Goal: Information Seeking & Learning: Learn about a topic

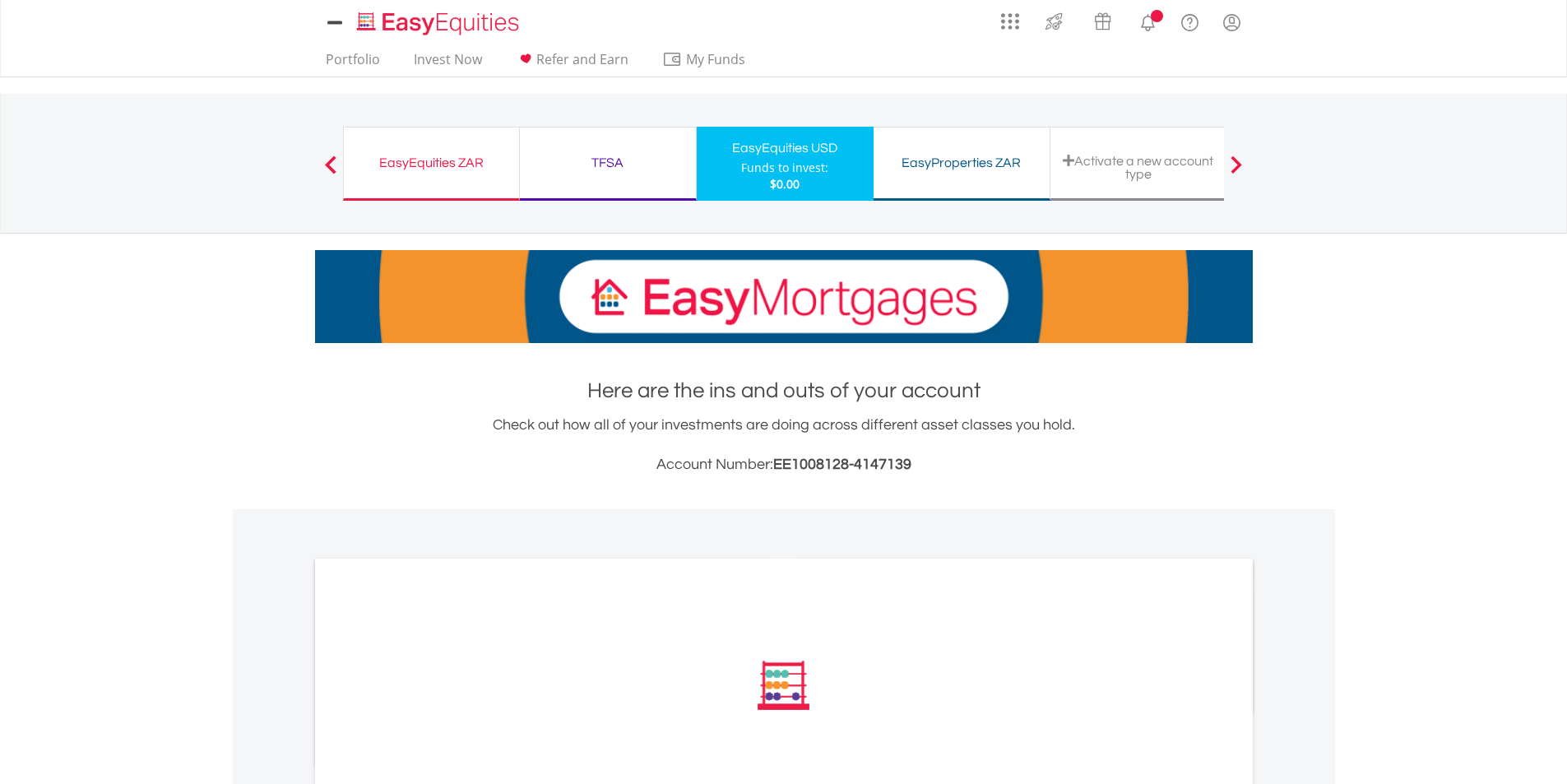
scroll to position [384, 0]
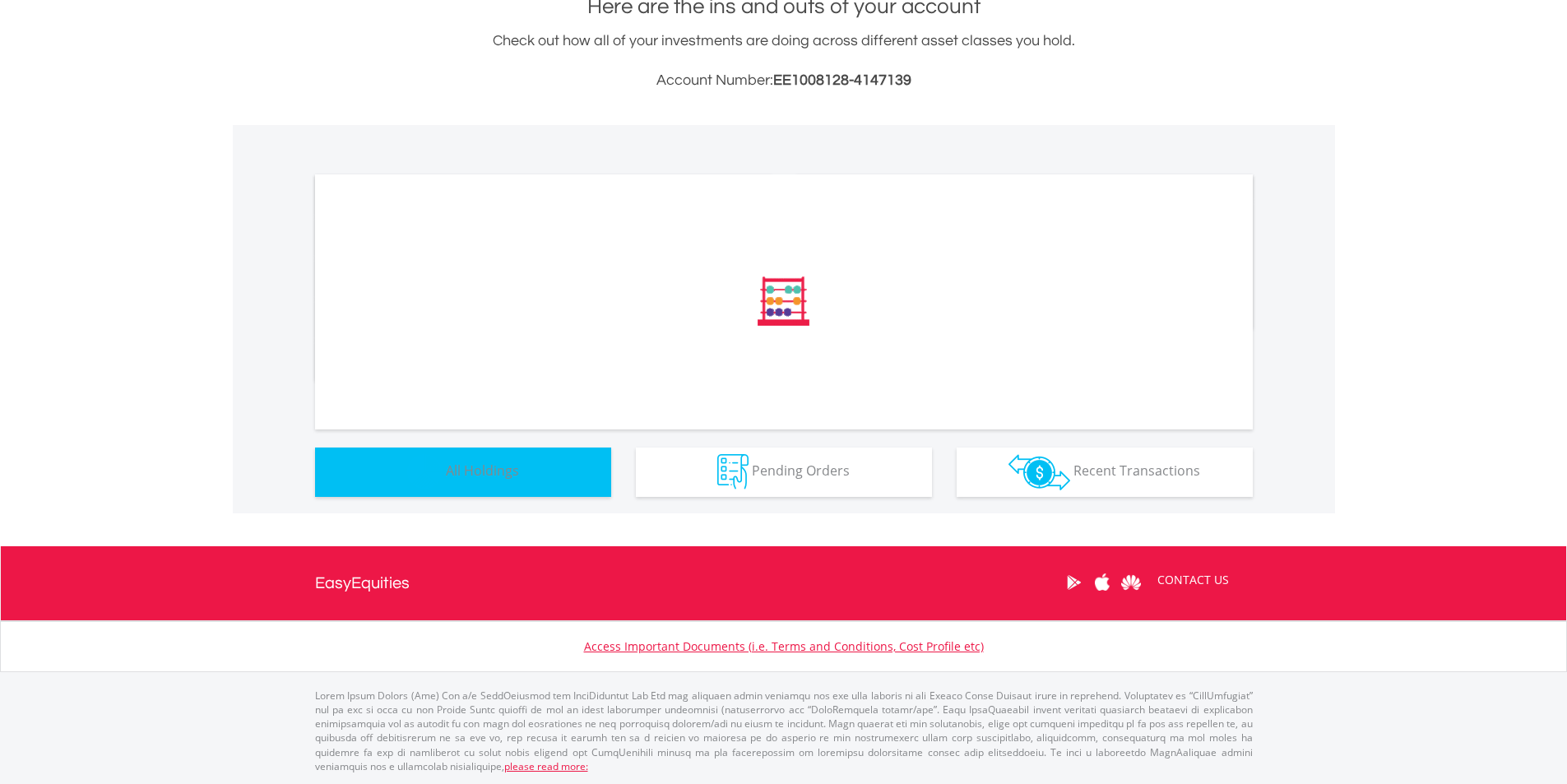
click at [461, 482] on button "Holdings All Holdings" at bounding box center [463, 472] width 296 height 49
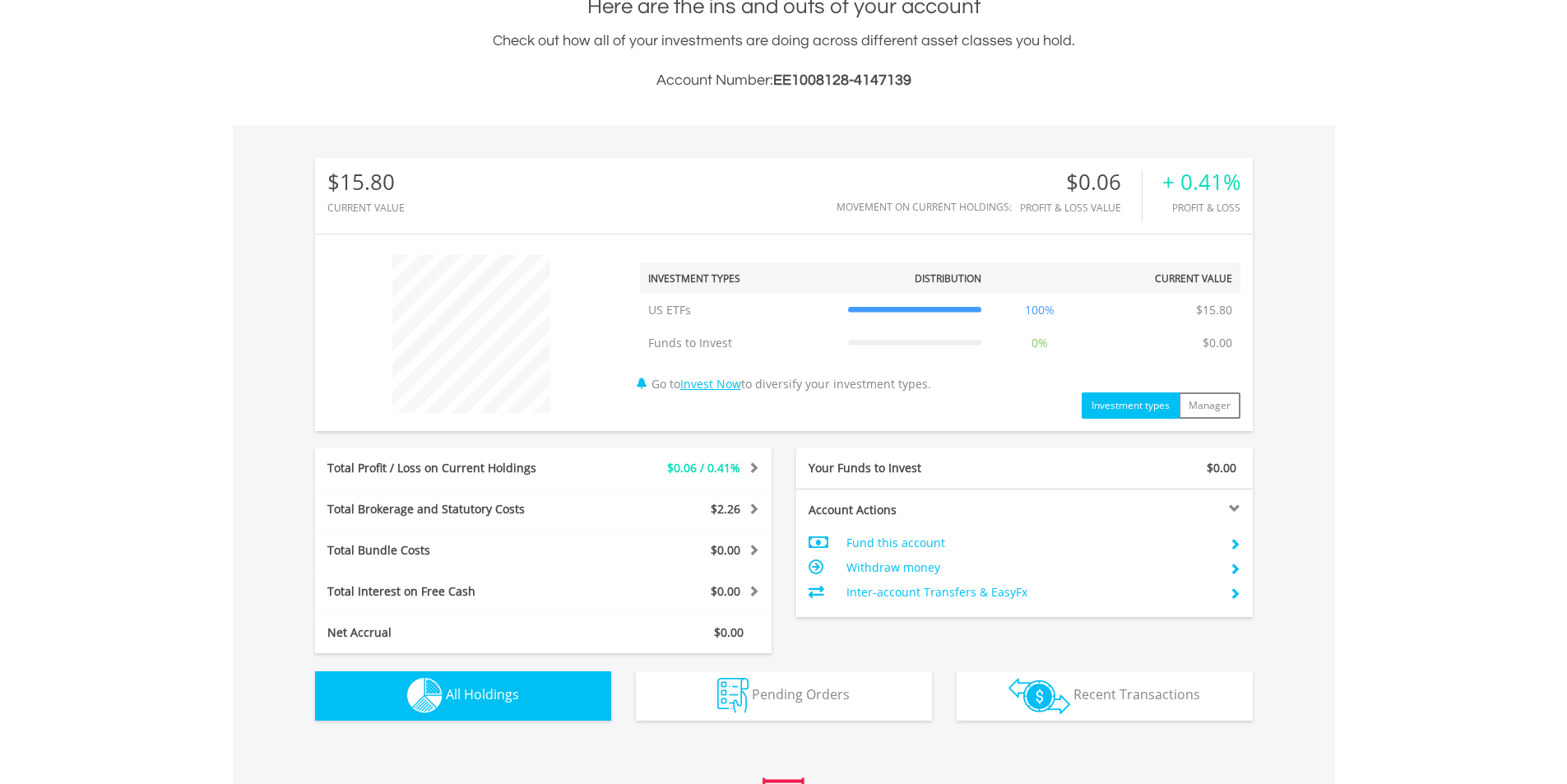
scroll to position [880, 0]
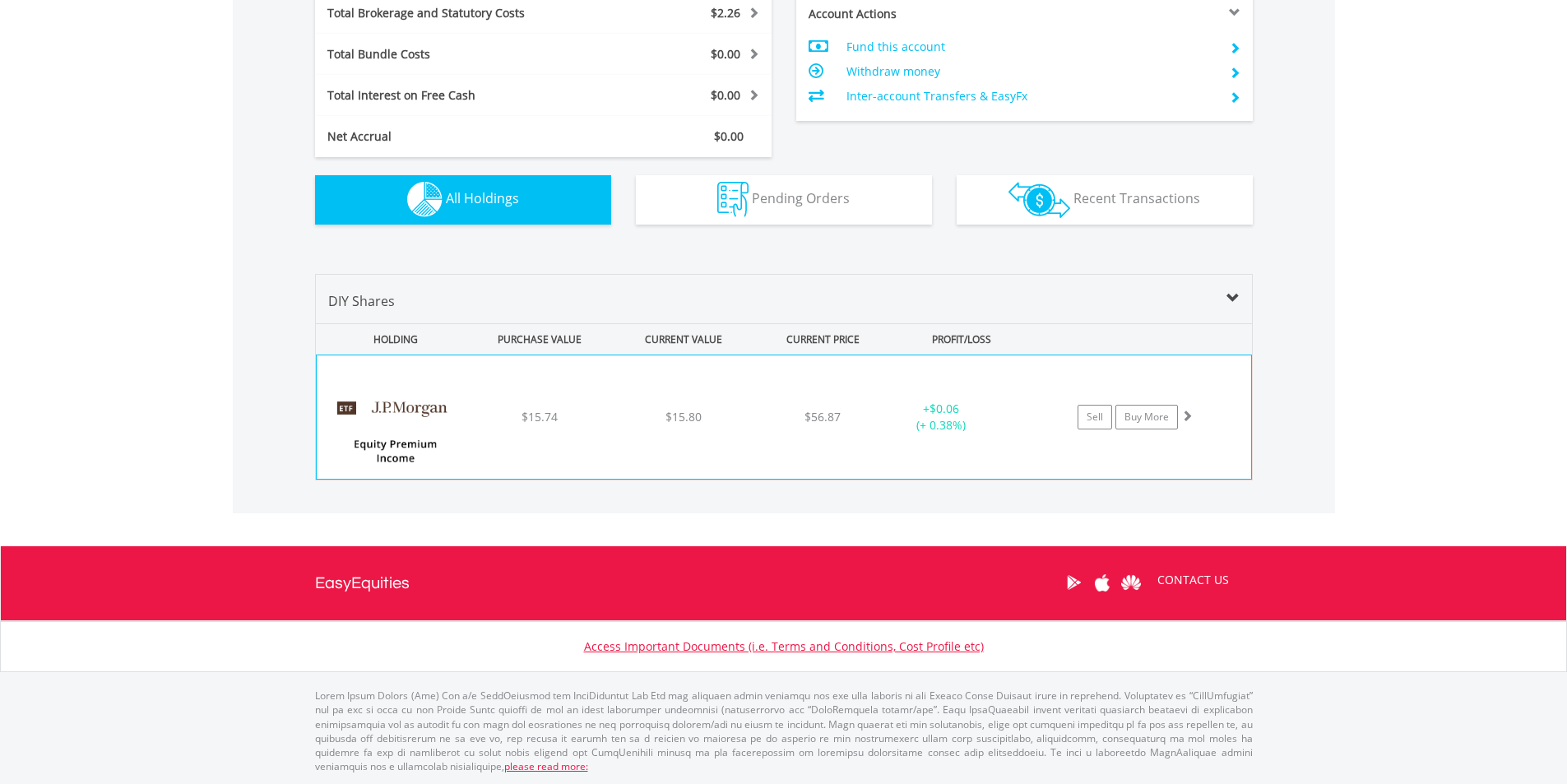
click at [395, 454] on img at bounding box center [396, 425] width 142 height 99
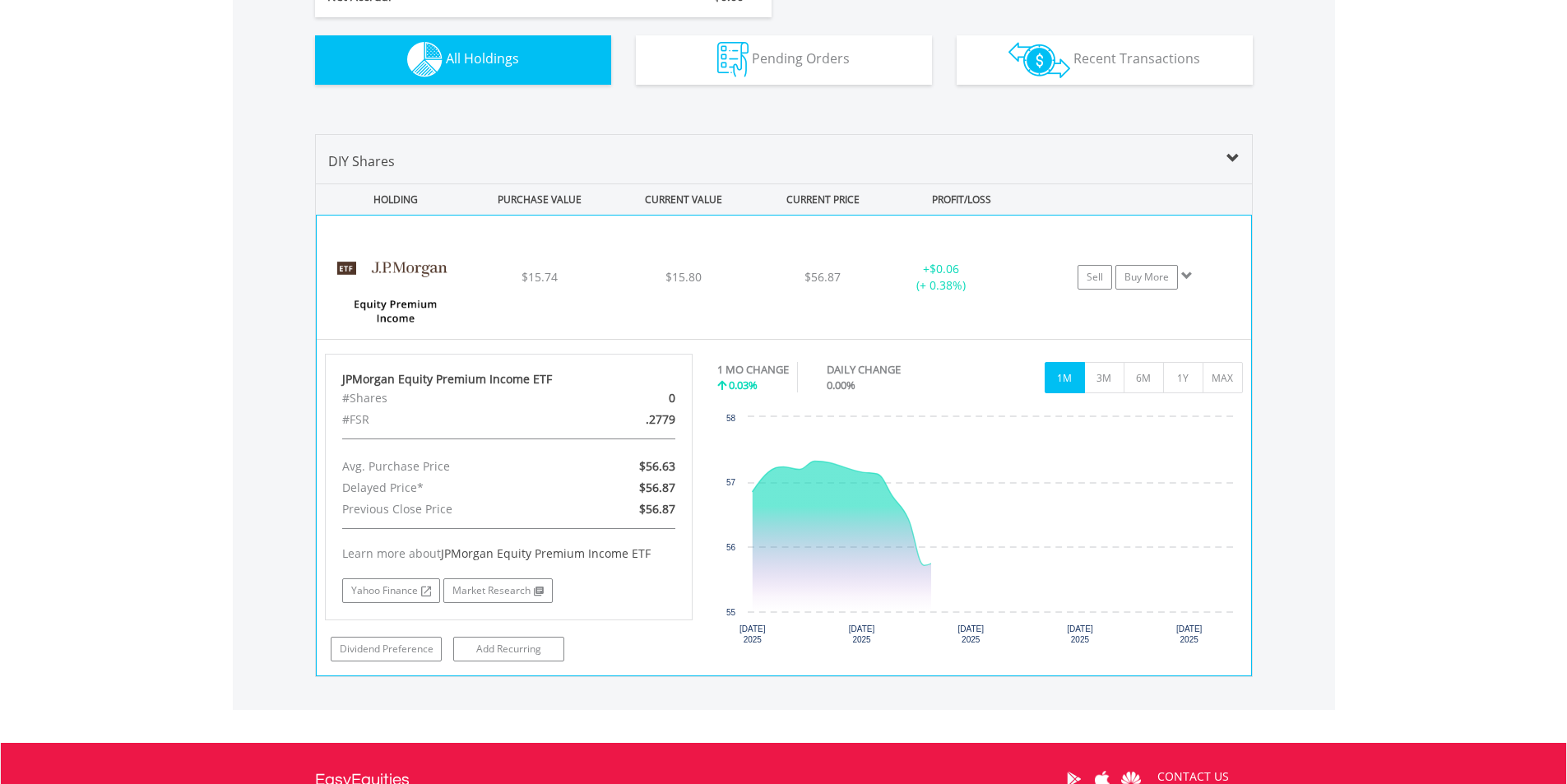
scroll to position [1193, 0]
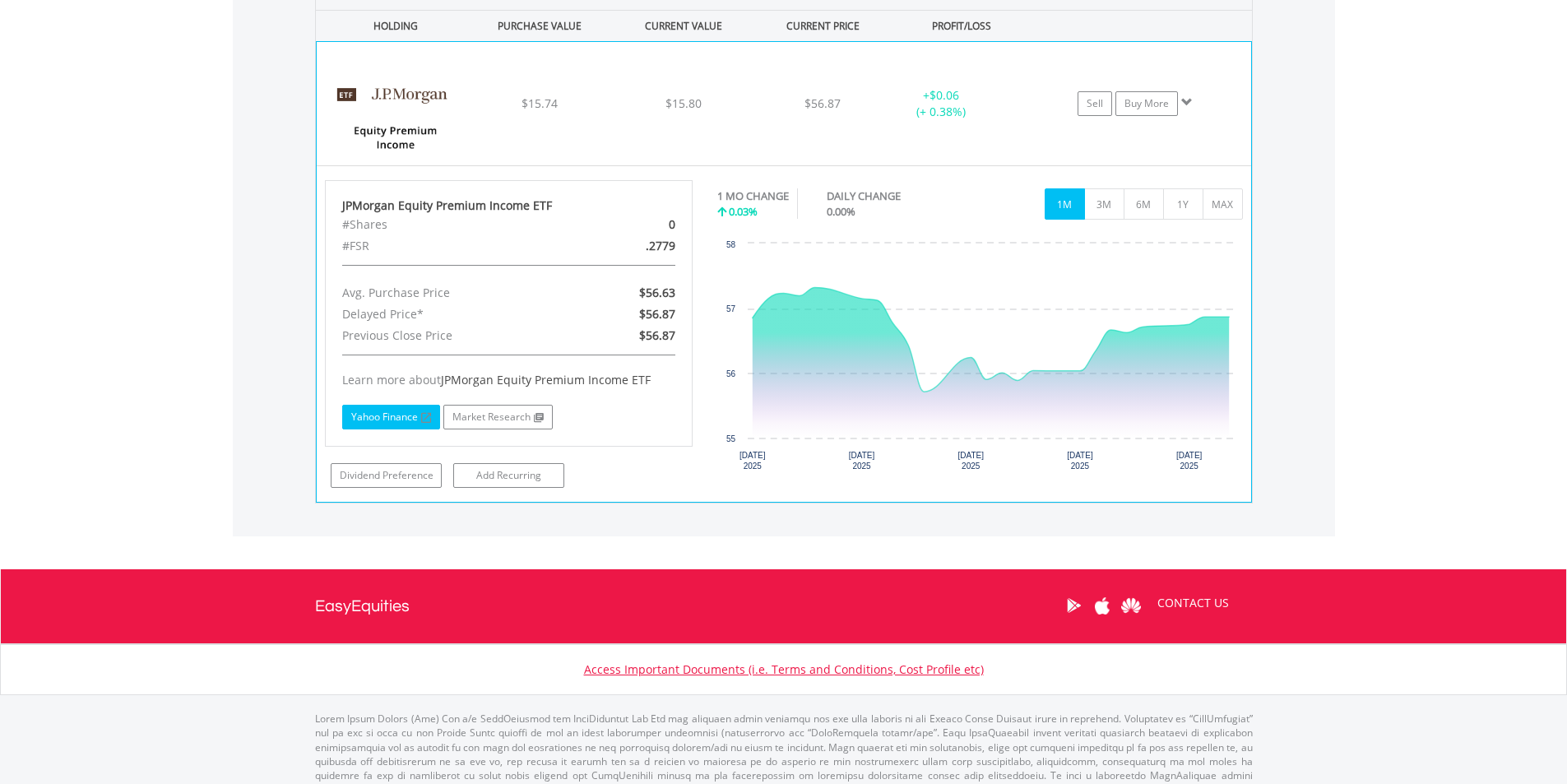
click at [407, 425] on link "Yahoo Finance" at bounding box center [391, 417] width 98 height 24
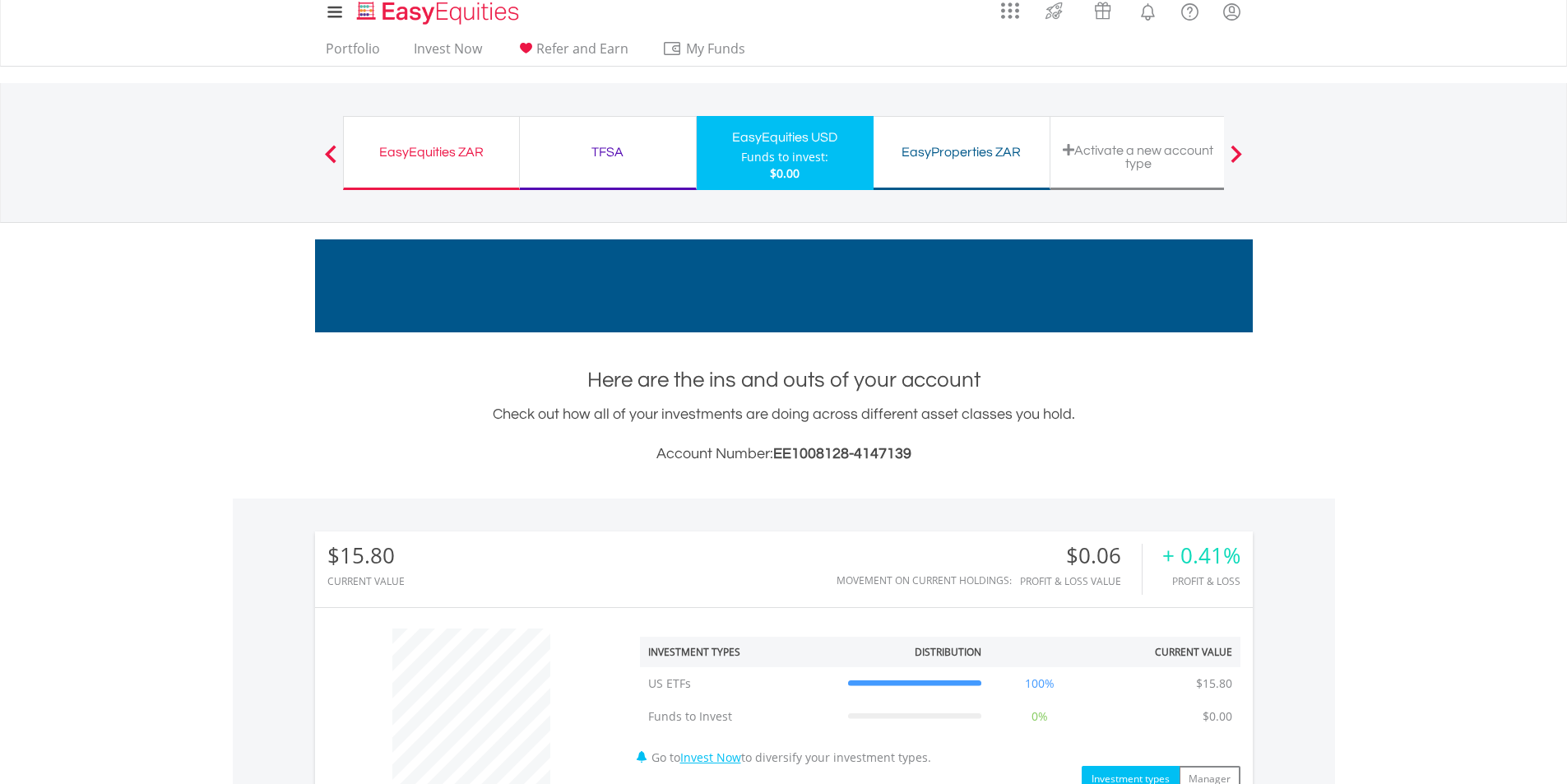
scroll to position [0, 0]
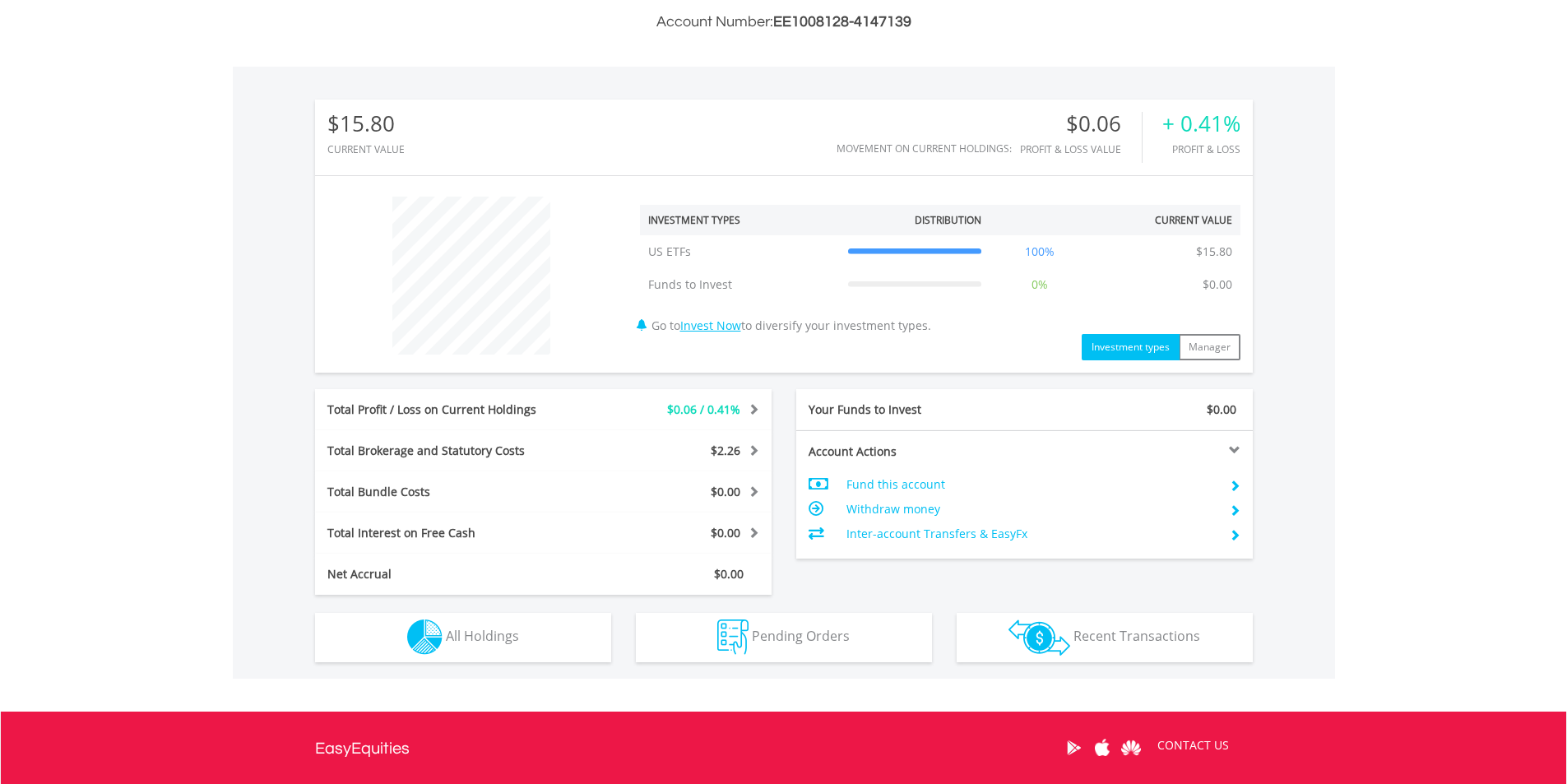
scroll to position [548, 0]
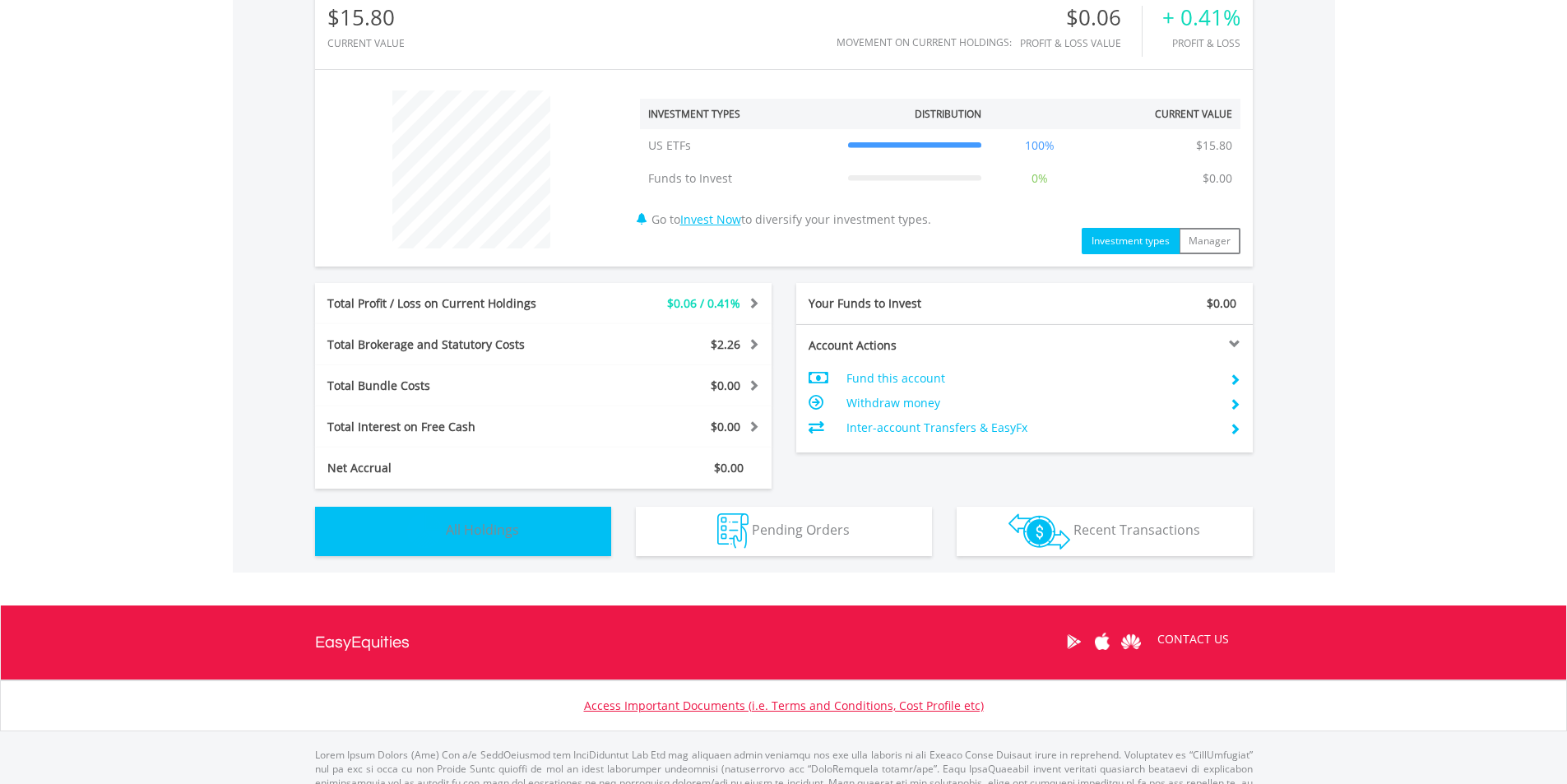
click at [520, 532] on button "Holdings All Holdings" at bounding box center [463, 531] width 296 height 49
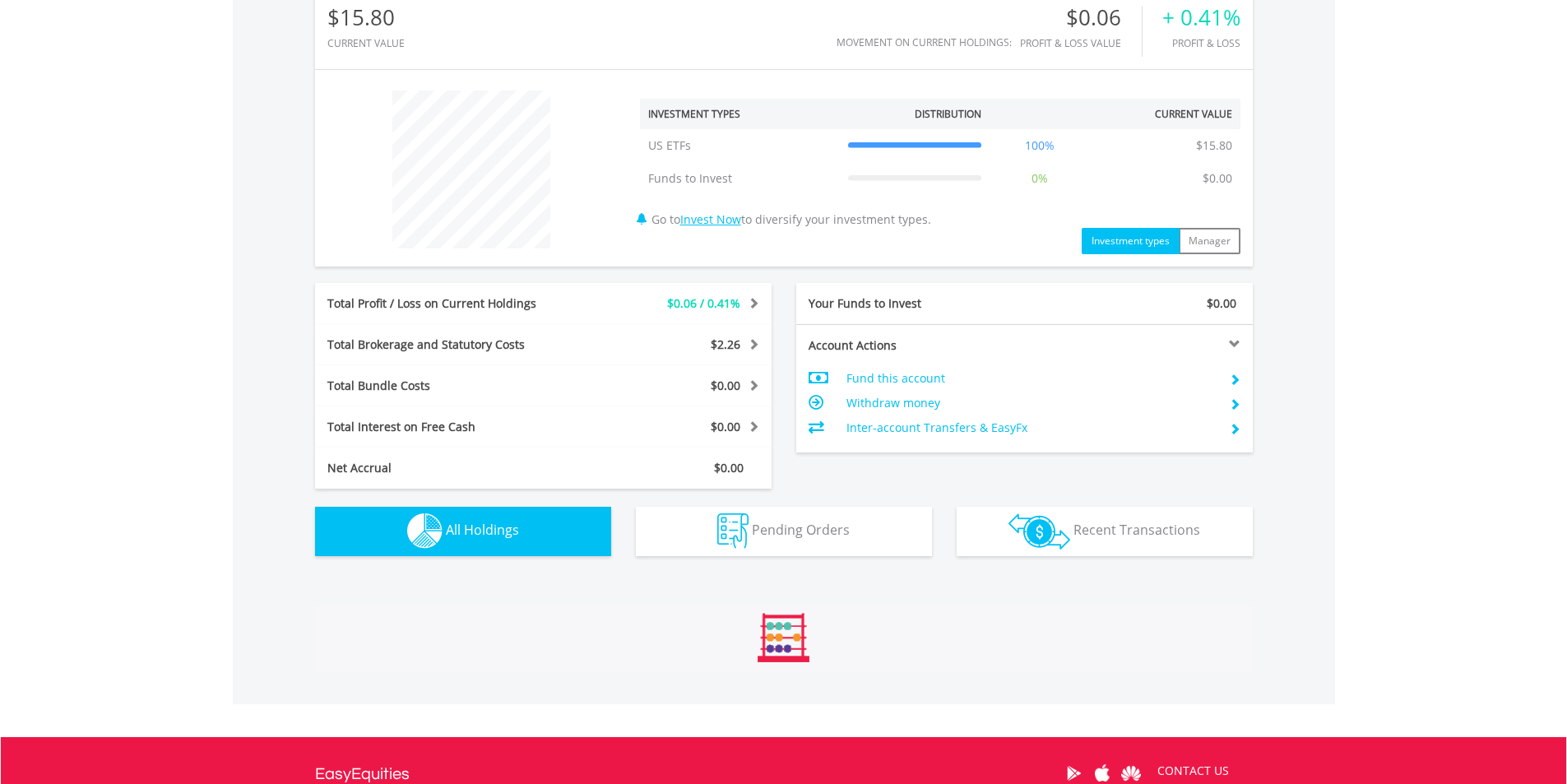
scroll to position [880, 0]
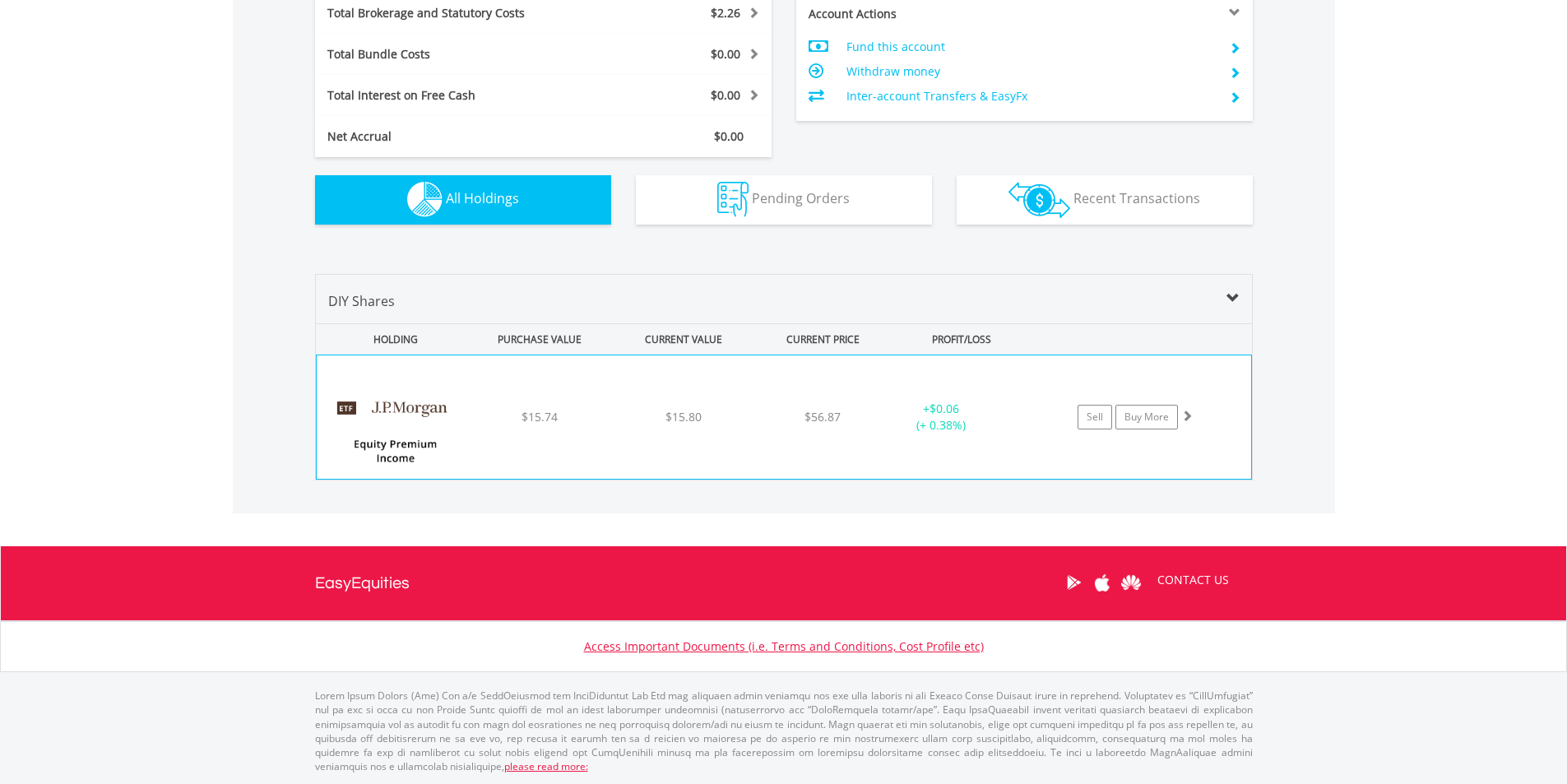
click at [650, 409] on div "$15.80" at bounding box center [684, 417] width 140 height 17
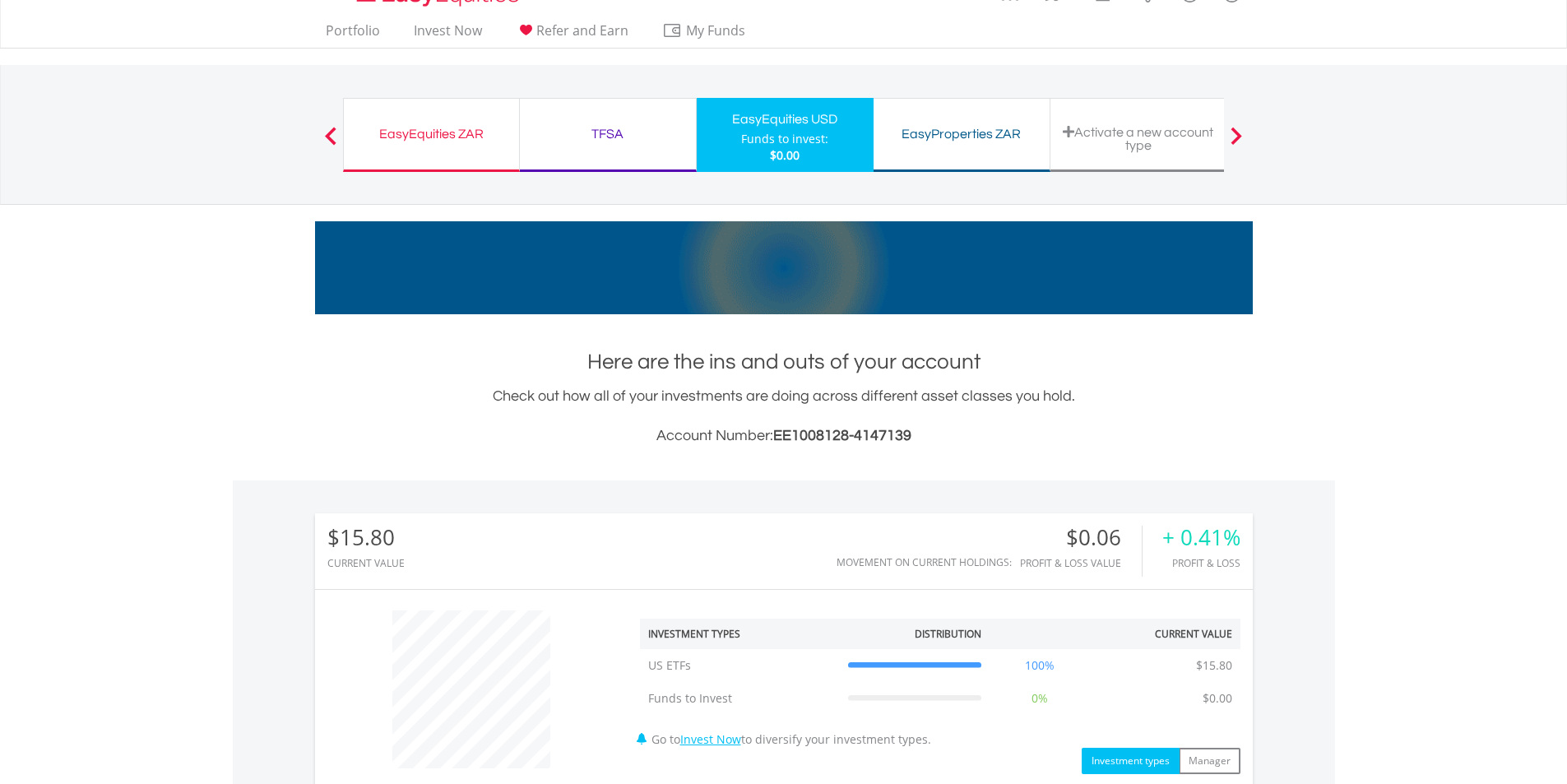
scroll to position [0, 0]
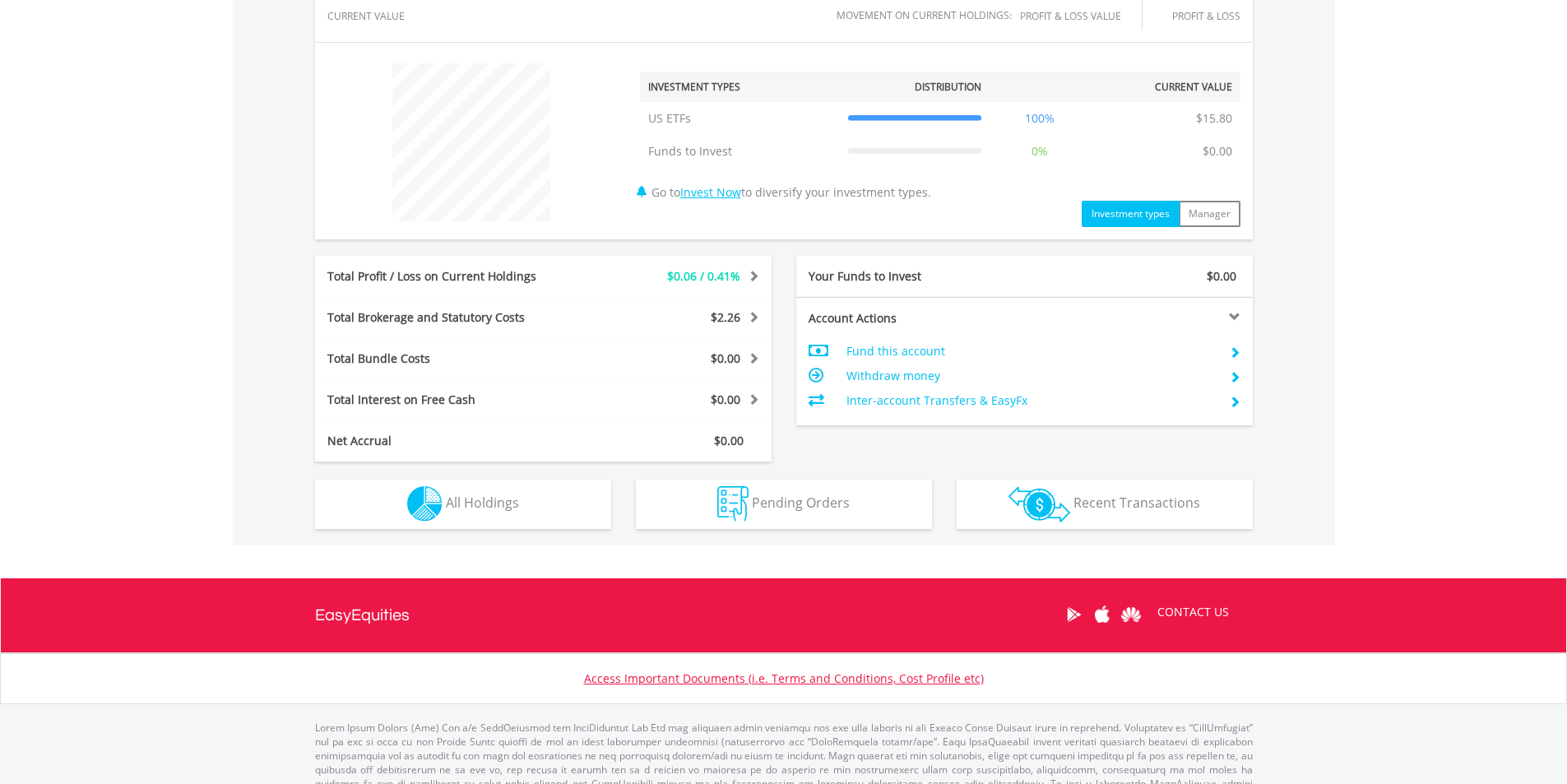
scroll to position [607, 0]
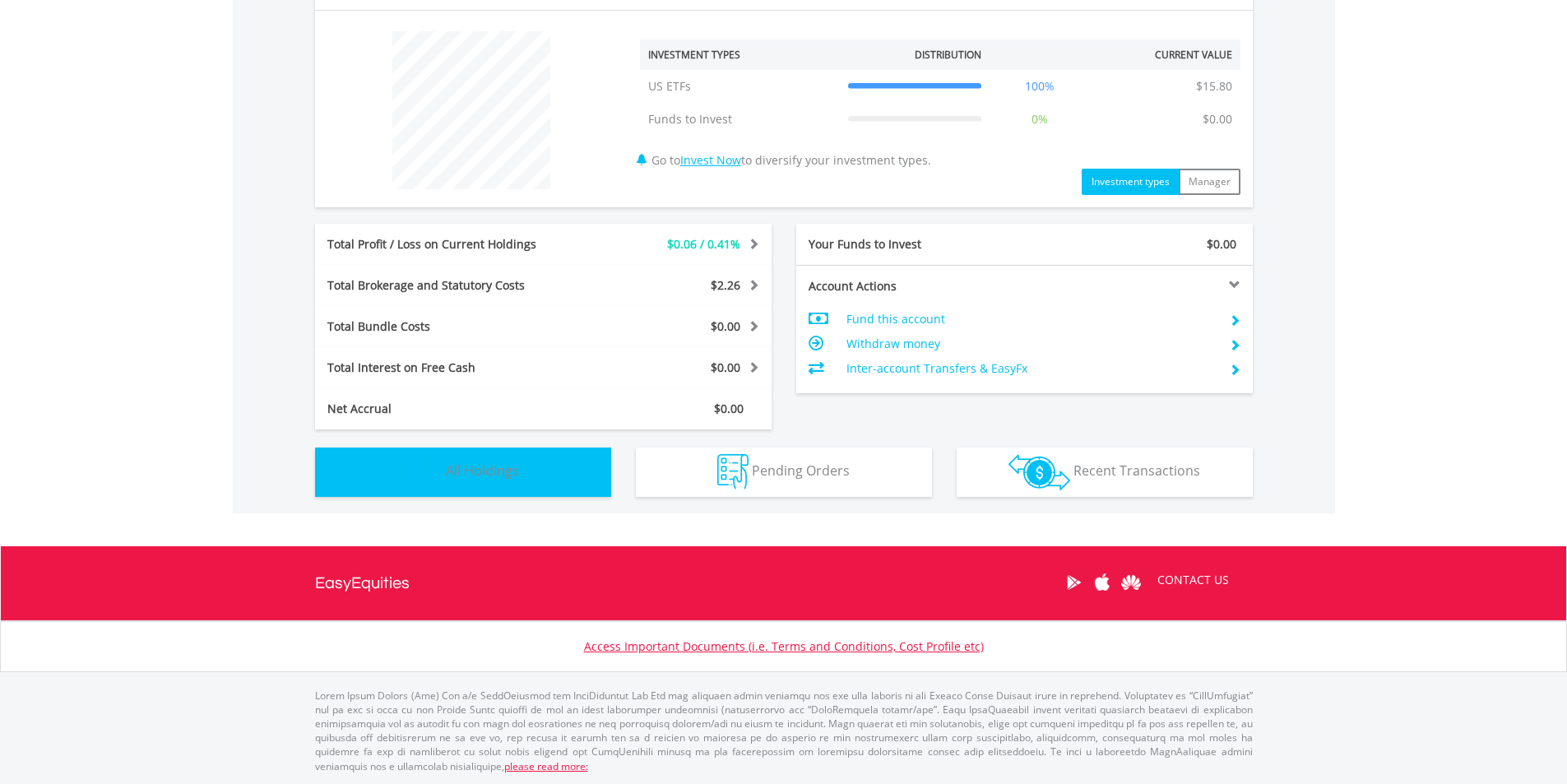
click at [591, 483] on button "Holdings All Holdings" at bounding box center [463, 472] width 296 height 49
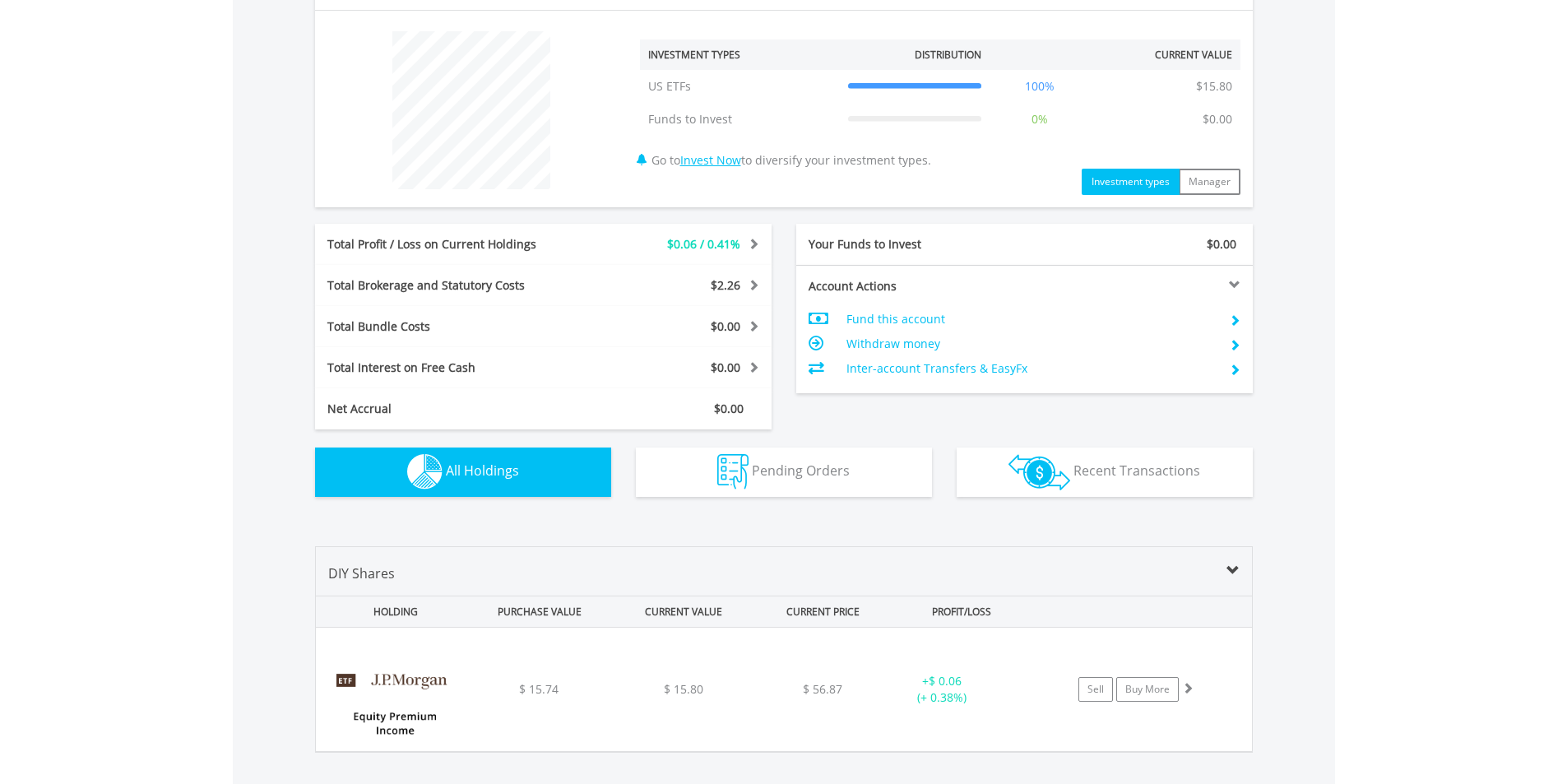
scroll to position [880, 0]
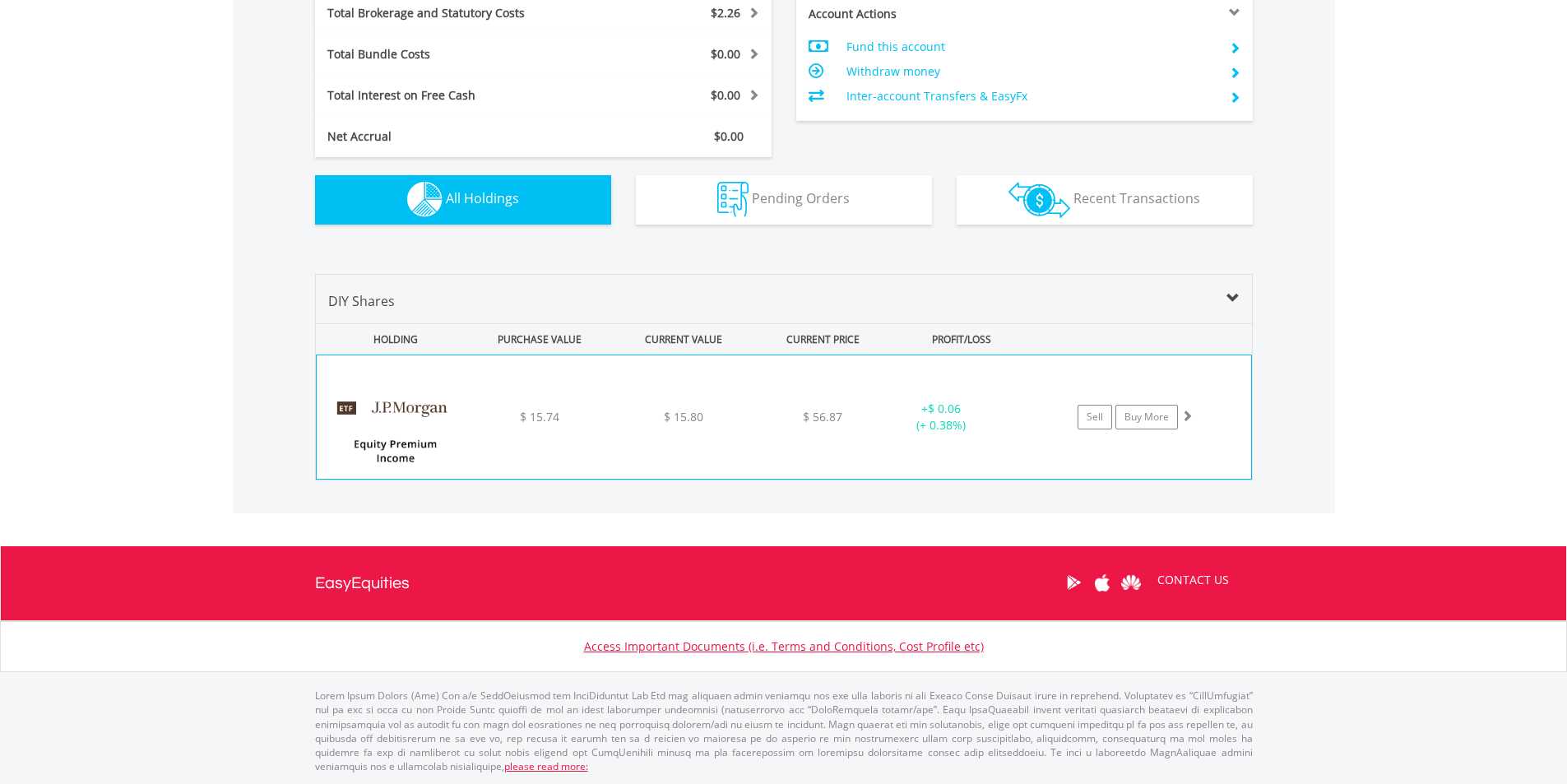
click at [661, 466] on div "﻿ JPMorgan Equity Premium Income ETF $ 15.74 $ 15.80 $ 56.87 + $ 0.06 (+ 0.38%)…" at bounding box center [784, 416] width 935 height 123
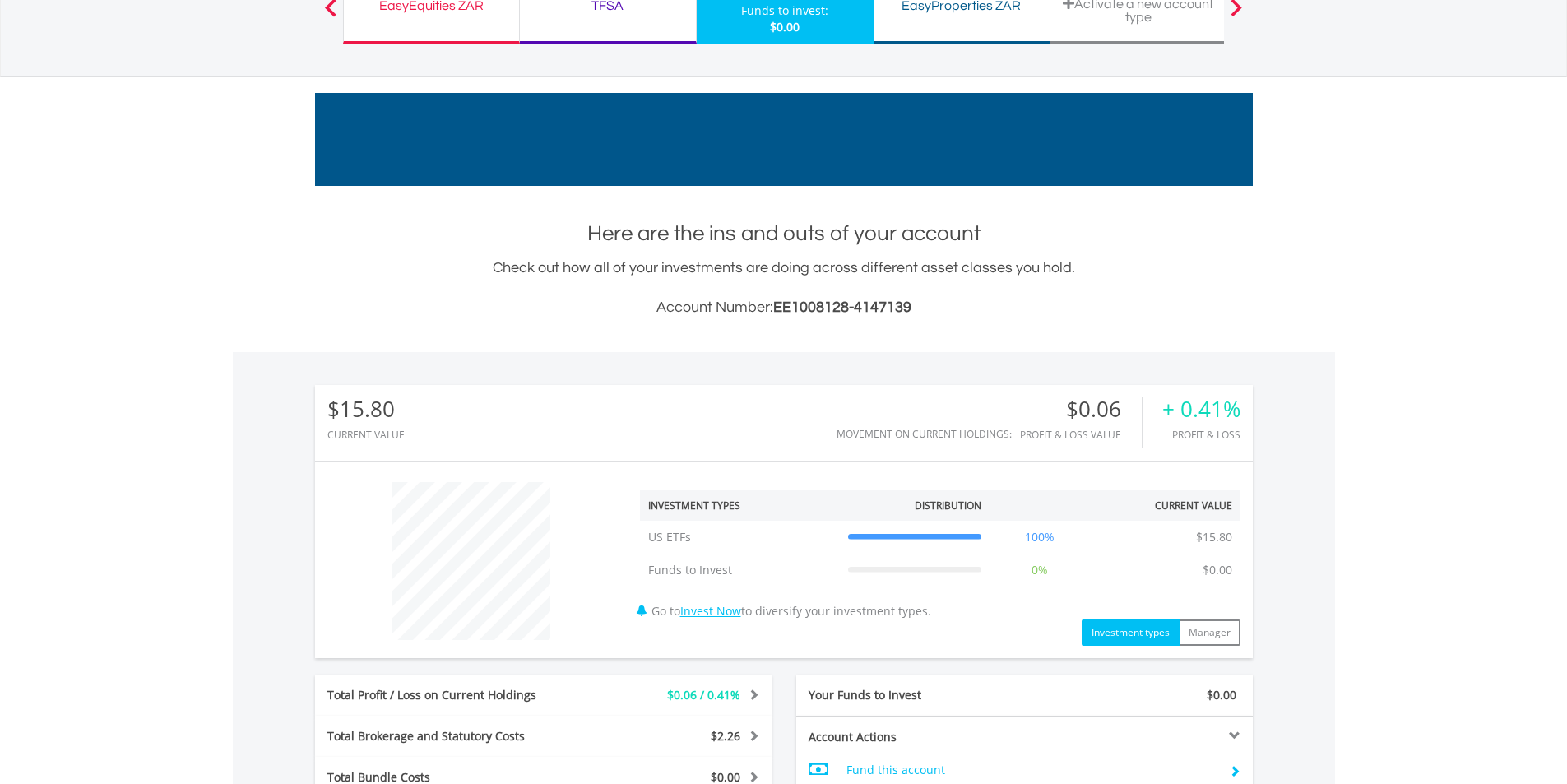
scroll to position [0, 0]
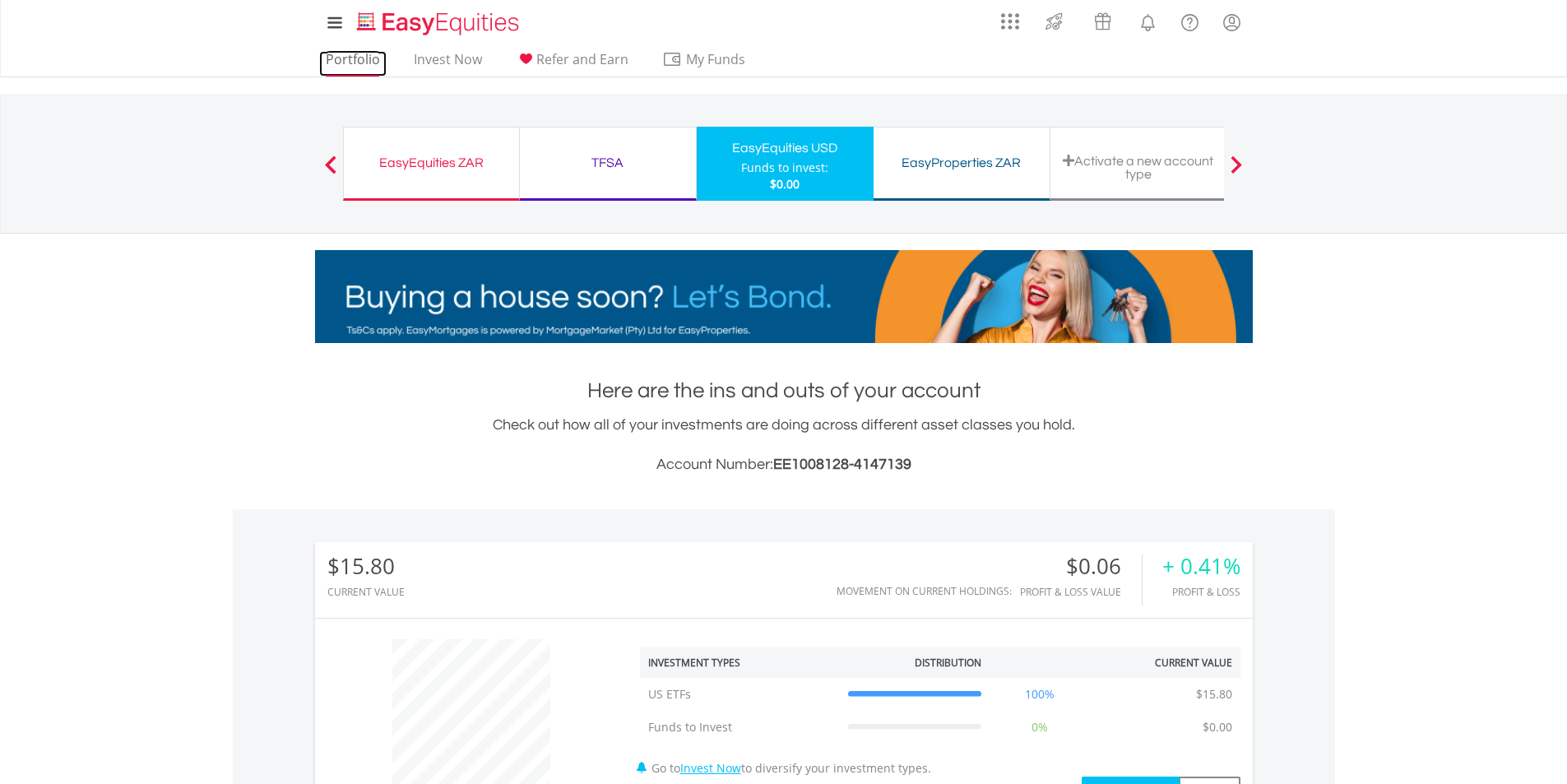
click at [383, 63] on link "Portfolio" at bounding box center [352, 63] width 67 height 25
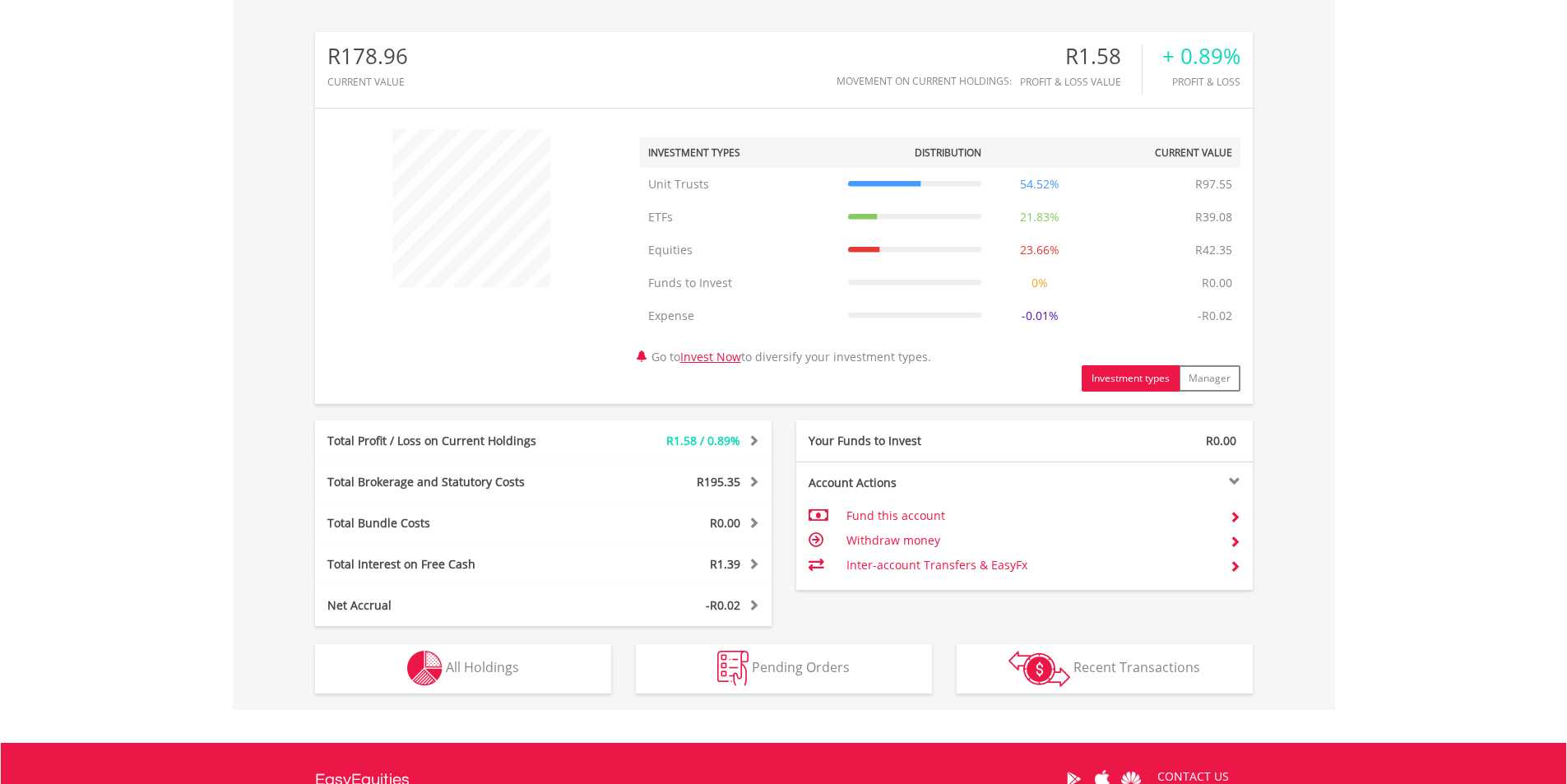
scroll to position [576, 0]
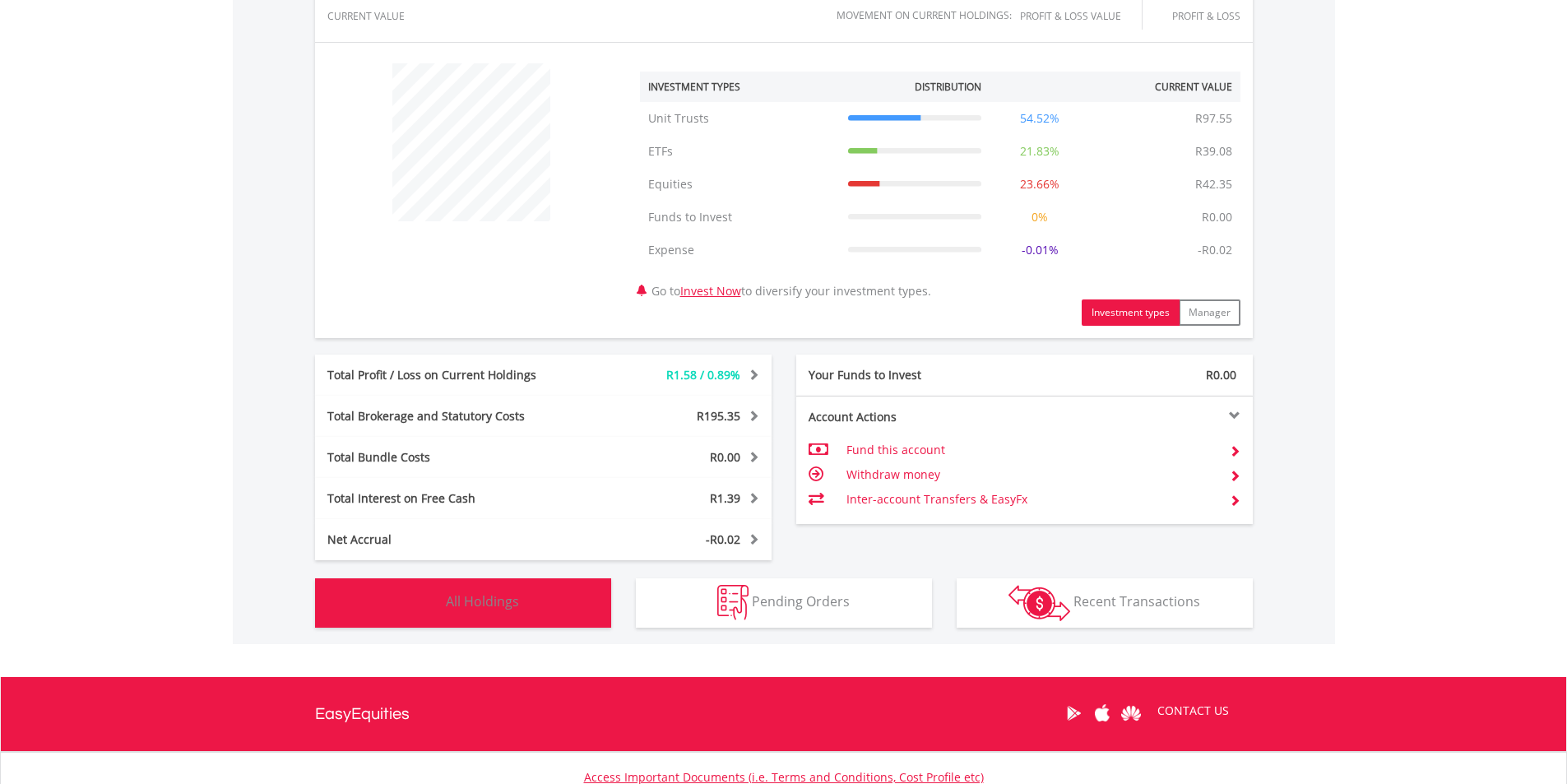
click at [470, 612] on button "Holdings All Holdings" at bounding box center [463, 602] width 296 height 49
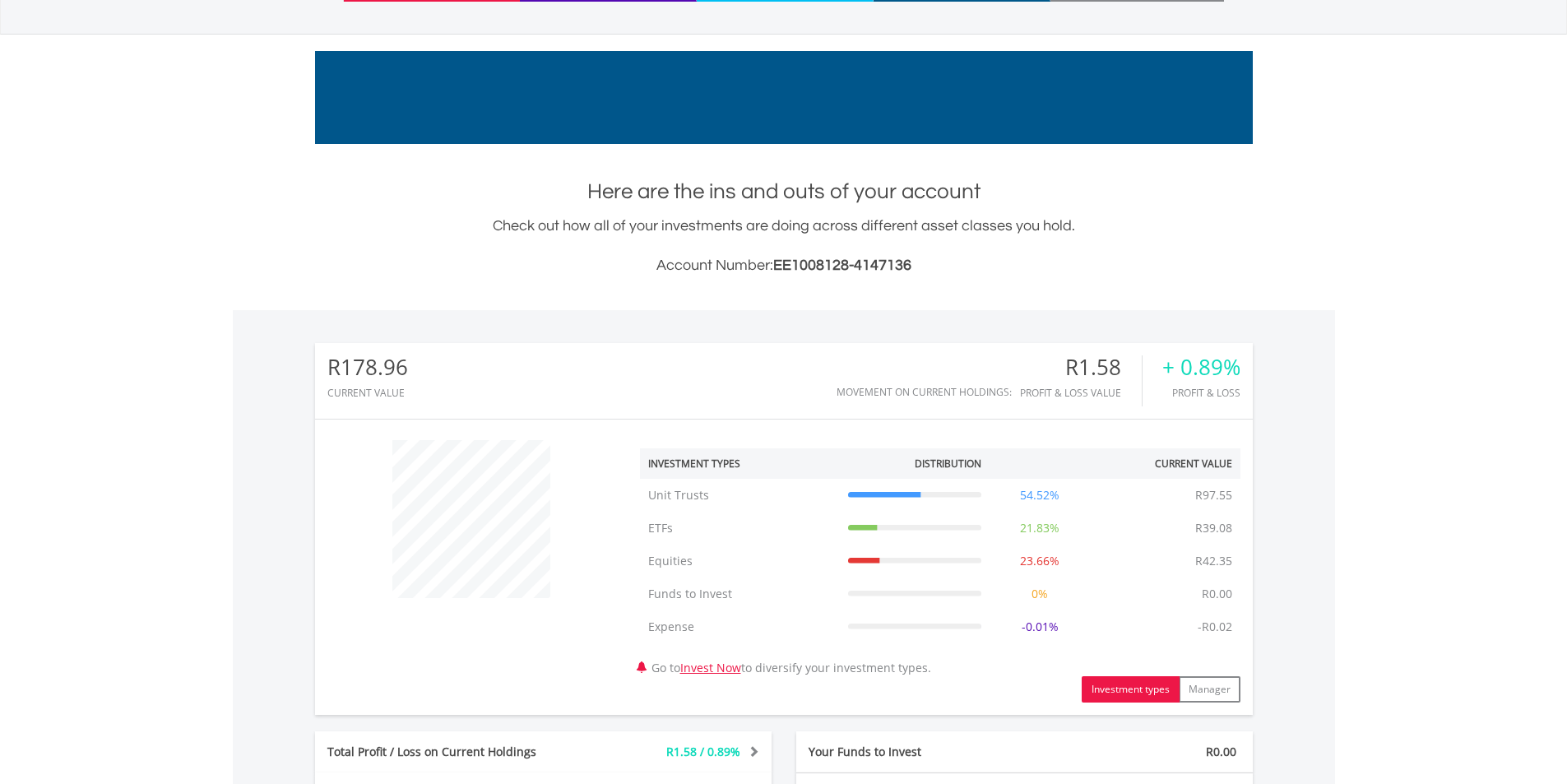
scroll to position [0, 0]
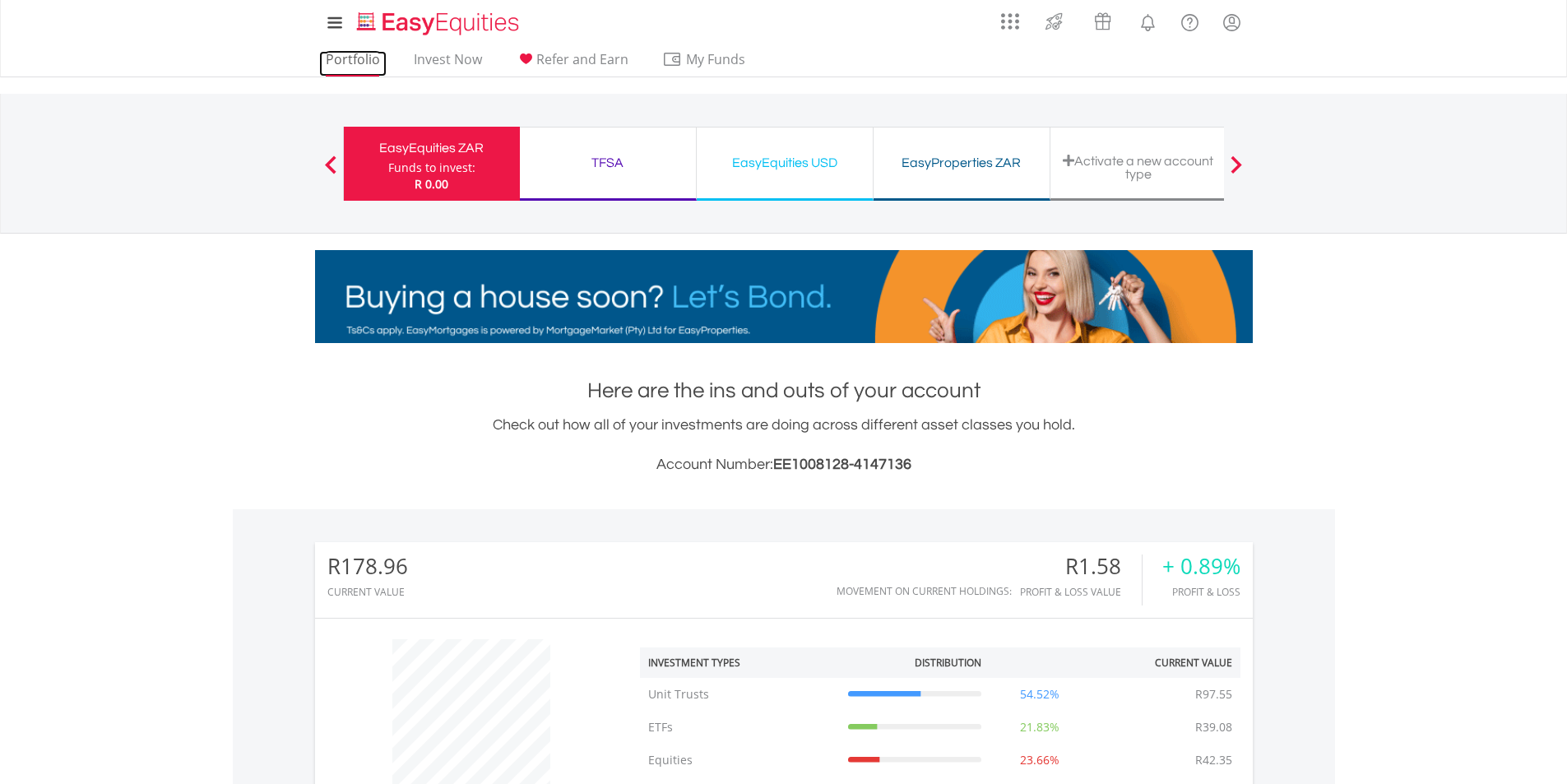
click at [354, 51] on link "Portfolio" at bounding box center [352, 63] width 67 height 25
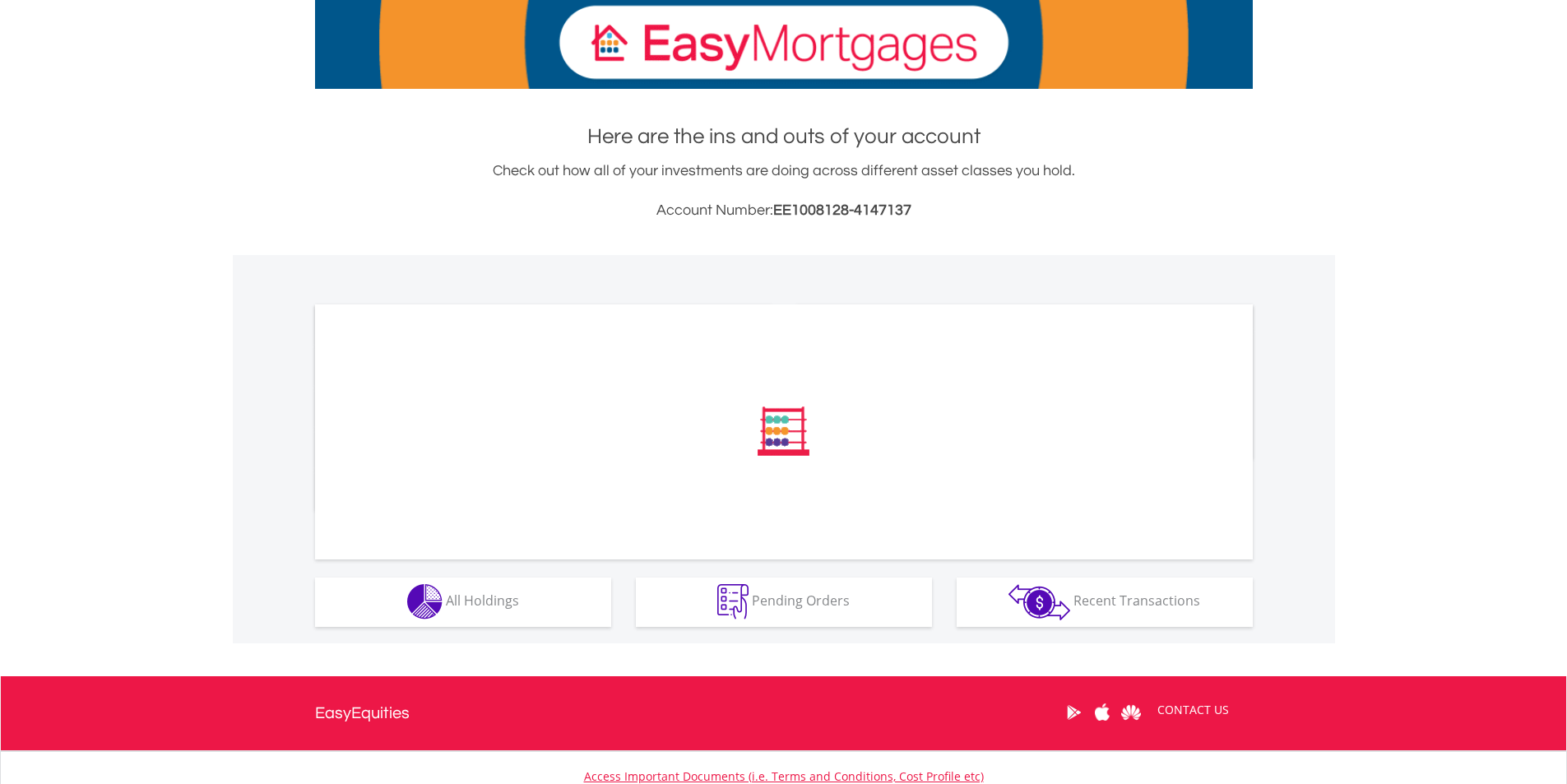
scroll to position [384, 0]
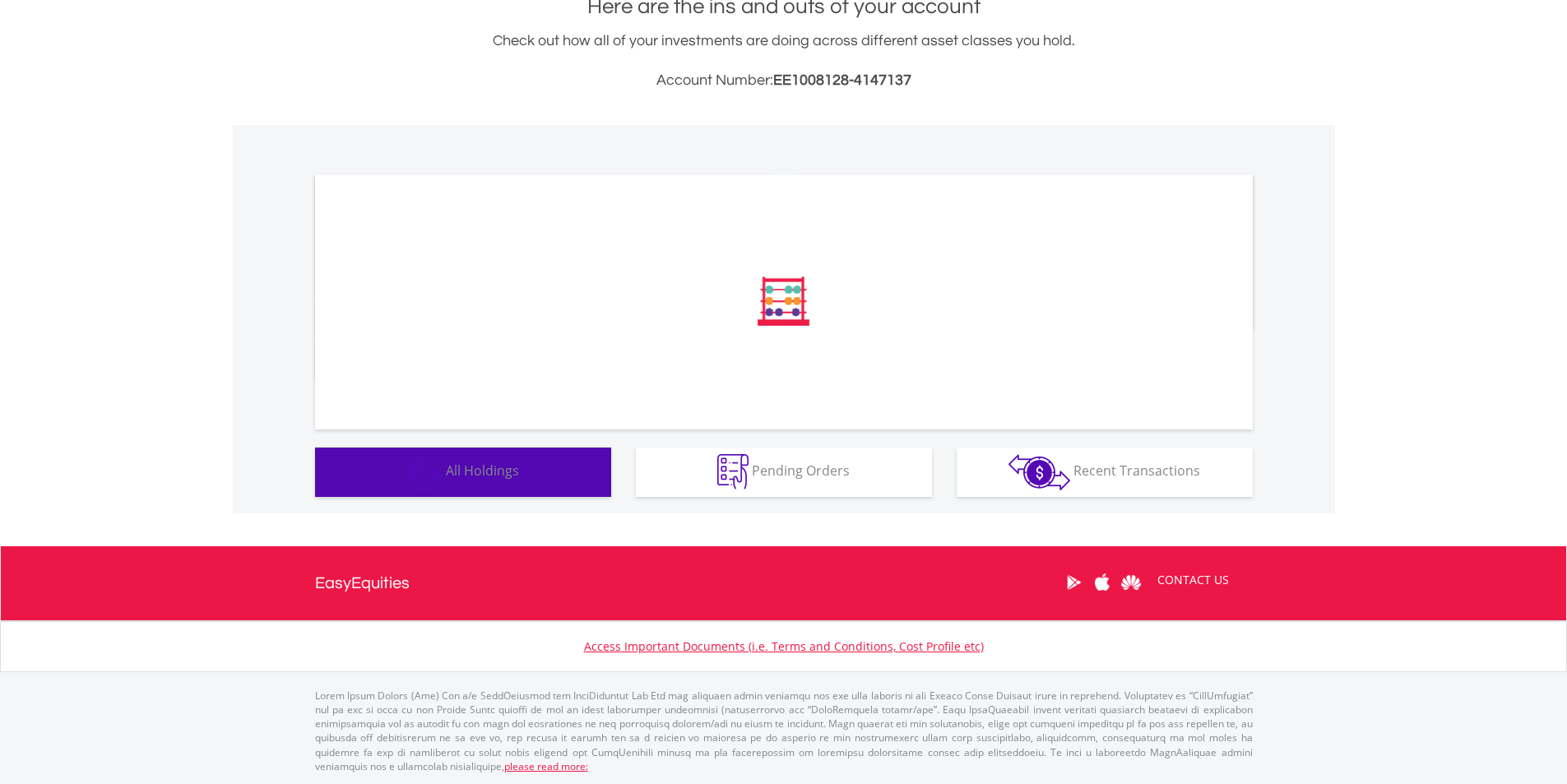
click at [522, 465] on button "Holdings All Holdings" at bounding box center [463, 472] width 296 height 49
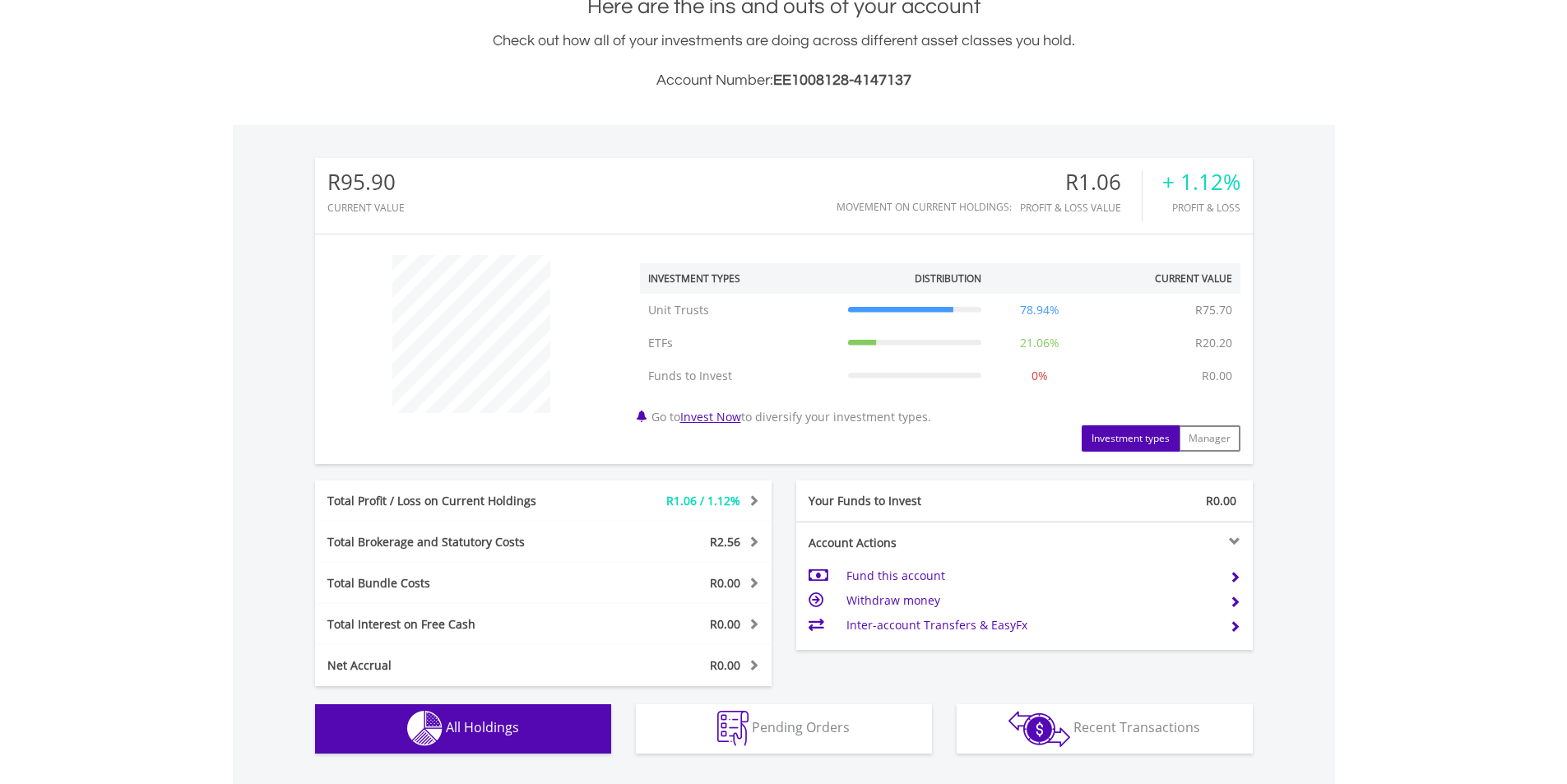
scroll to position [1232, 0]
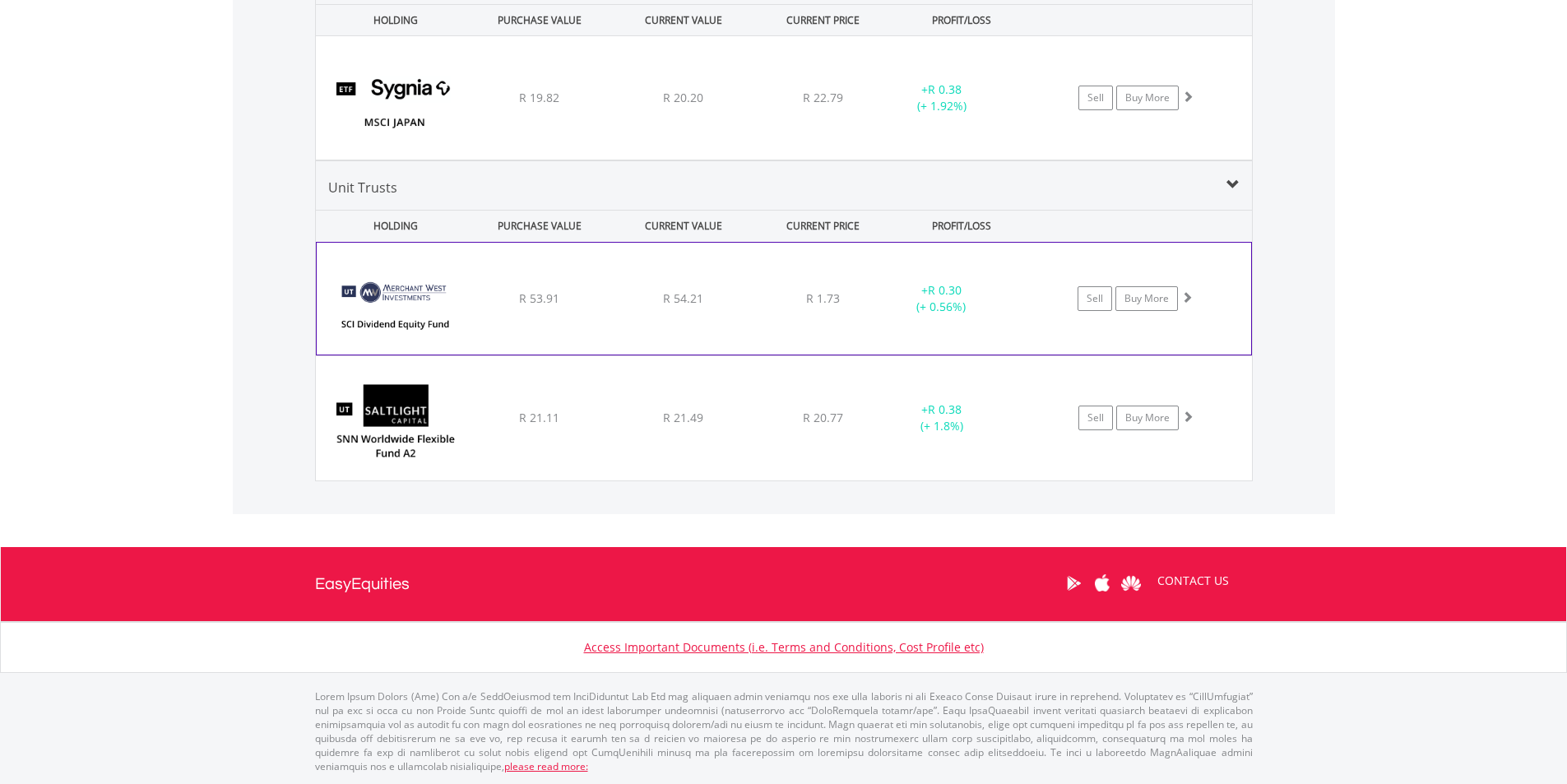
click at [830, 344] on div "﻿ Merchant West SCI Dividend Equity Fund R 53.91 R 54.21 R 1.73 + R 0.30 (+ 0.5…" at bounding box center [784, 299] width 935 height 112
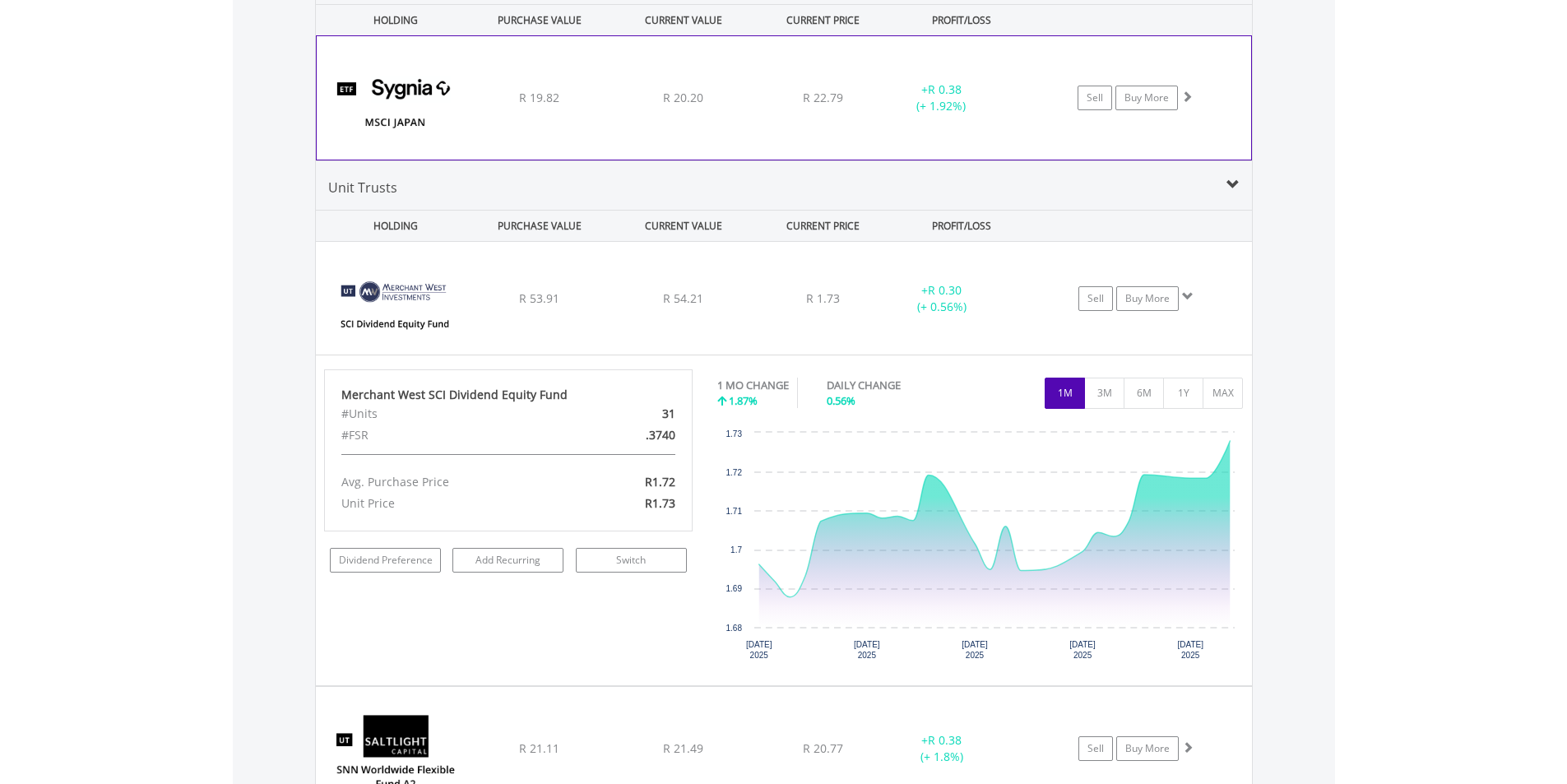
click at [819, 150] on div "﻿ SYGNIA ITRIX MSCI JAPAN R 19.82 R 20.20 R 22.79 + R 0.38 (+ 1.92%) Sell Buy M…" at bounding box center [784, 97] width 935 height 123
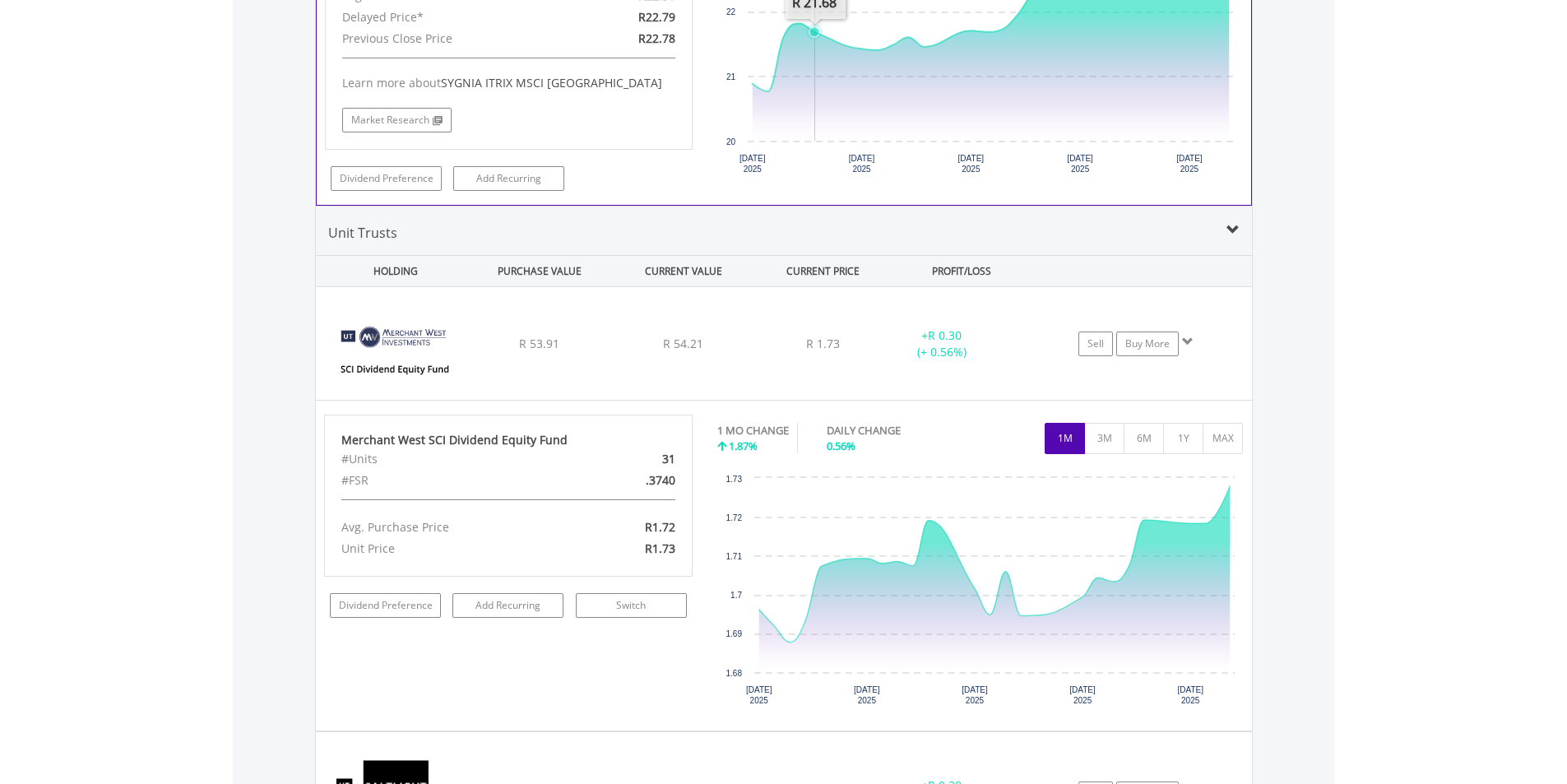
scroll to position [1643, 0]
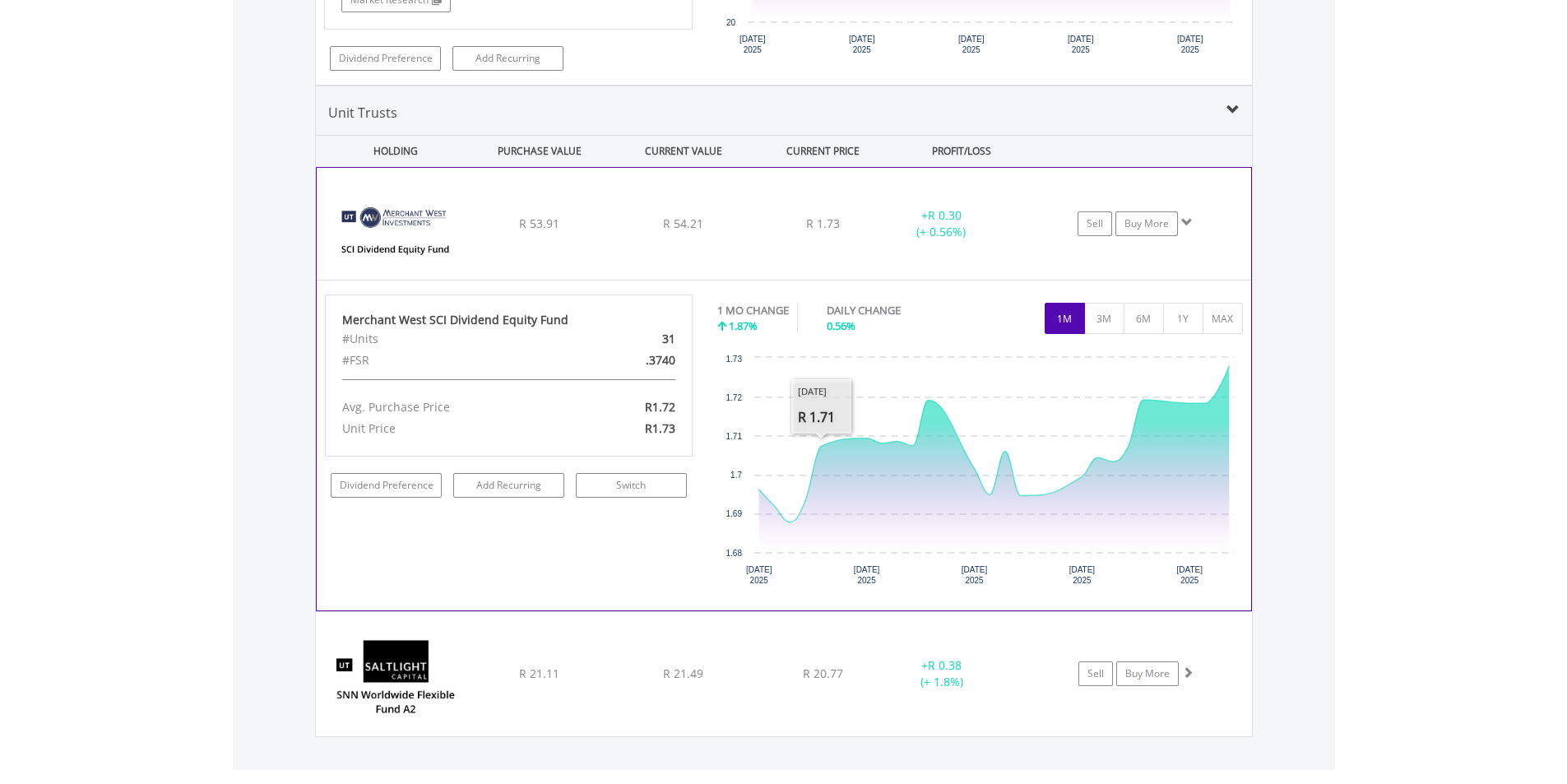
click at [831, 271] on div "﻿ Merchant West SCI Dividend Equity Fund R 53.91 R 54.21 R 1.73 + R 0.30 (+ 0.5…" at bounding box center [784, 224] width 935 height 112
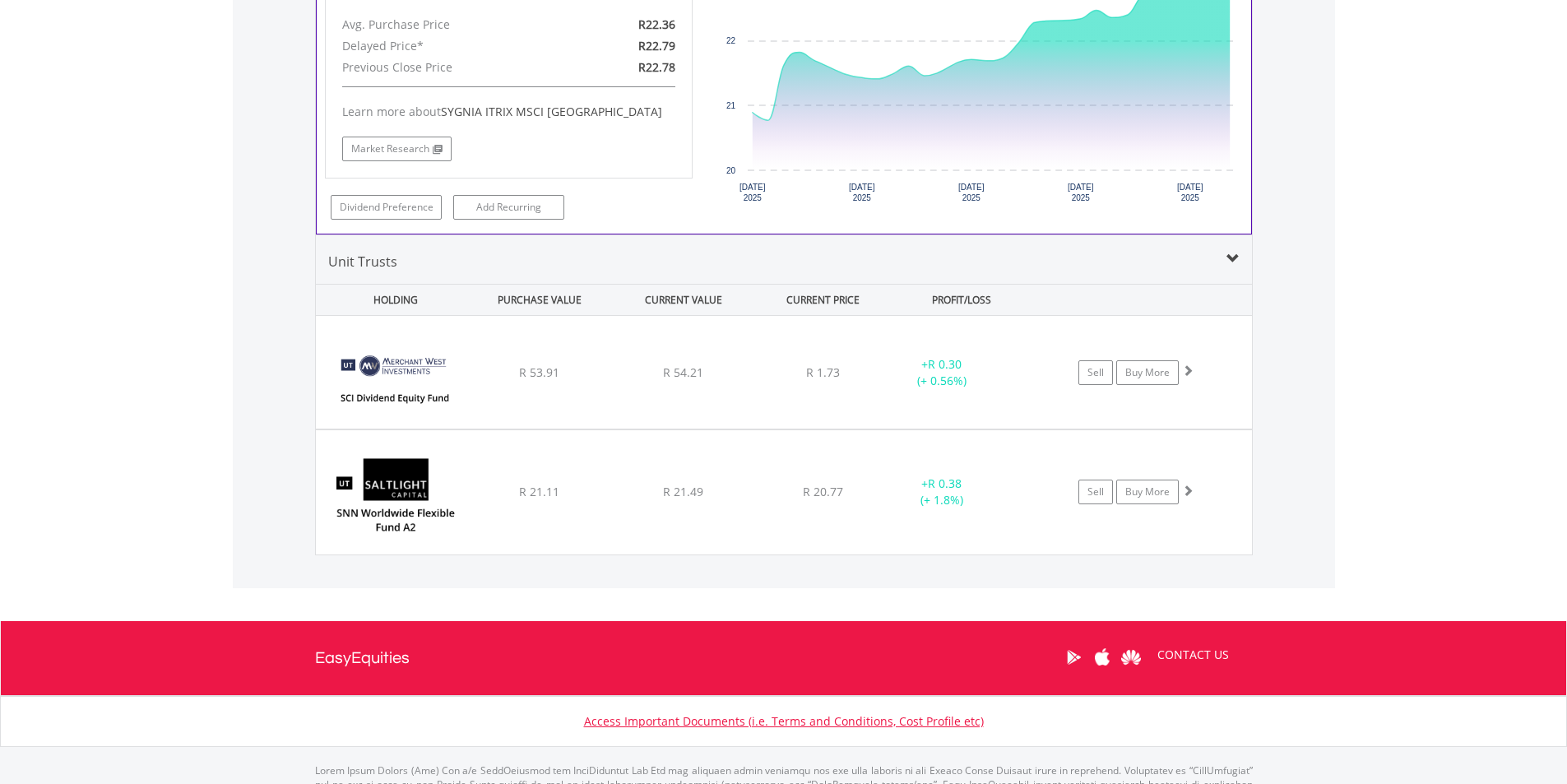
scroll to position [1322, 0]
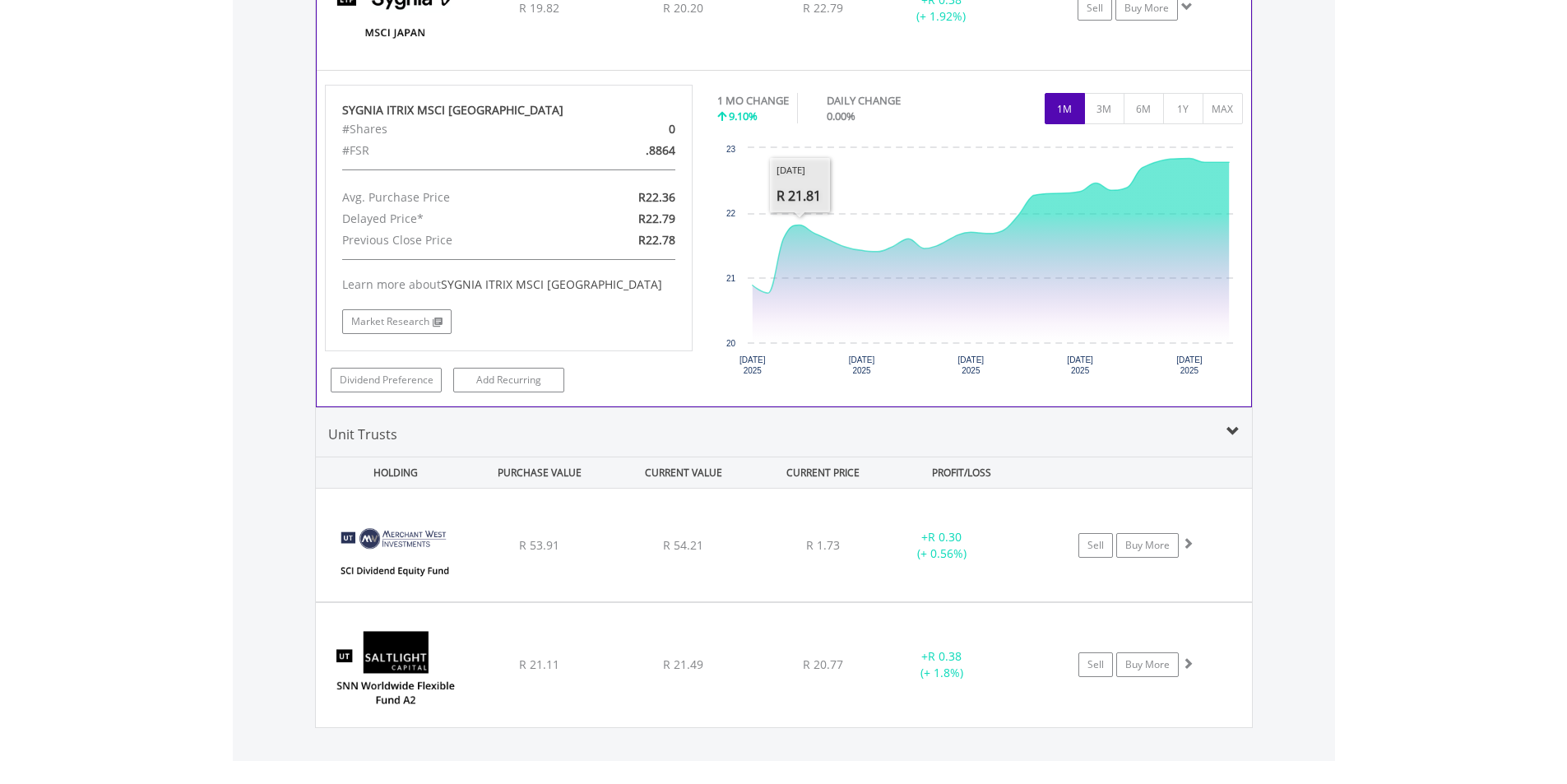
click at [781, 70] on div "SYGNIA ITRIX MSCI JAPAN #Shares 0 #FSR .8864 Avg. Purchase Price R22.36 Delayed…" at bounding box center [784, 238] width 935 height 336
click at [781, 48] on div "﻿ SYGNIA ITRIX MSCI JAPAN R 19.82 R 20.20 R 22.79 + R 0.38 (+ 1.92%) Sell Buy M…" at bounding box center [784, 8] width 935 height 123
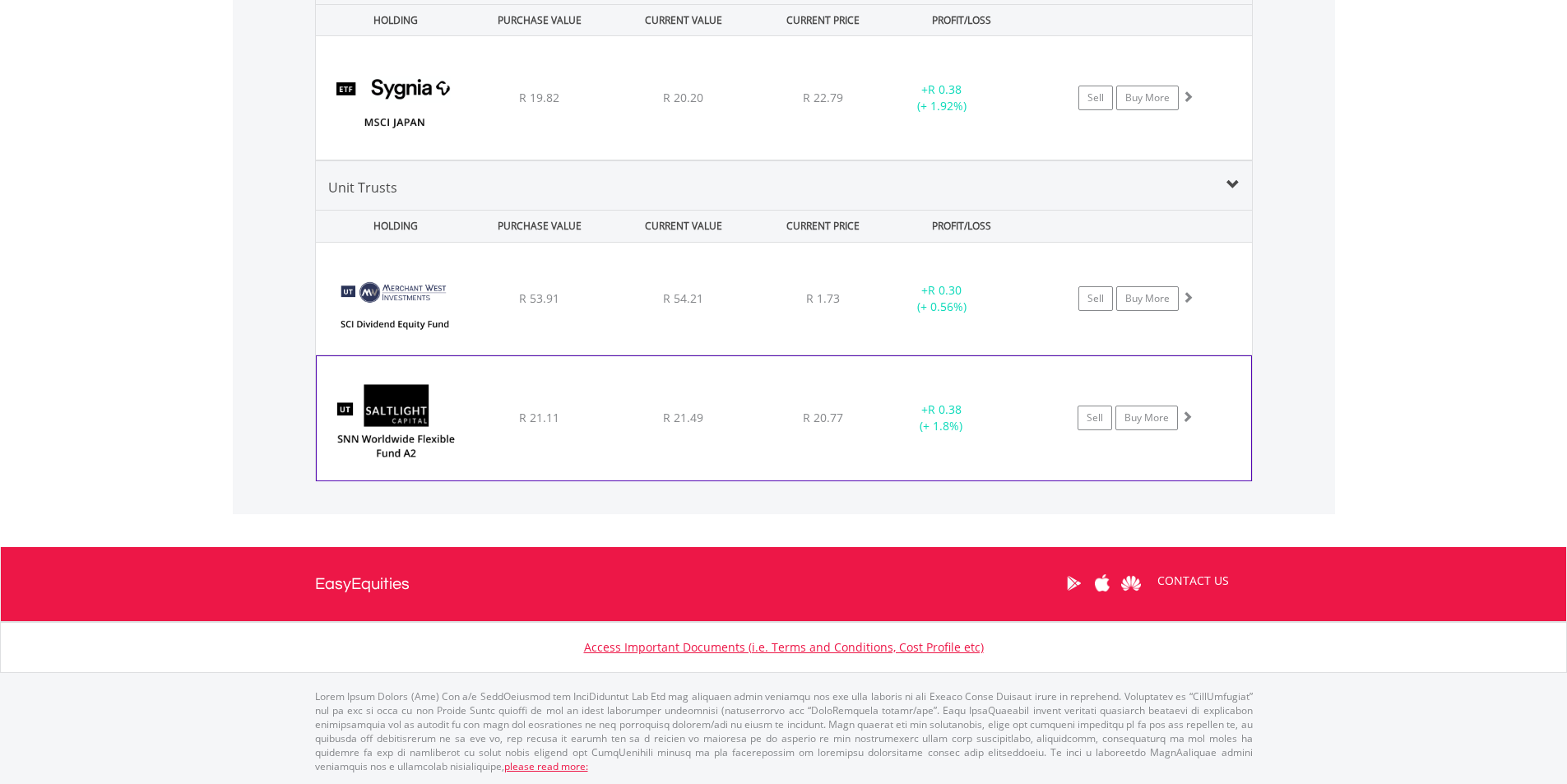
click at [806, 306] on span "R 20.77" at bounding box center [823, 298] width 34 height 16
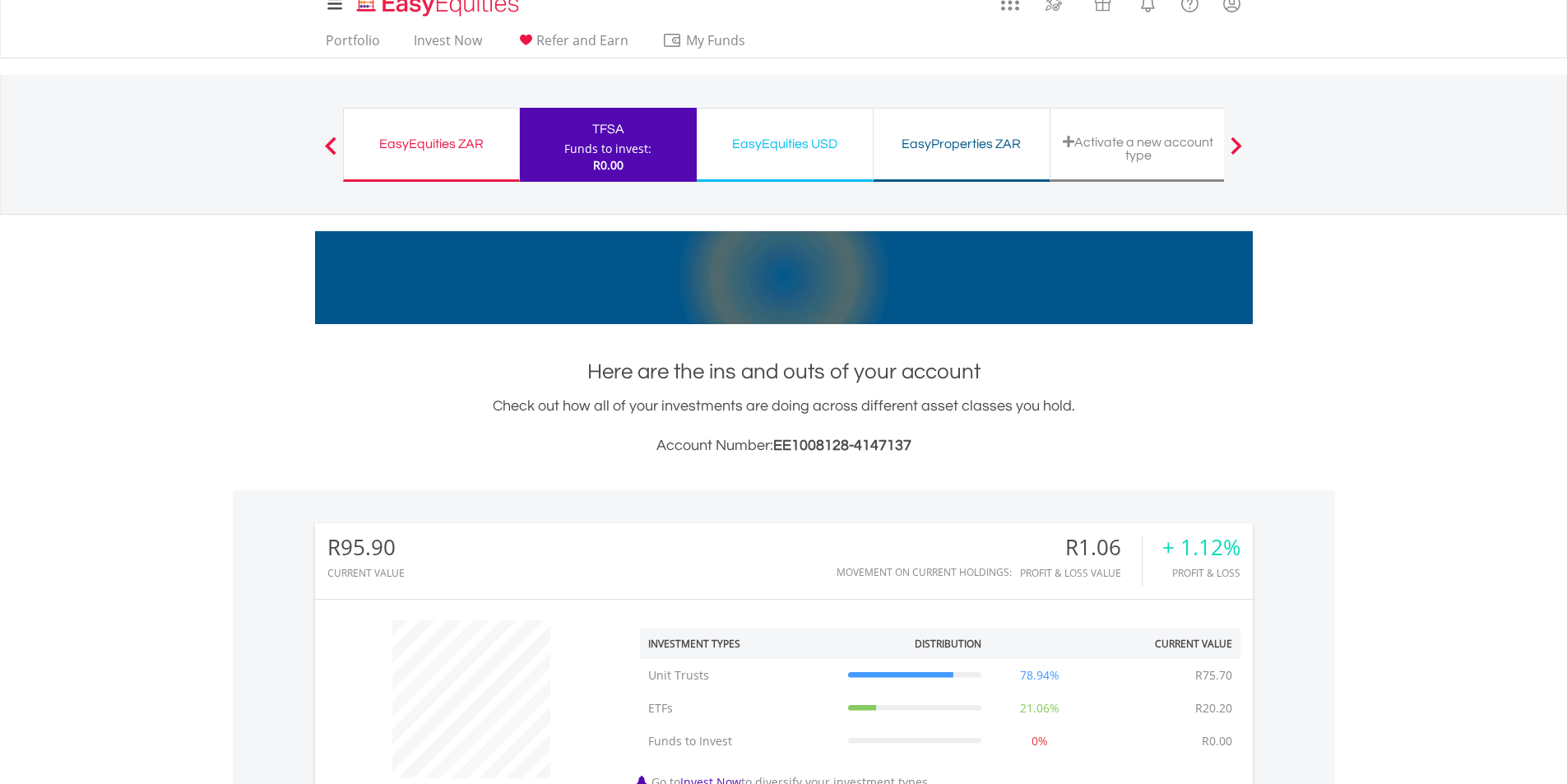
scroll to position [6, 0]
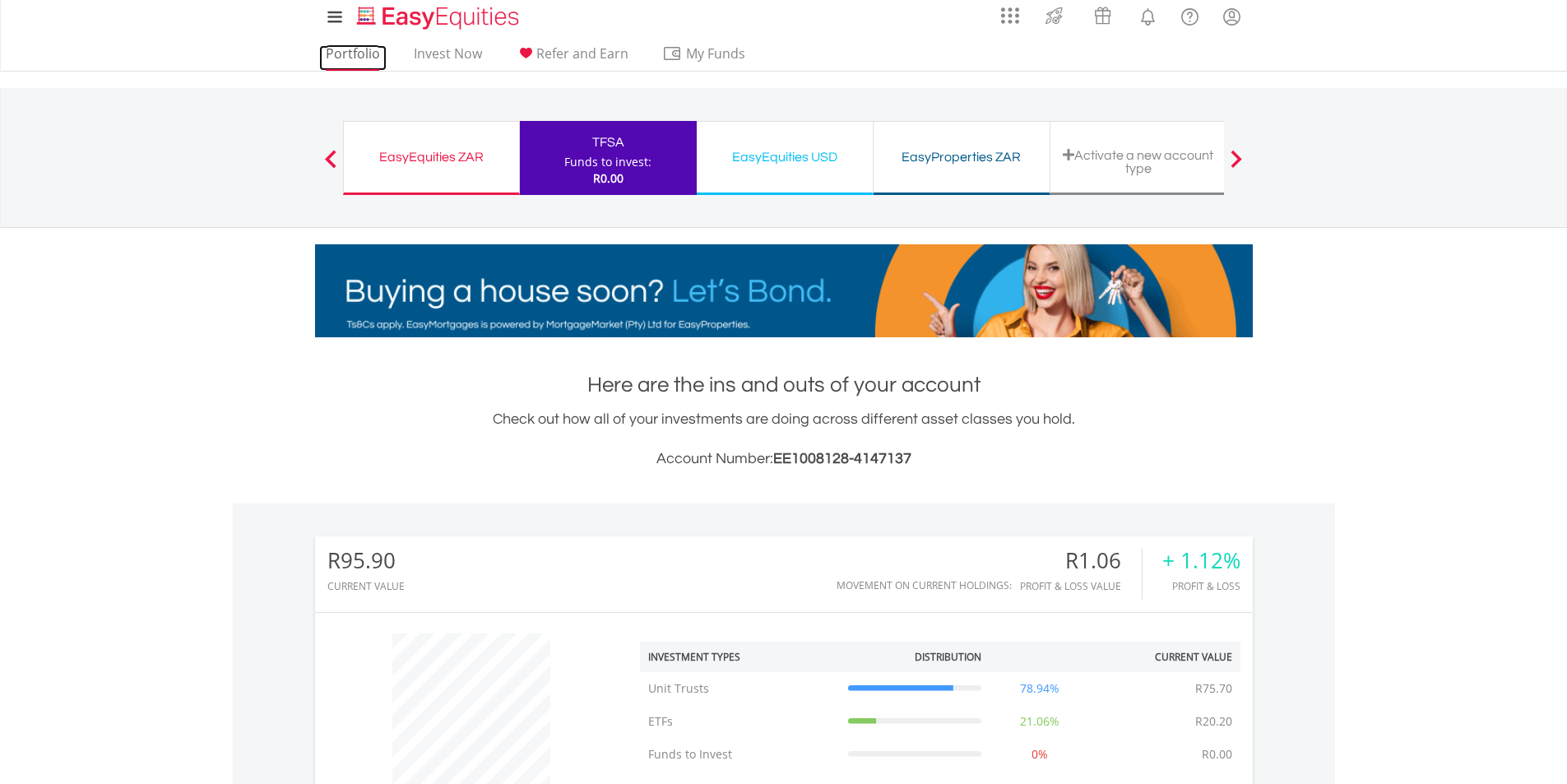
click at [364, 59] on link "Portfolio" at bounding box center [352, 58] width 67 height 25
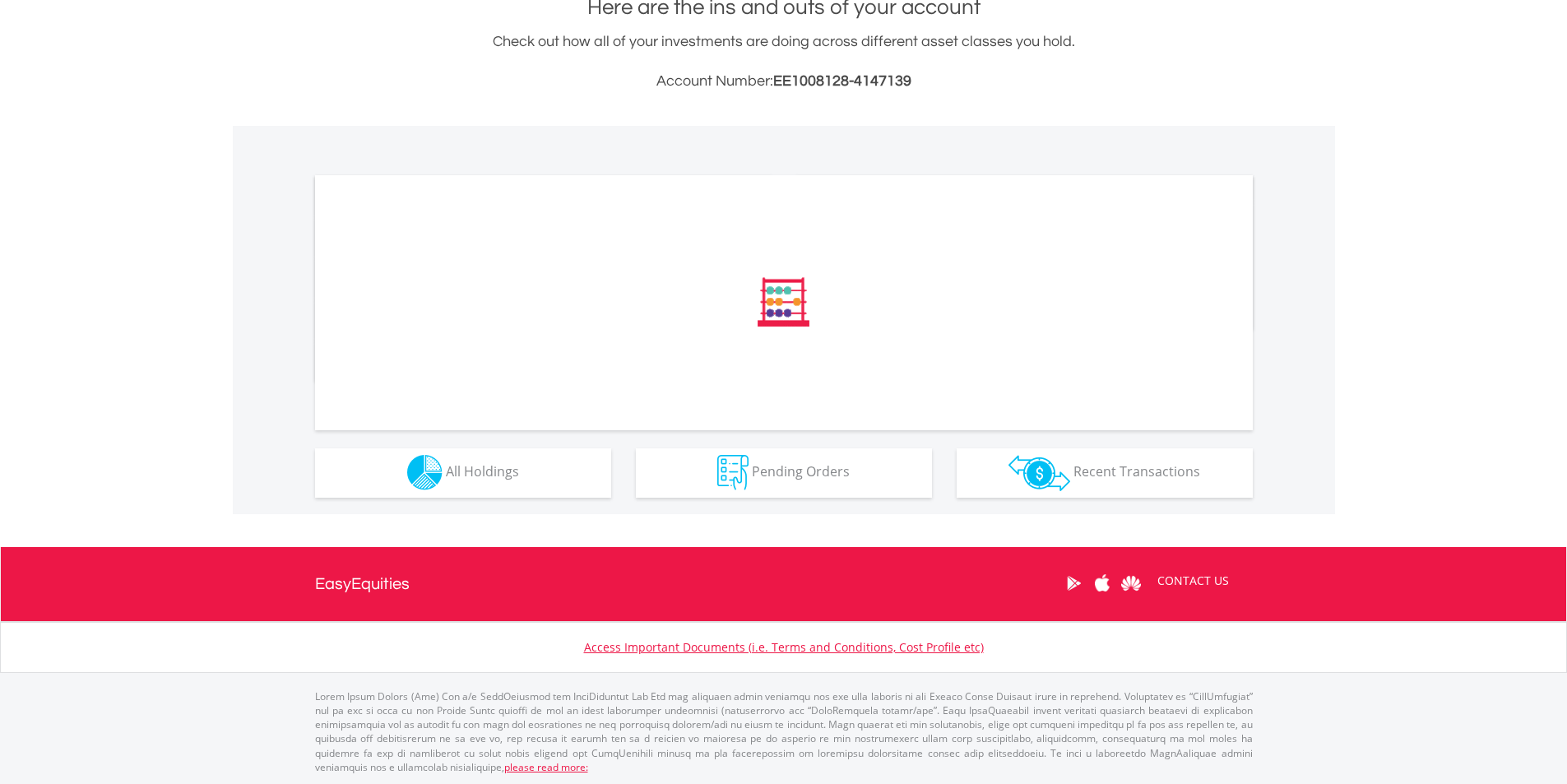
scroll to position [384, 0]
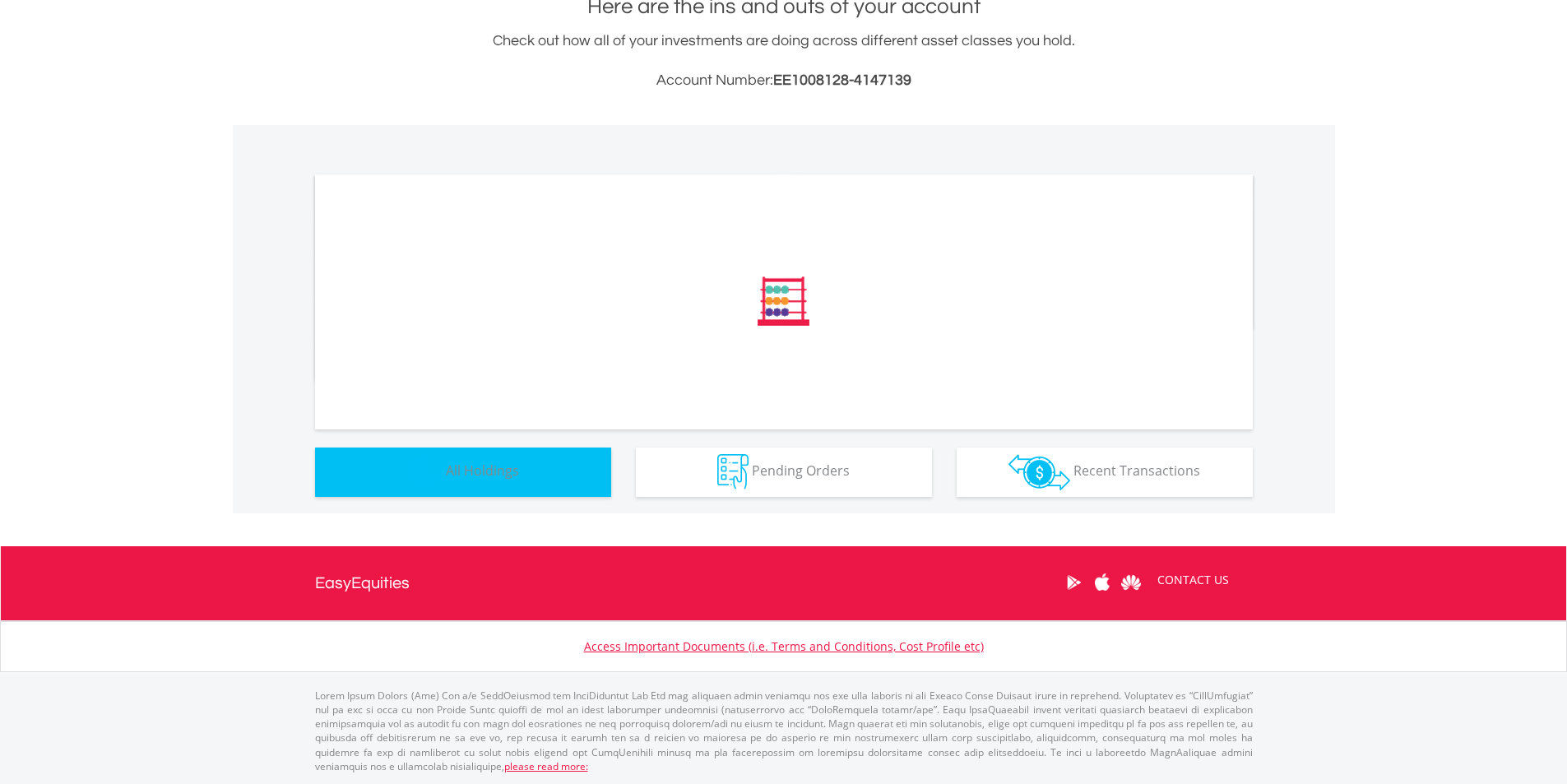
click at [545, 461] on button "Holdings All Holdings" at bounding box center [463, 472] width 296 height 49
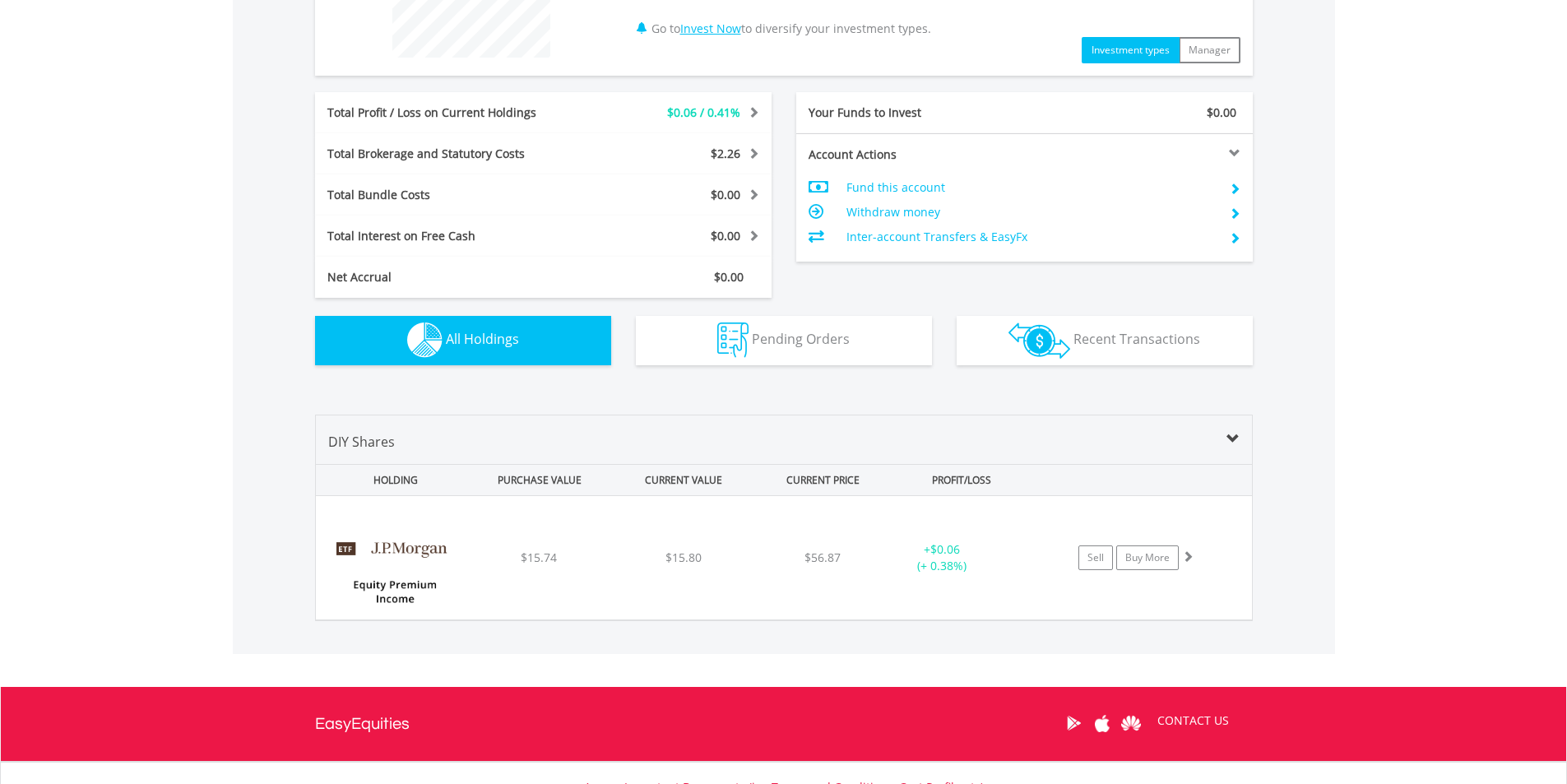
scroll to position [880, 0]
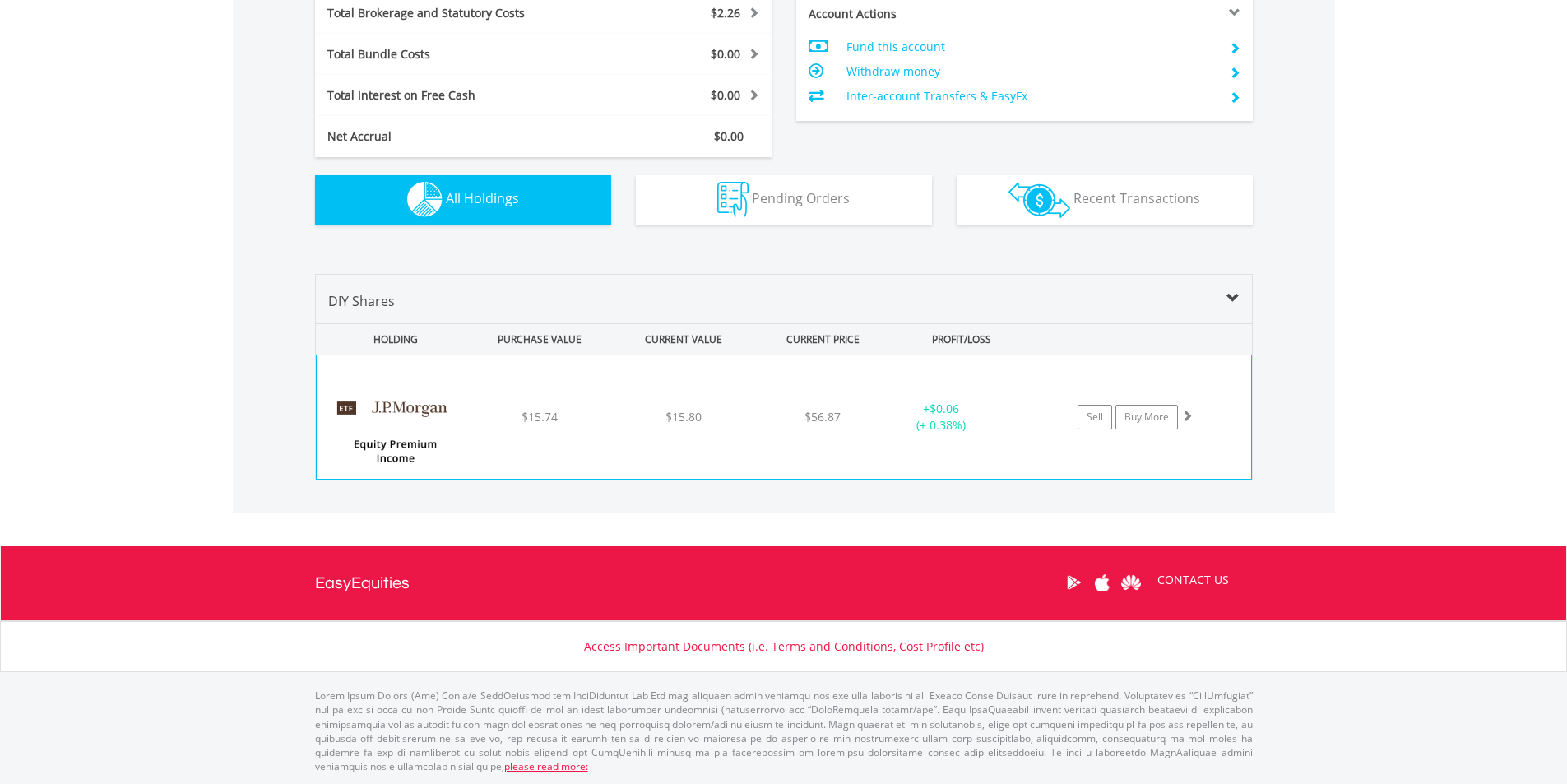
click at [537, 411] on span "$15.74" at bounding box center [539, 417] width 36 height 16
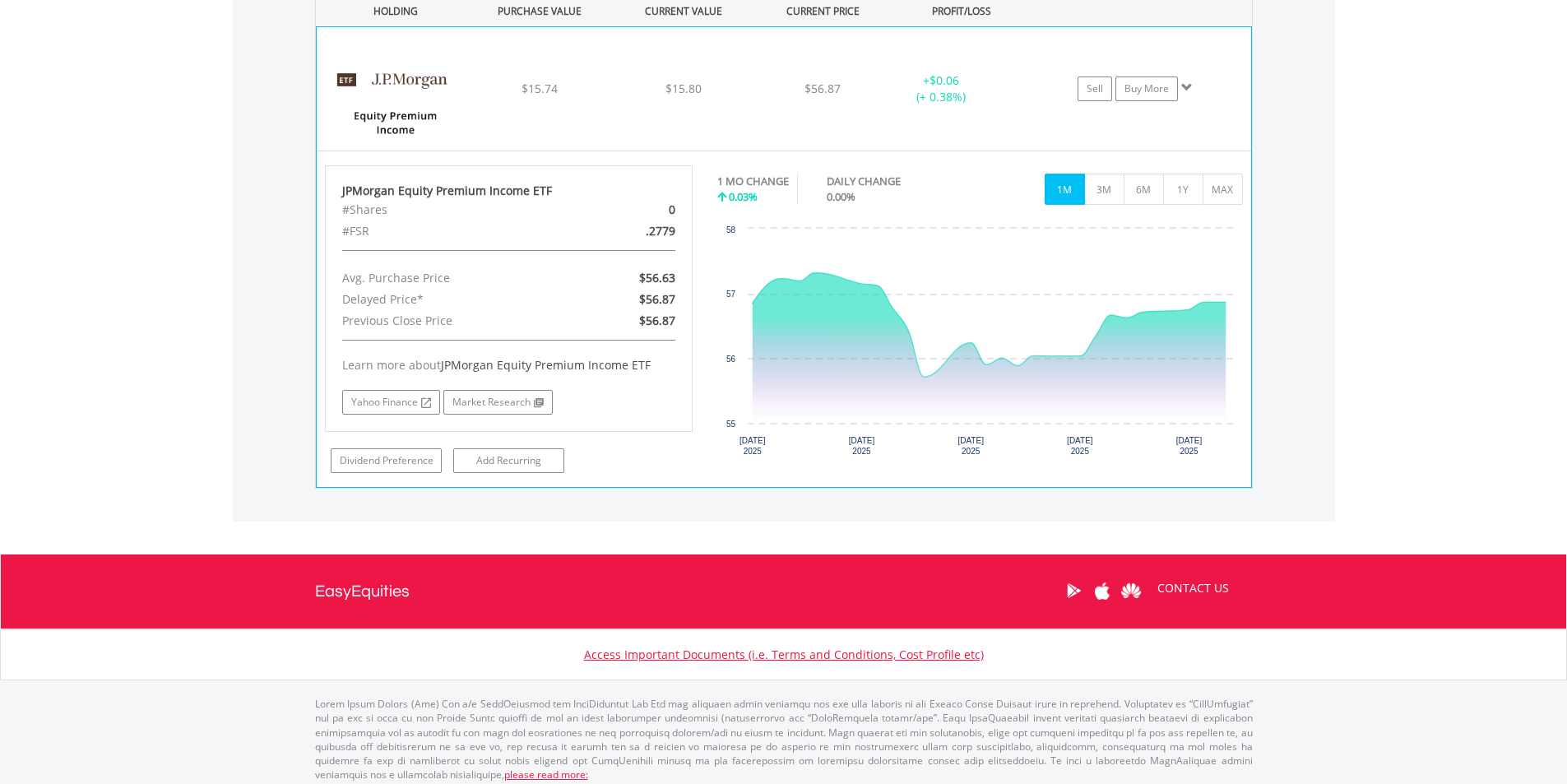
scroll to position [1209, 0]
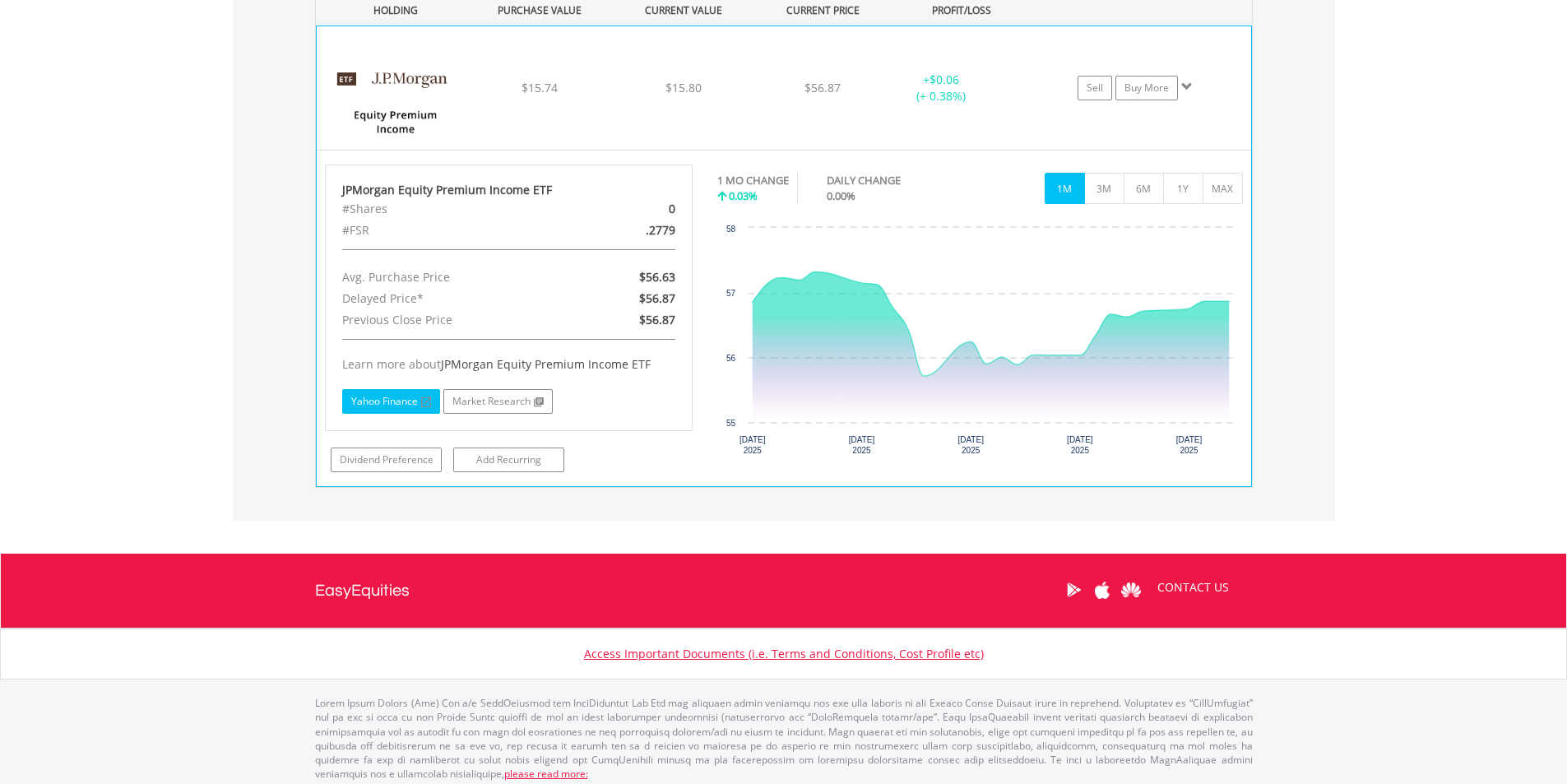
click at [419, 399] on link "Yahoo Finance" at bounding box center [391, 401] width 98 height 24
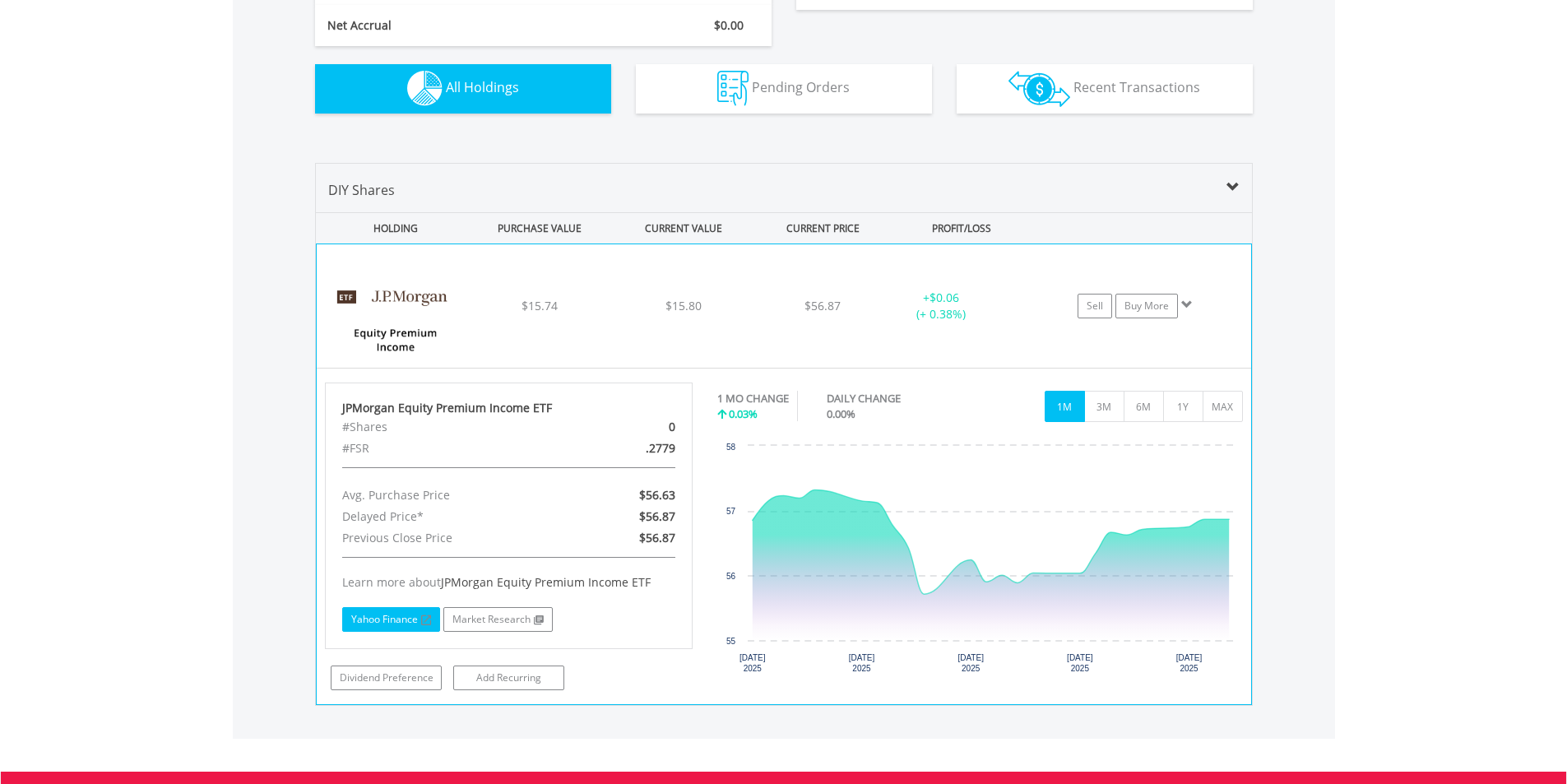
scroll to position [962, 0]
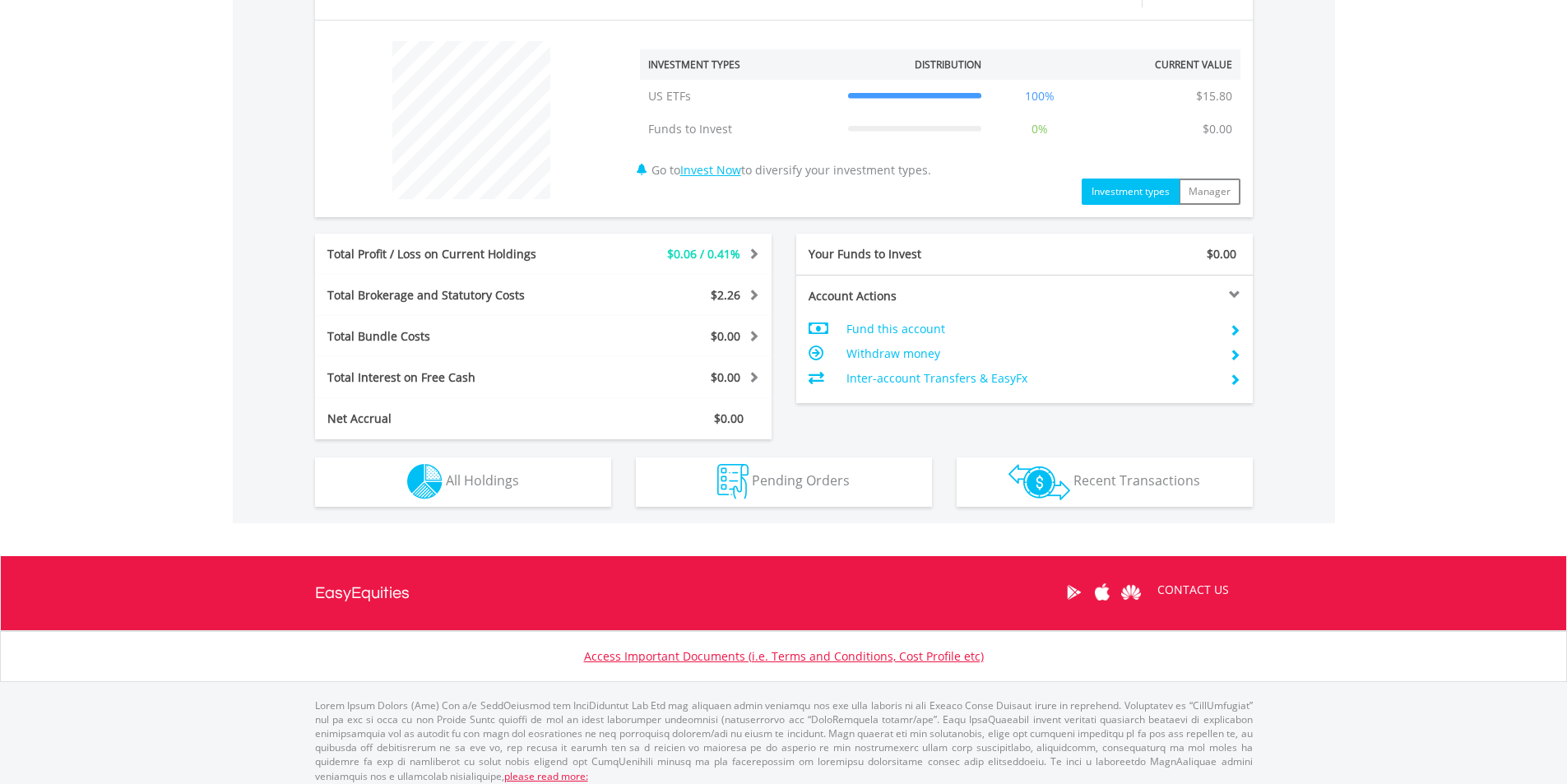
scroll to position [607, 0]
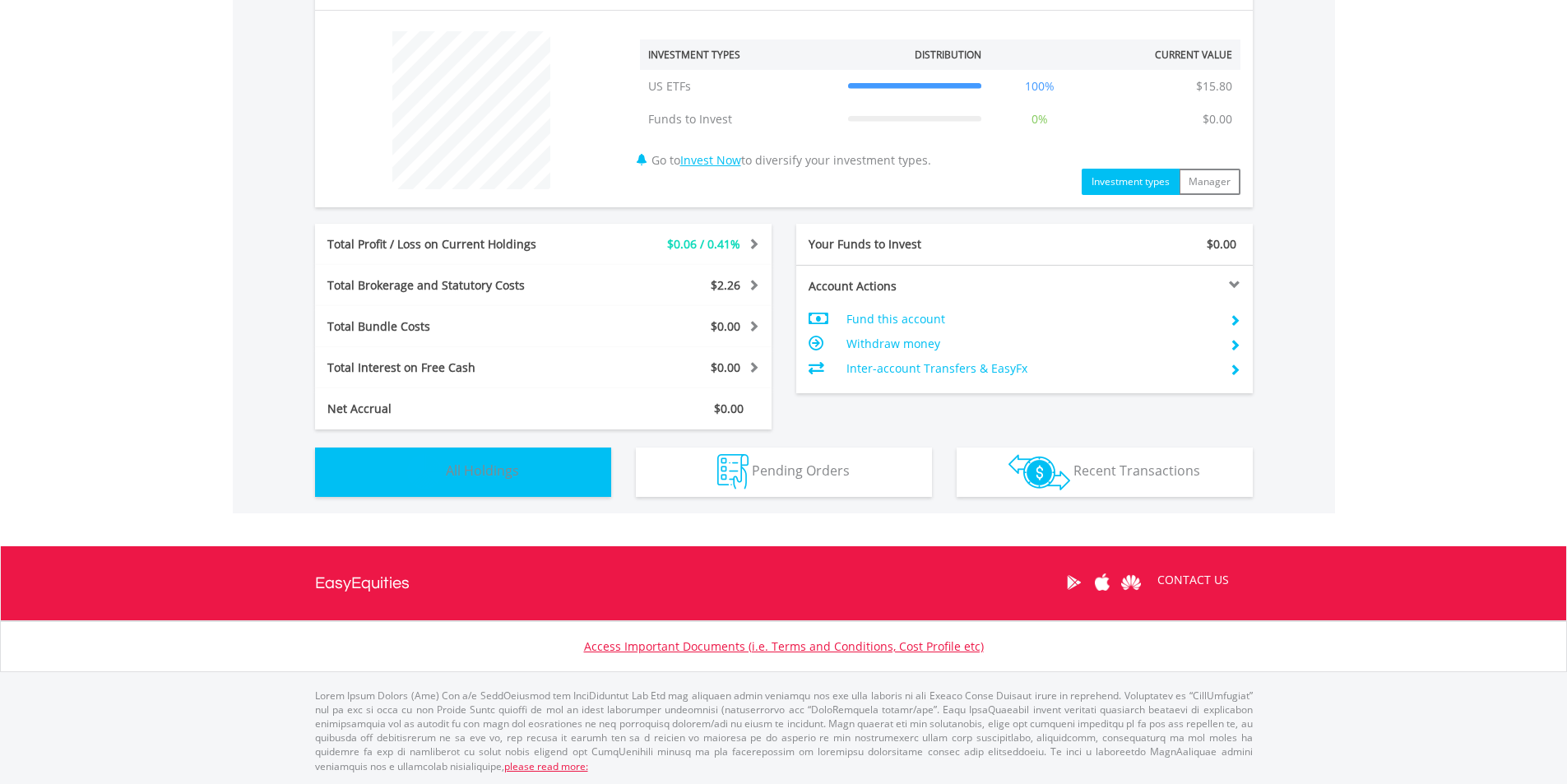
click at [442, 467] on button "Holdings All Holdings" at bounding box center [463, 472] width 296 height 49
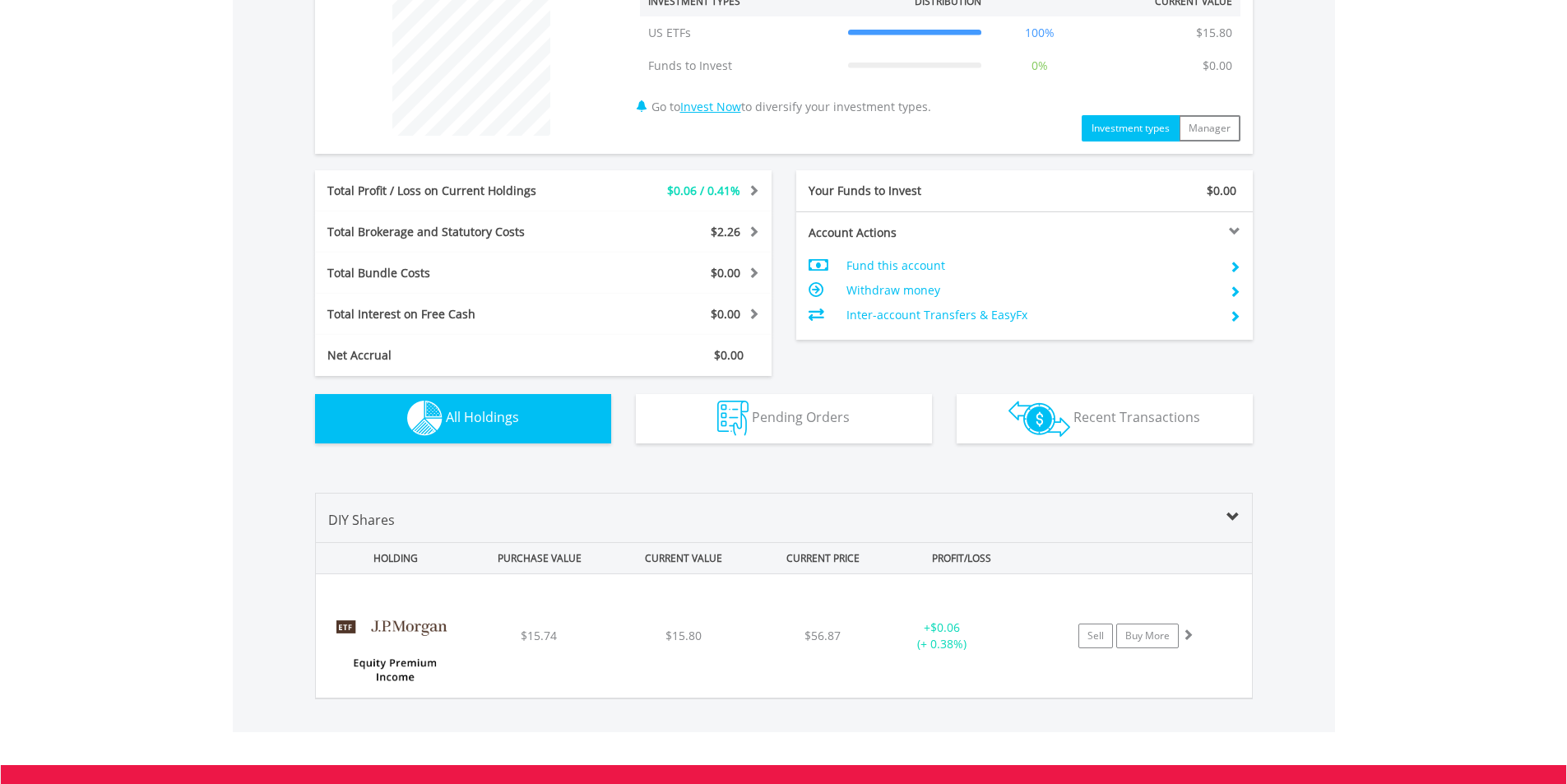
scroll to position [880, 0]
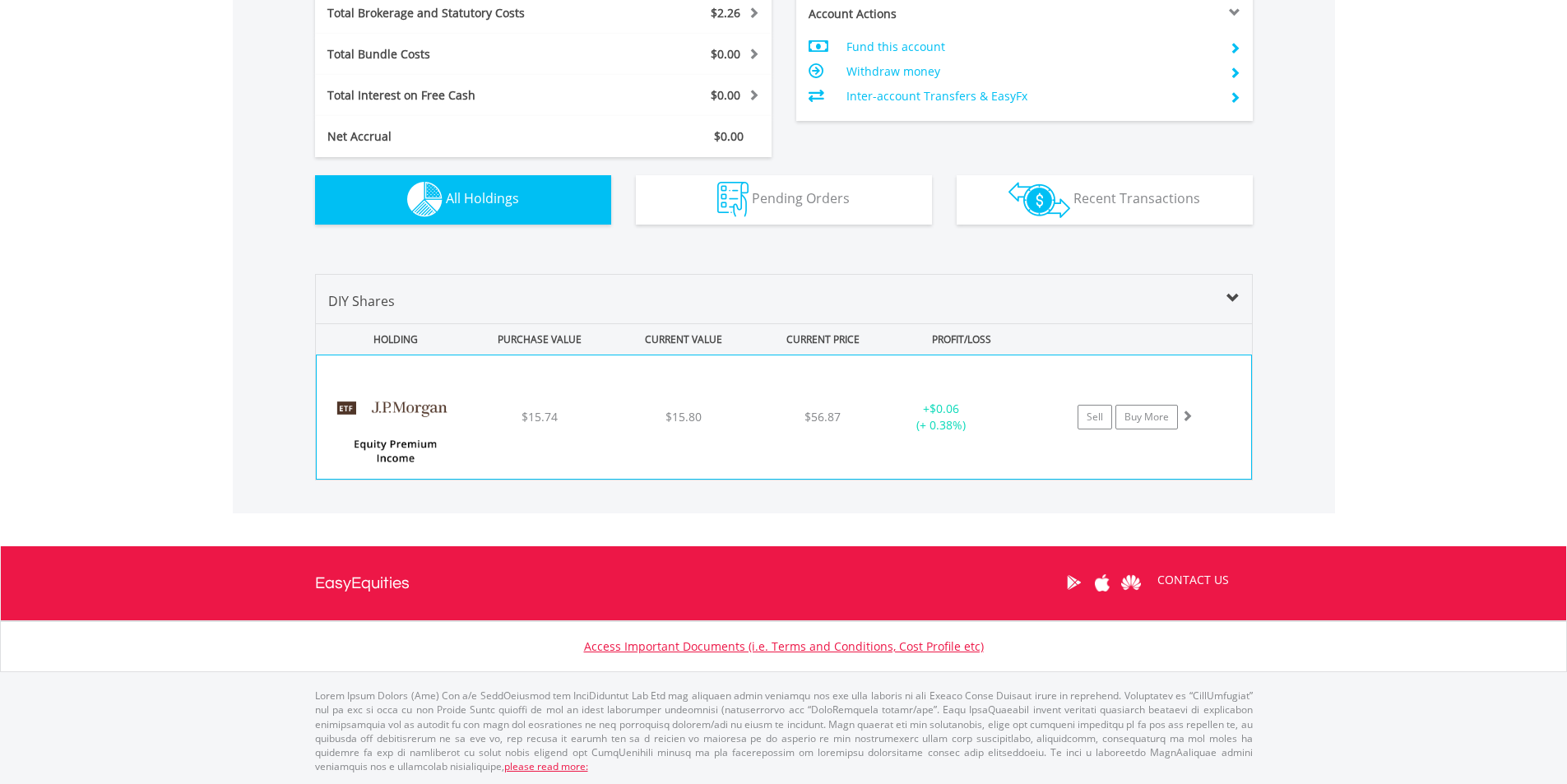
click at [677, 442] on div "﻿ JPMorgan Equity Premium Income ETF $15.74 $15.80 $56.87 + $0.06 (+ 0.38%) Sel…" at bounding box center [784, 416] width 935 height 123
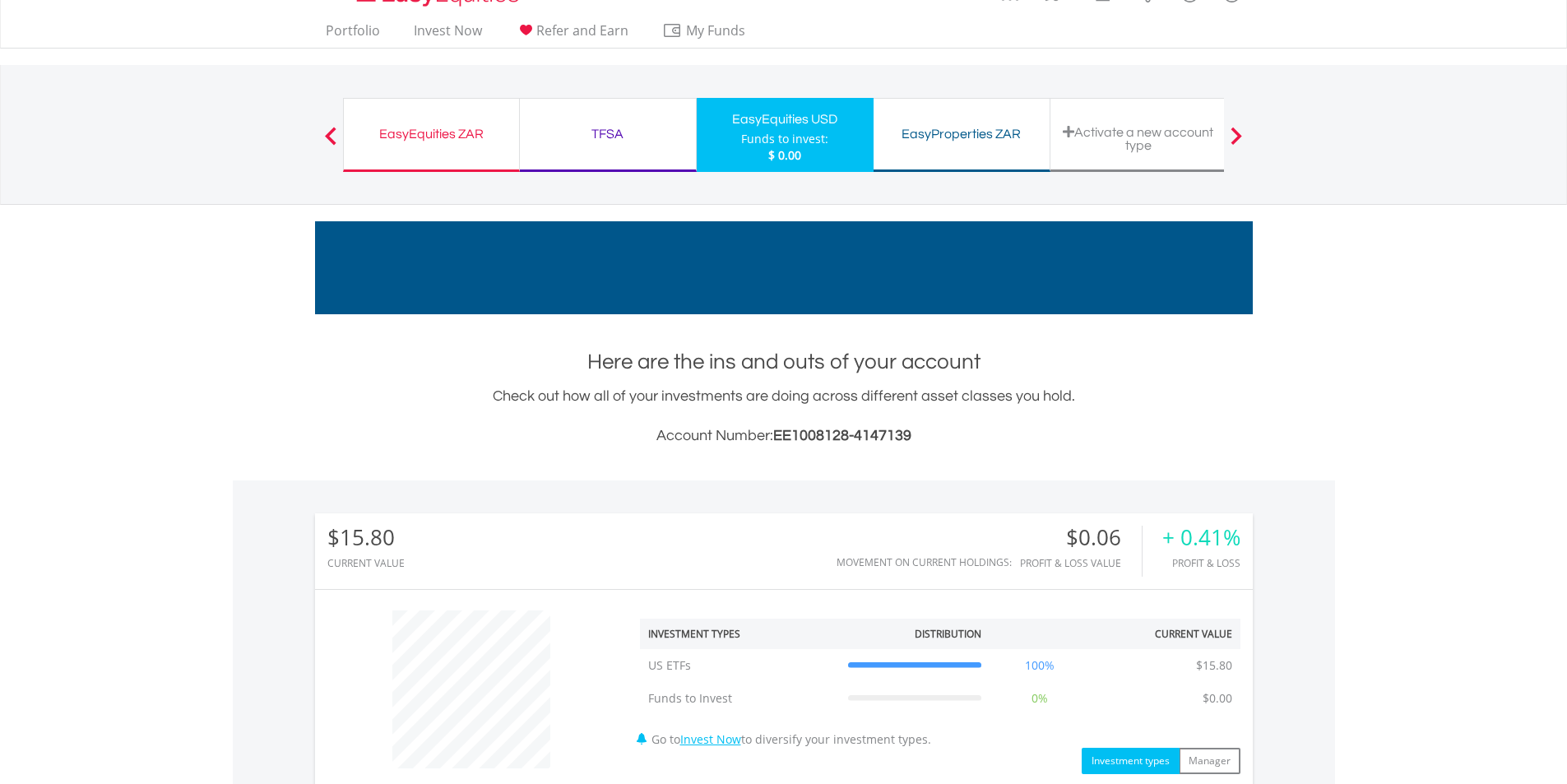
scroll to position [0, 0]
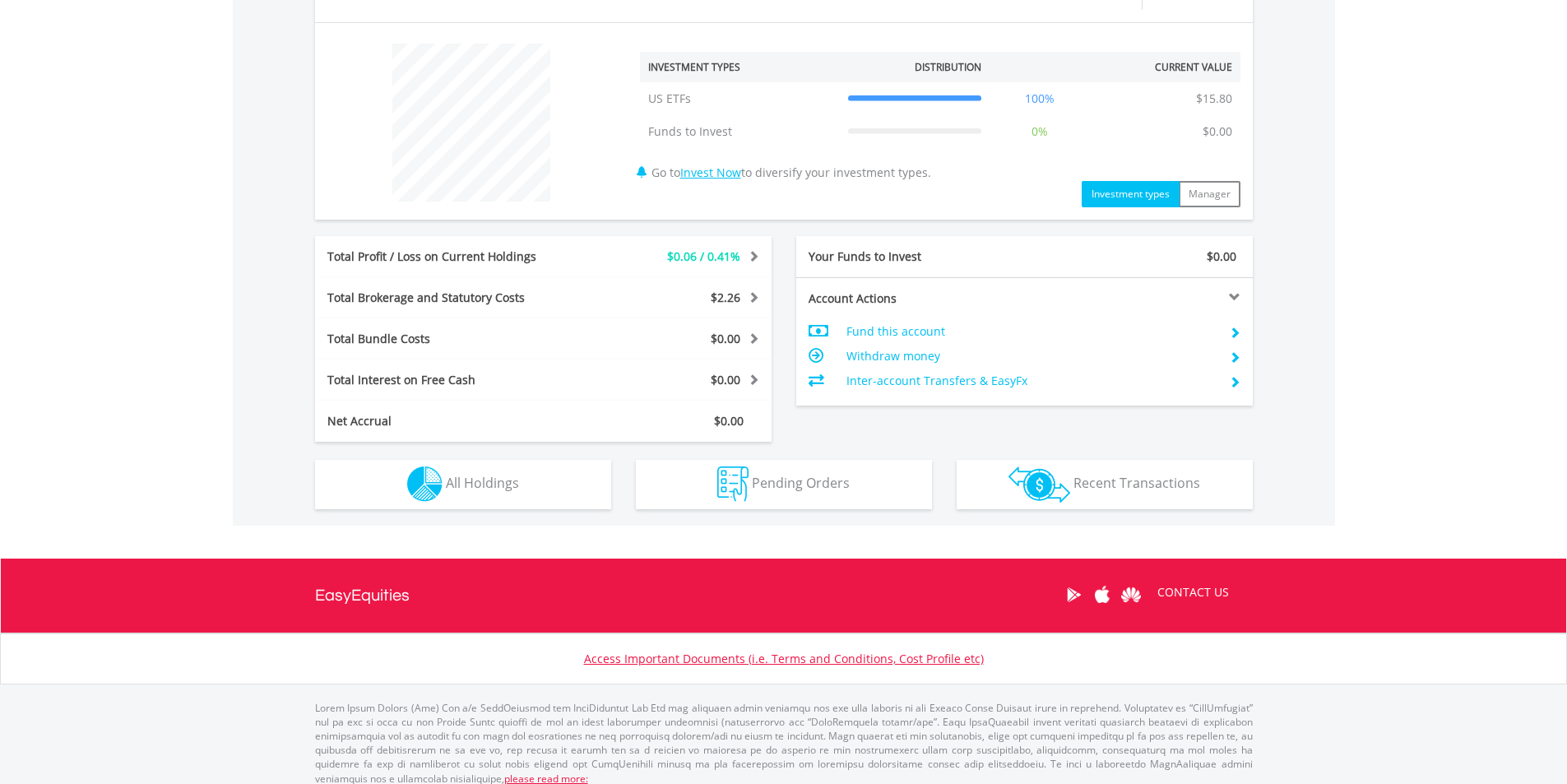
scroll to position [607, 0]
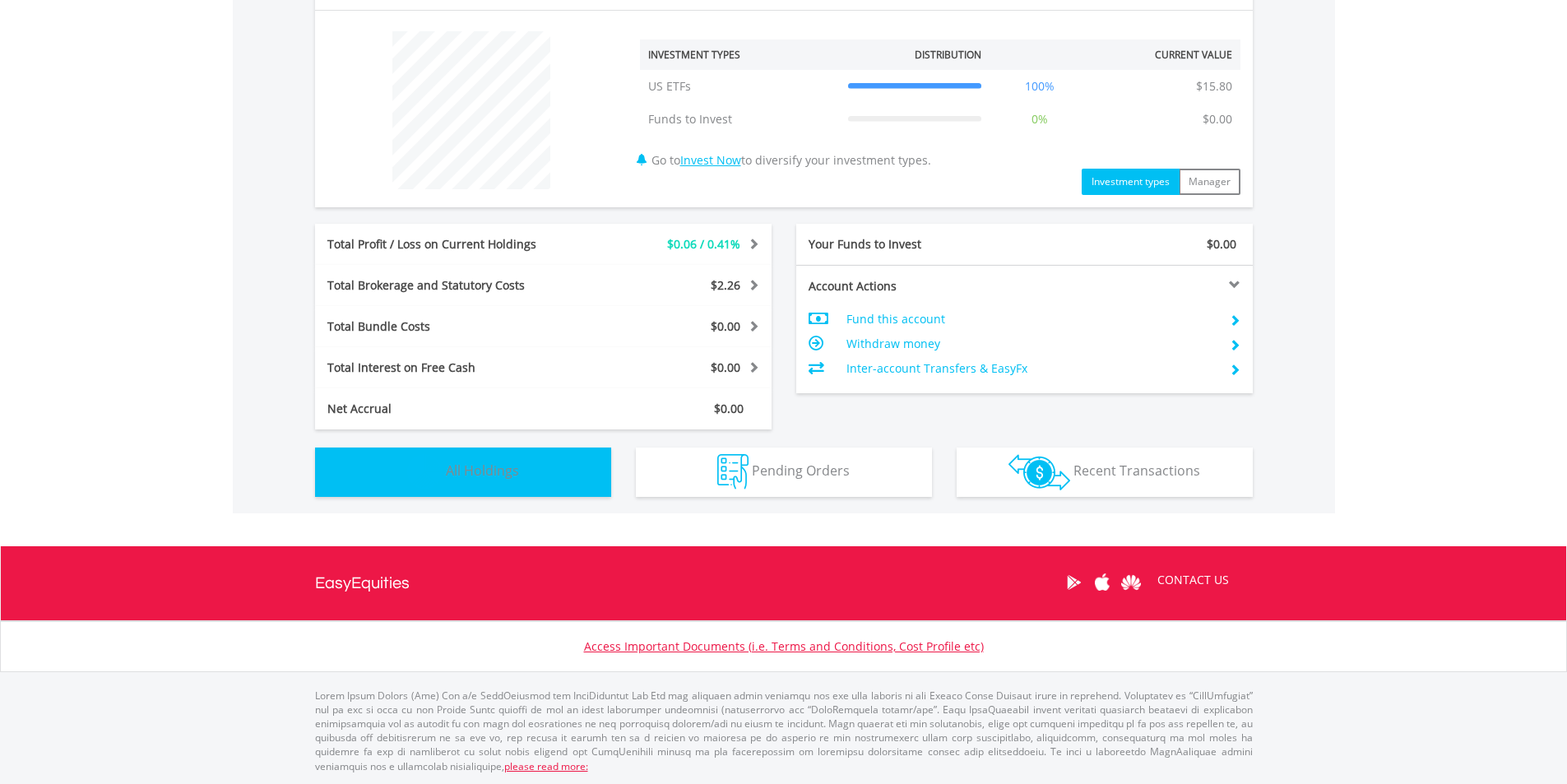
click at [499, 459] on button "Holdings All Holdings" at bounding box center [463, 472] width 296 height 49
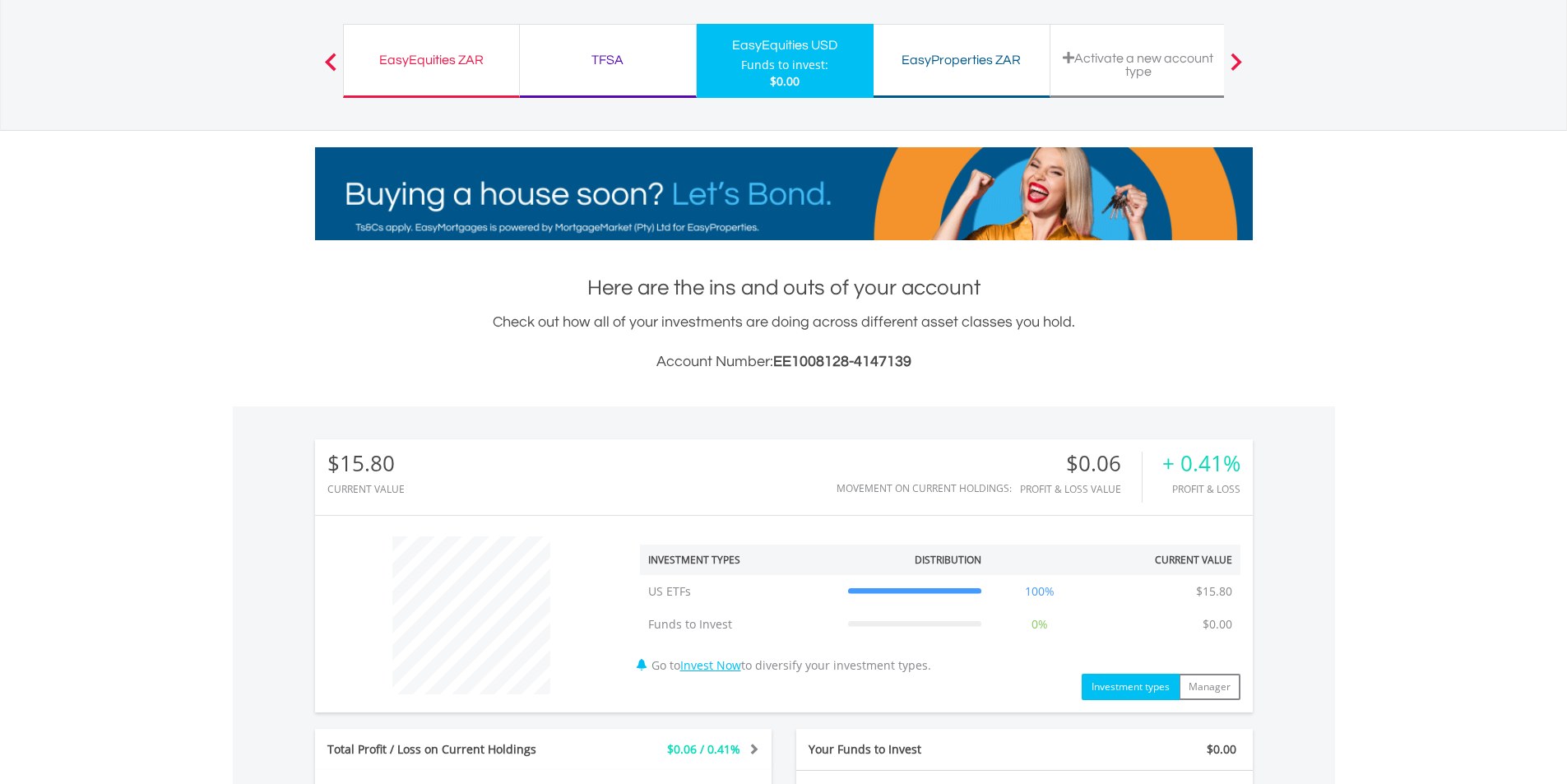
scroll to position [0, 0]
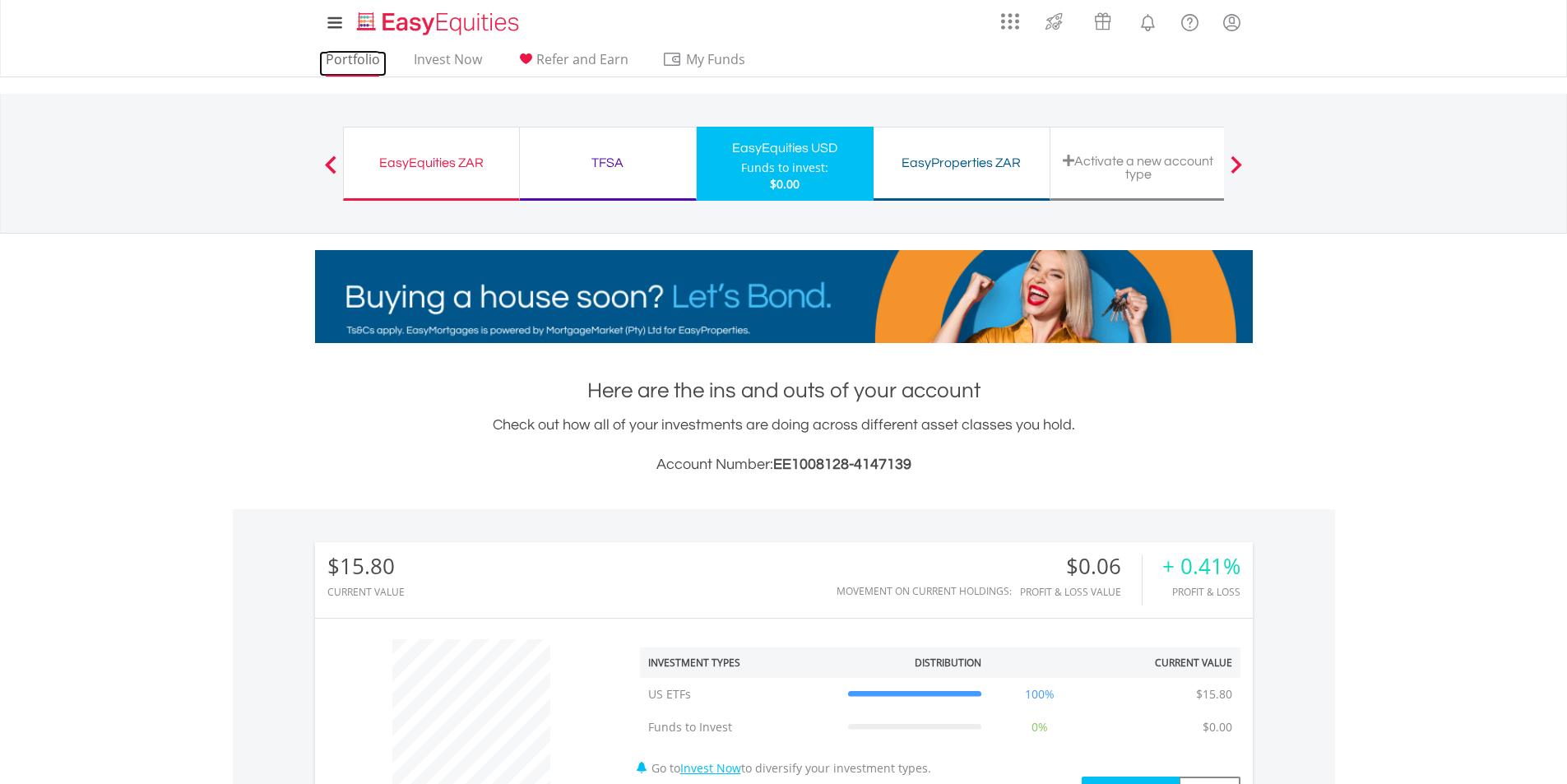
click at [352, 60] on link "Portfolio" at bounding box center [352, 63] width 67 height 25
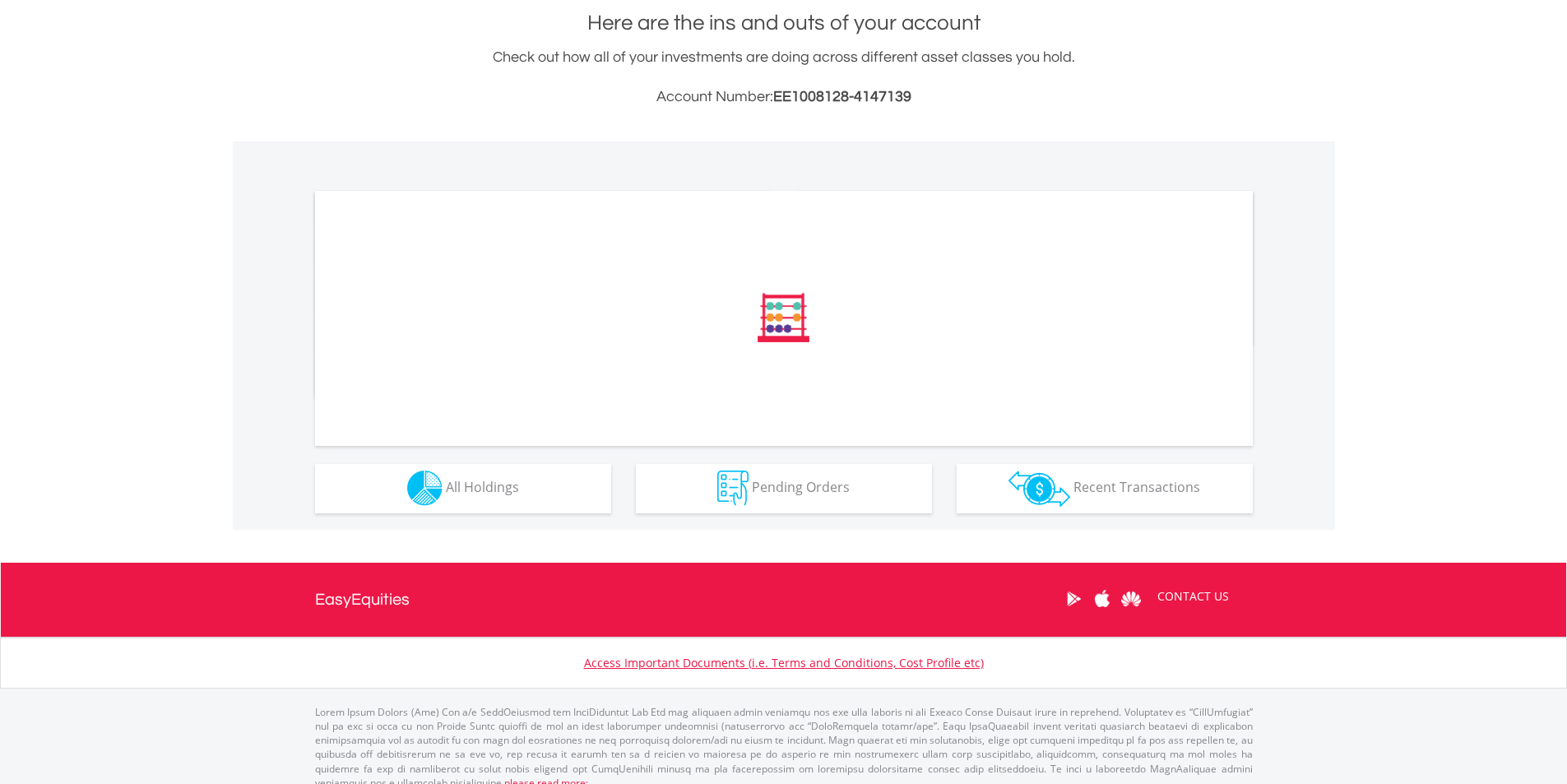
scroll to position [384, 0]
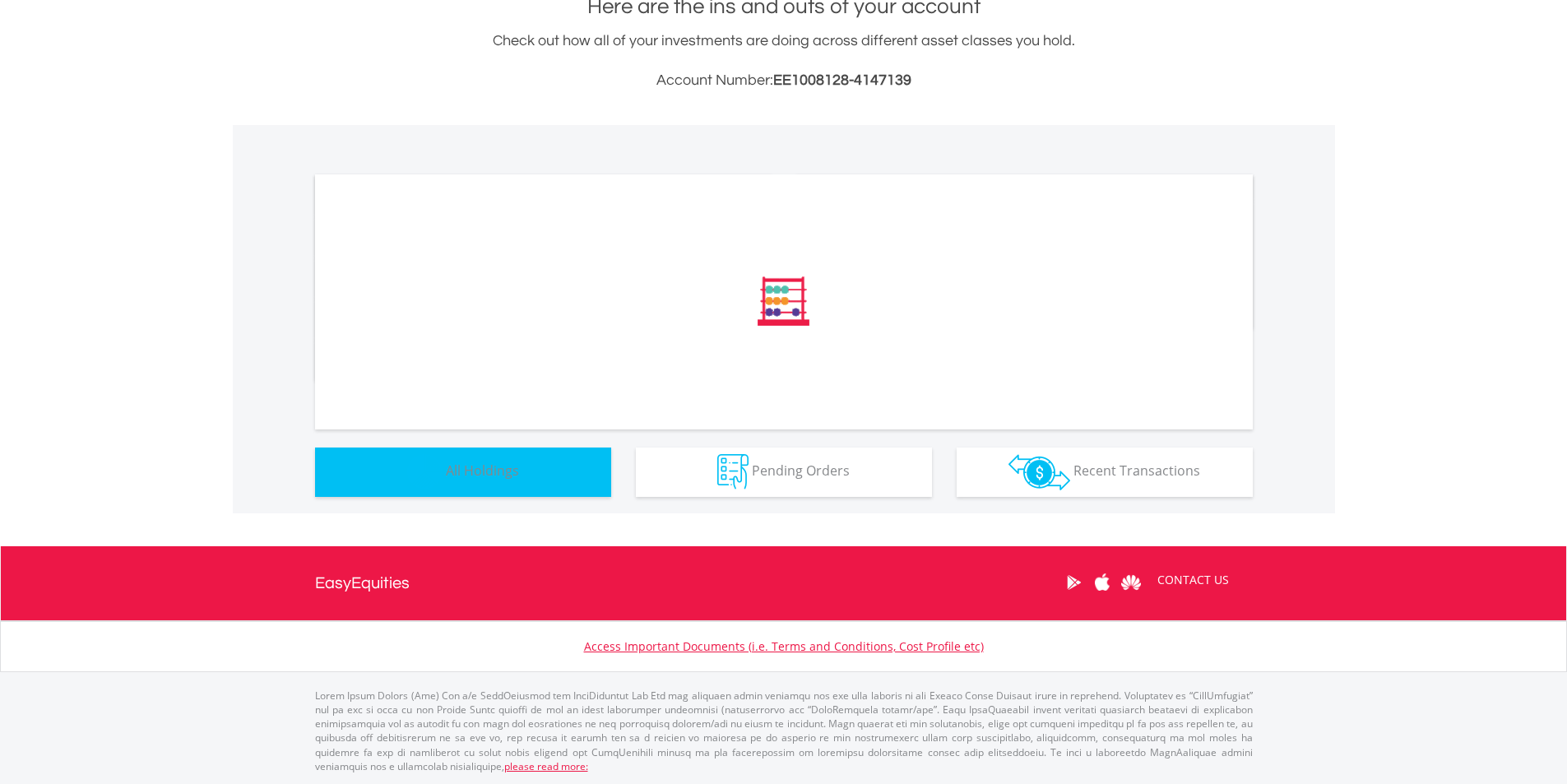
click at [552, 467] on button "Holdings All Holdings" at bounding box center [463, 472] width 296 height 49
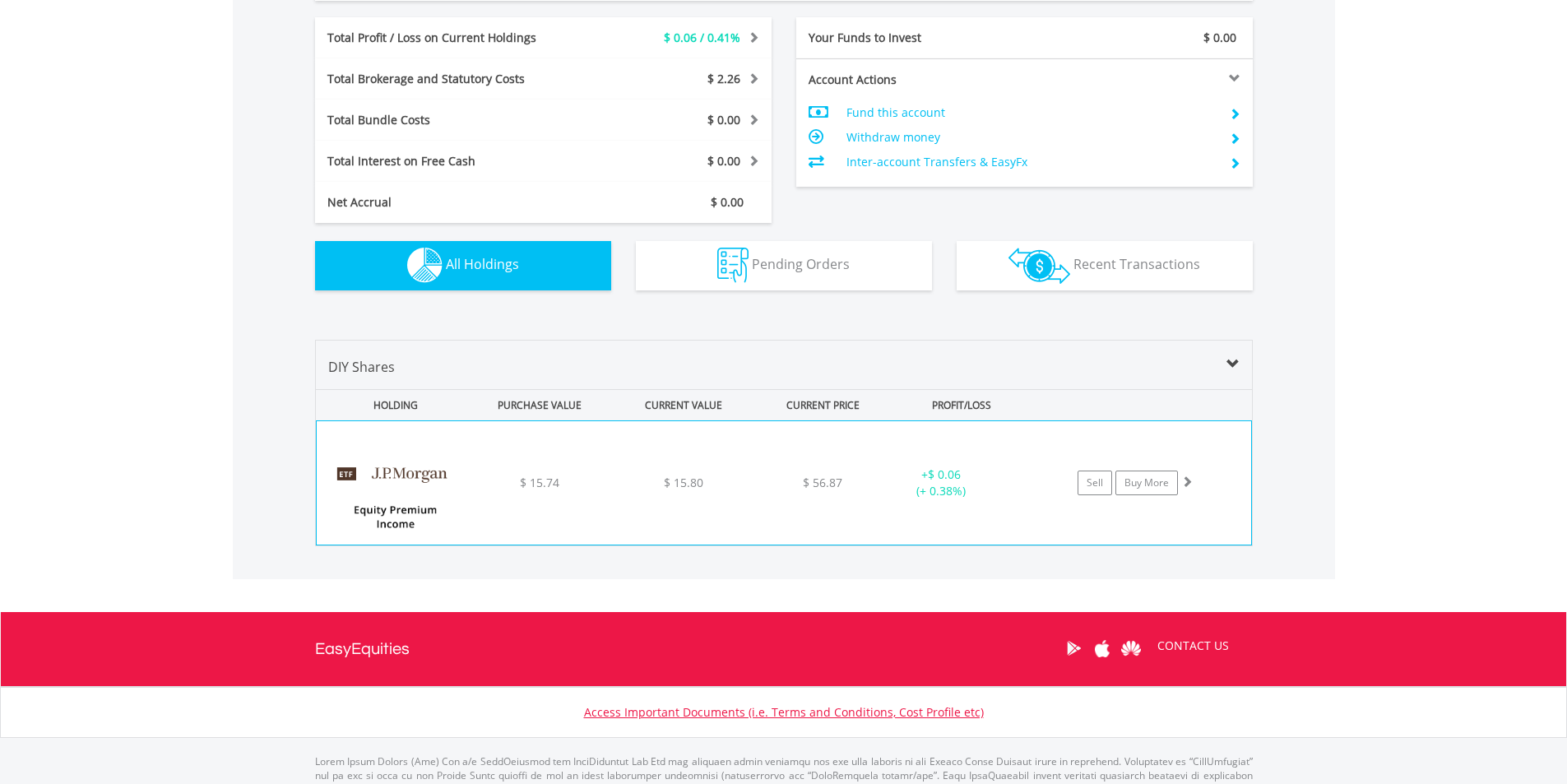
scroll to position [880, 0]
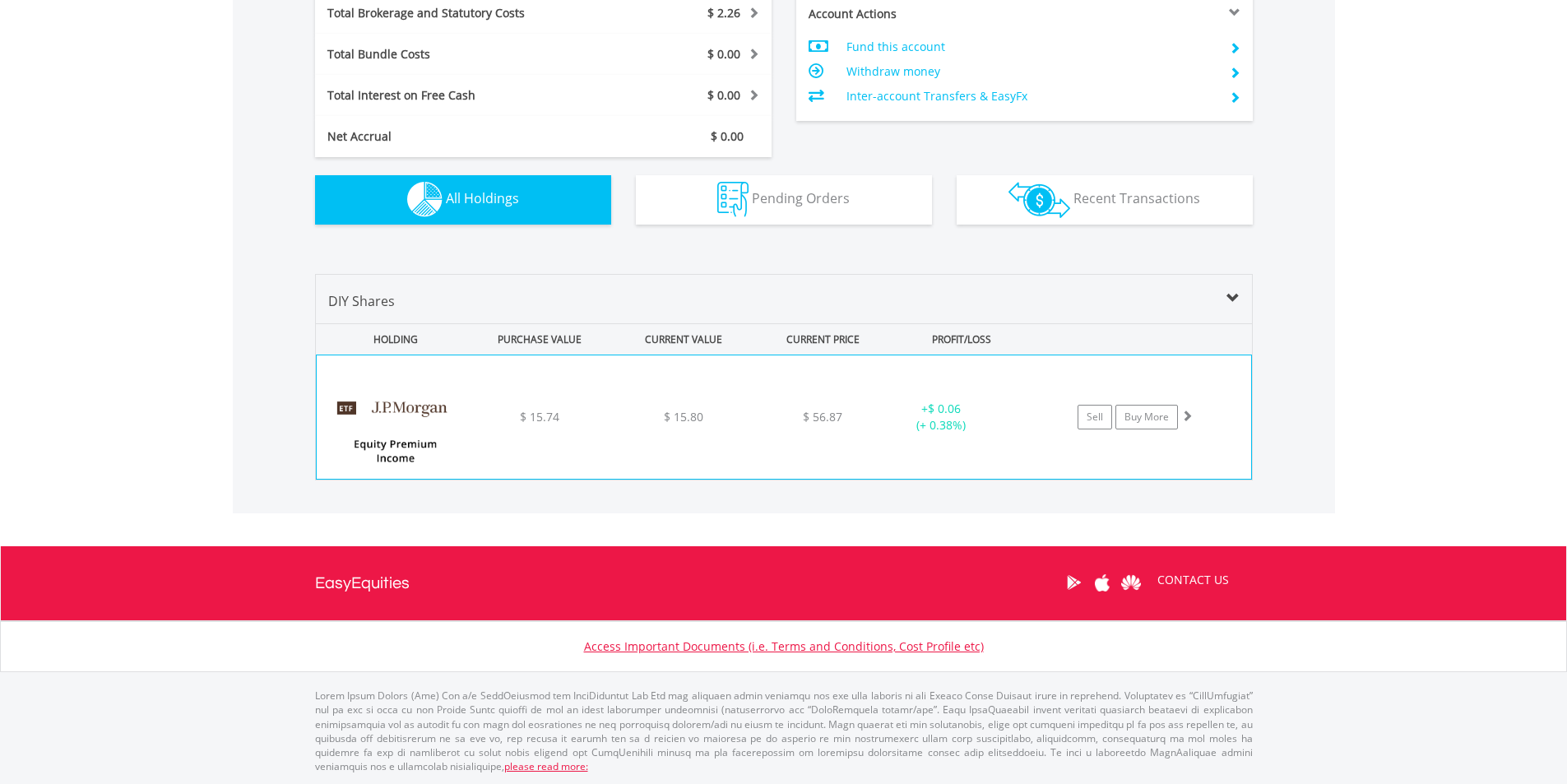
click at [745, 408] on div "﻿ JPMorgan Equity Premium Income ETF $ 15.74 $ 15.80 $ 56.87 + $ 0.06 (+ 0.38%)…" at bounding box center [784, 416] width 935 height 123
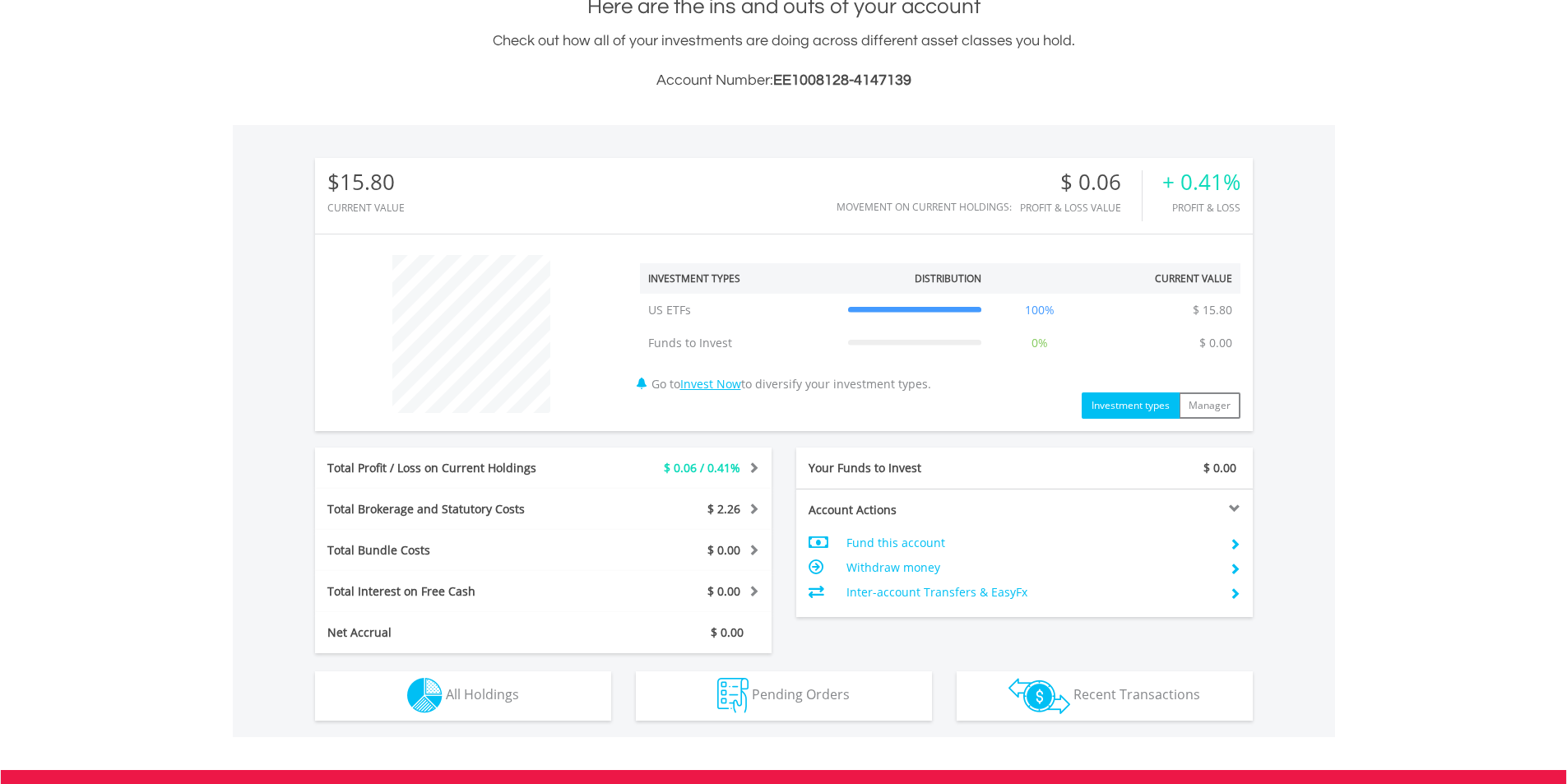
scroll to position [607, 0]
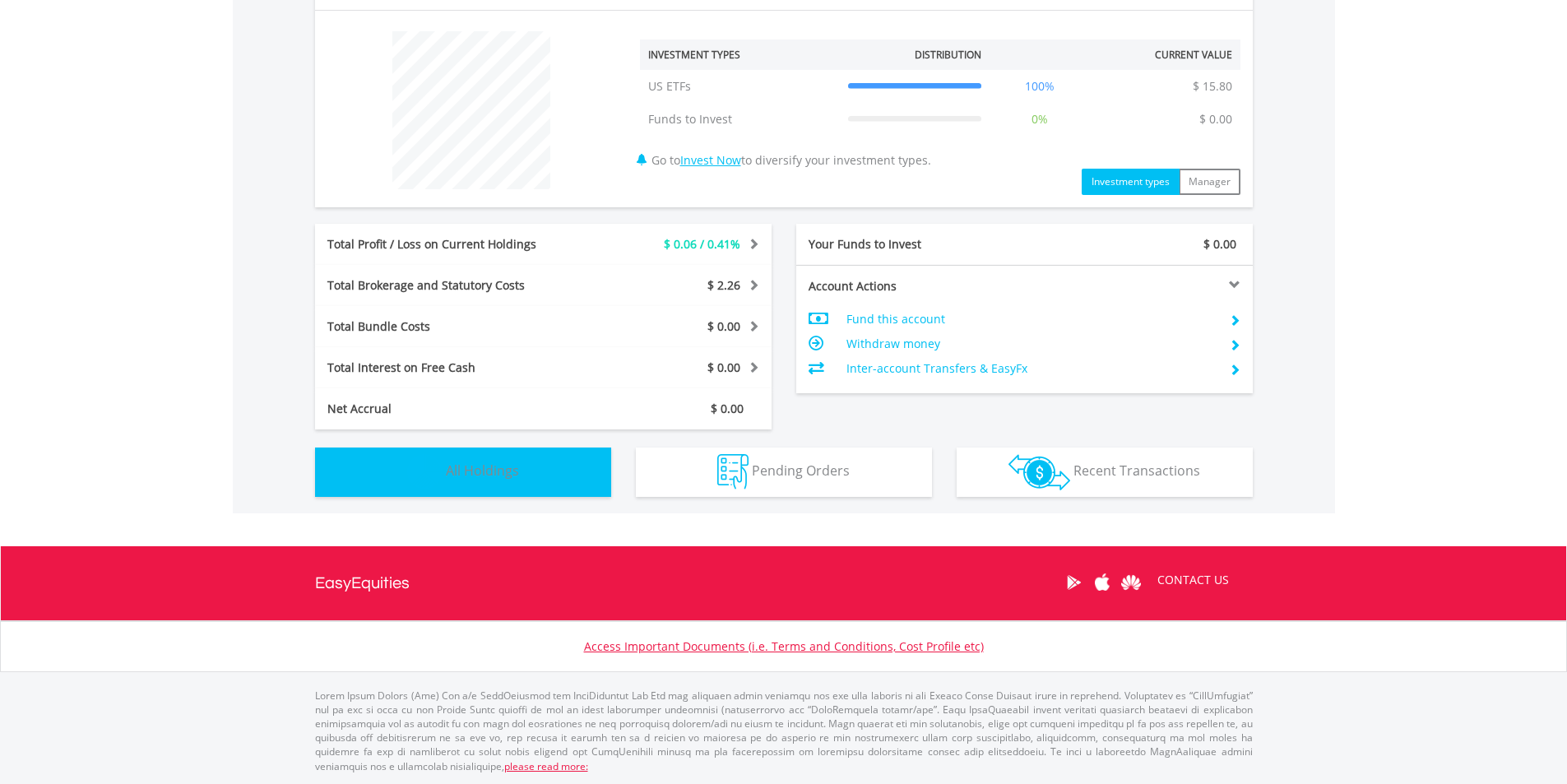
click at [484, 465] on span "All Holdings" at bounding box center [483, 470] width 73 height 18
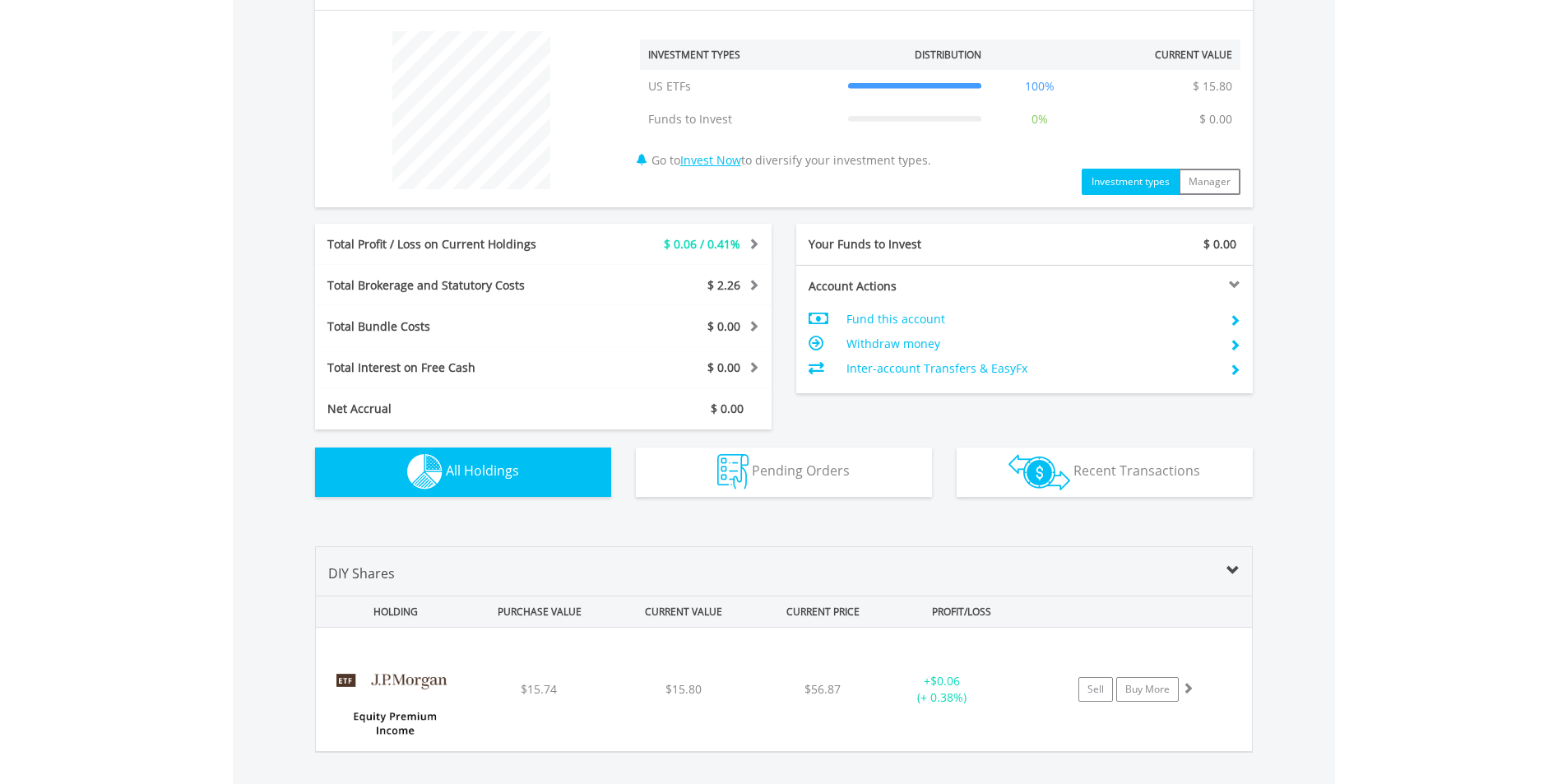
scroll to position [880, 0]
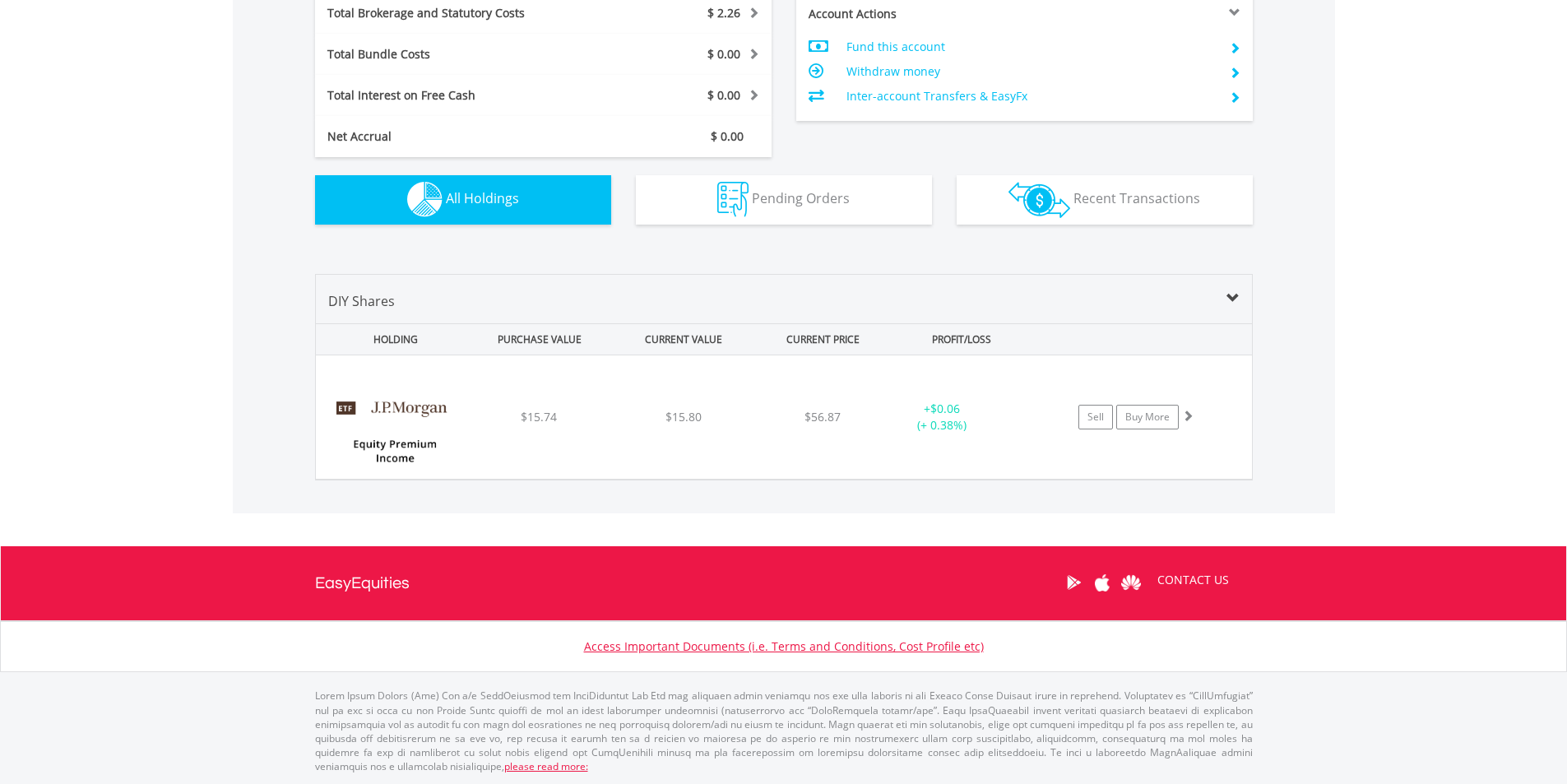
click at [484, 465] on div "﻿ JPMorgan Equity Premium Income ETF $15.74 $15.80 $56.87 + $0.06 (+ 0.38%) Sel…" at bounding box center [784, 416] width 937 height 123
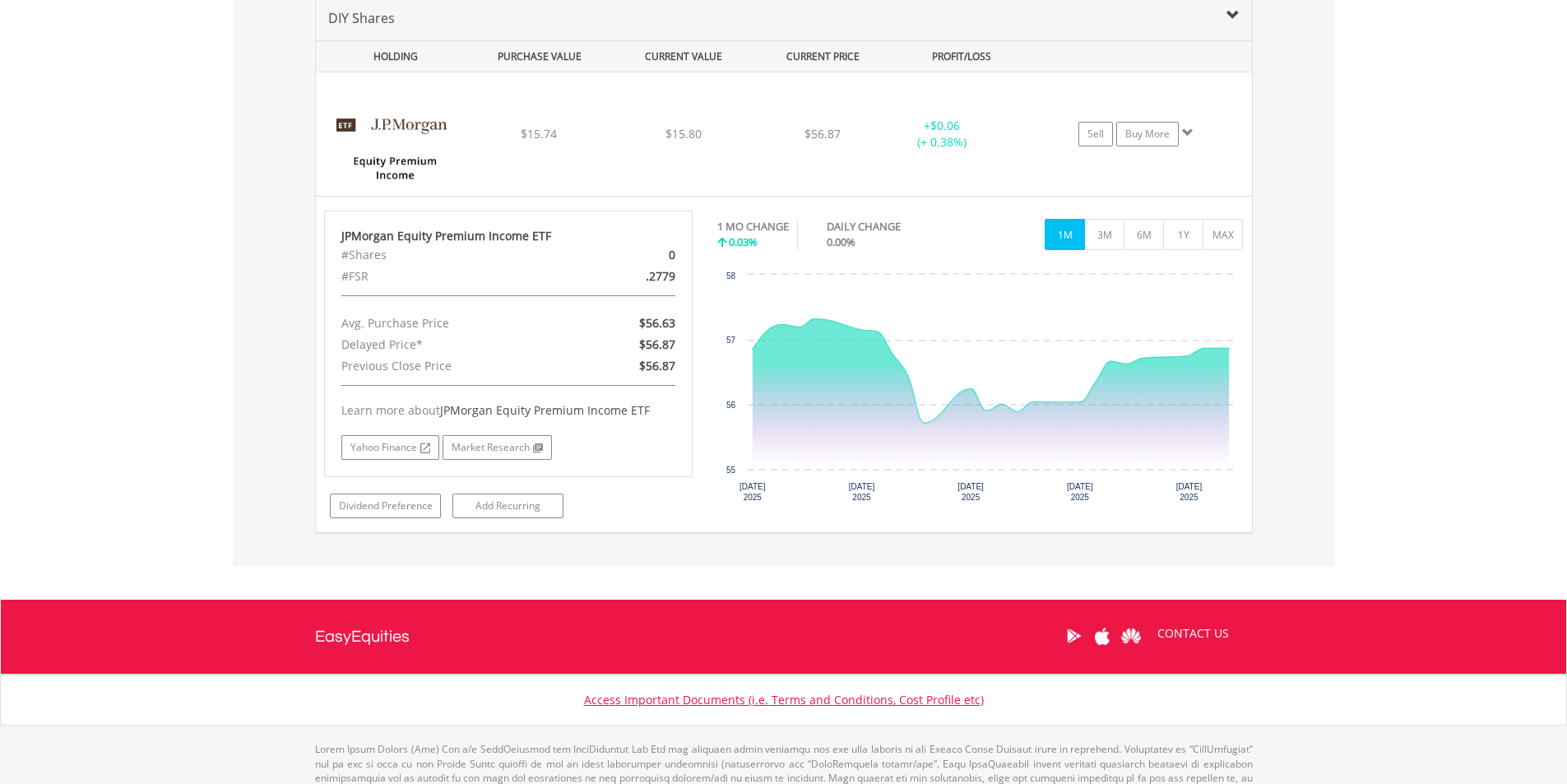
scroll to position [1134, 0]
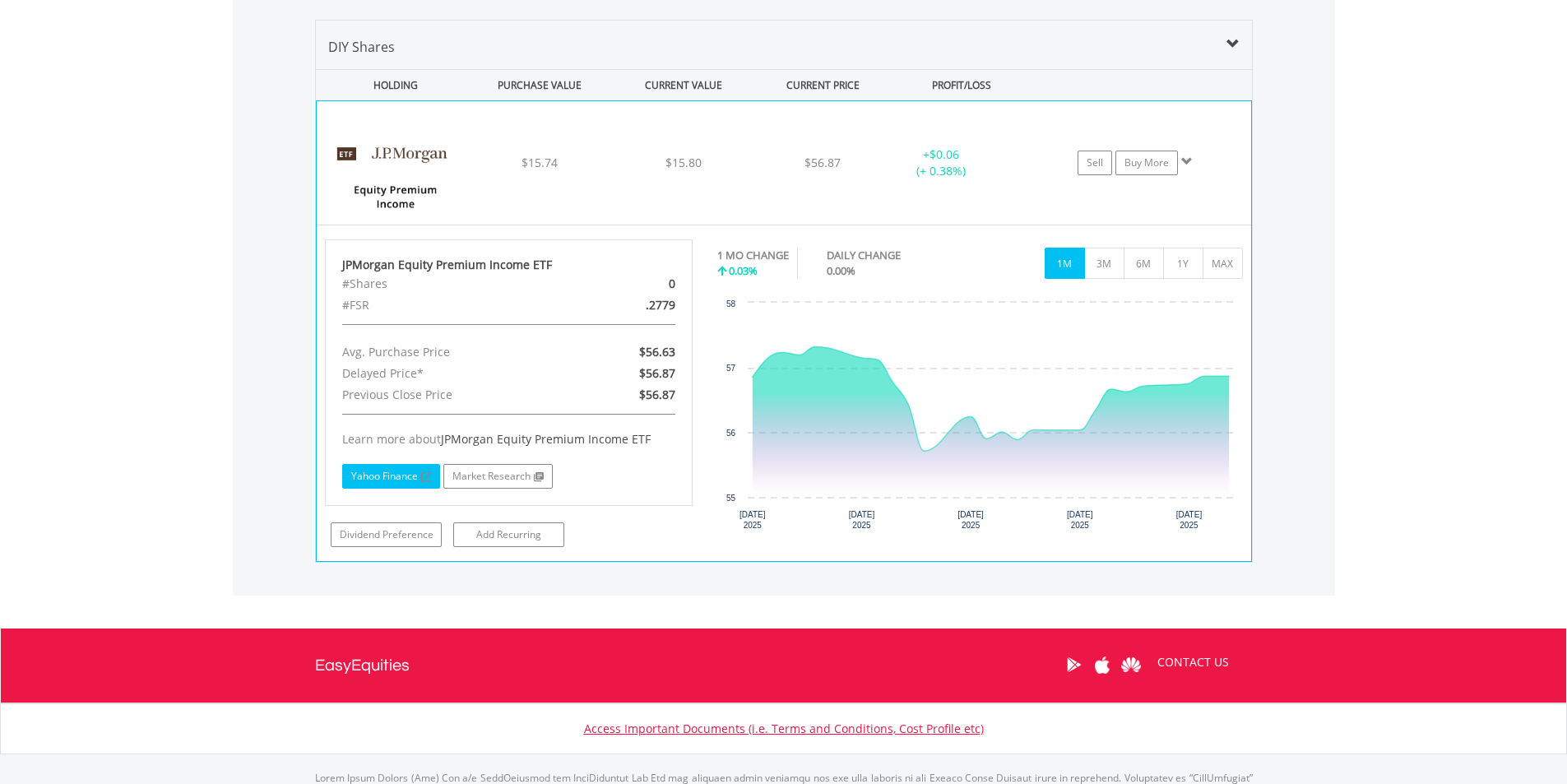
click at [395, 482] on link "Yahoo Finance" at bounding box center [391, 476] width 98 height 24
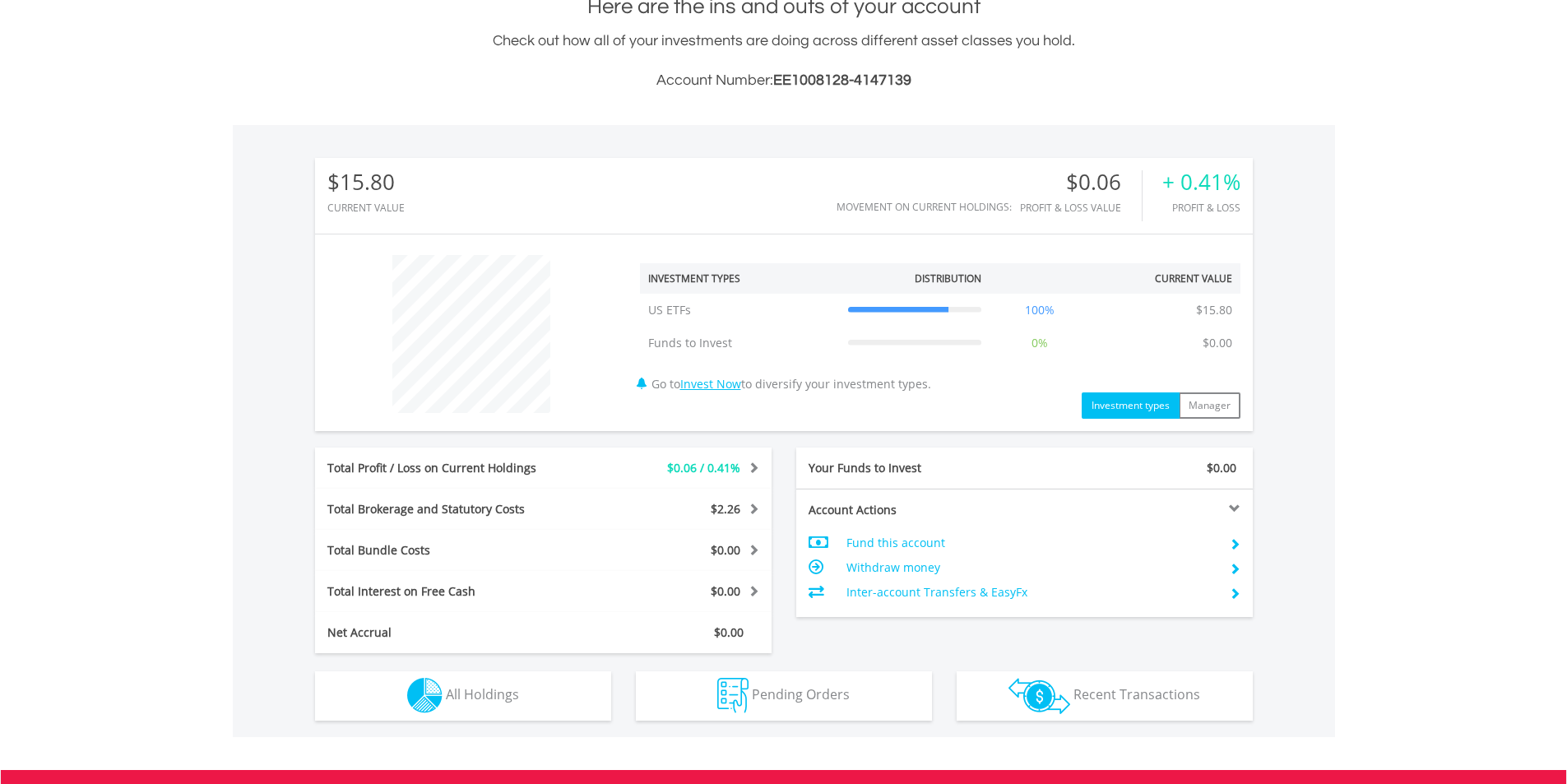
scroll to position [158, 312]
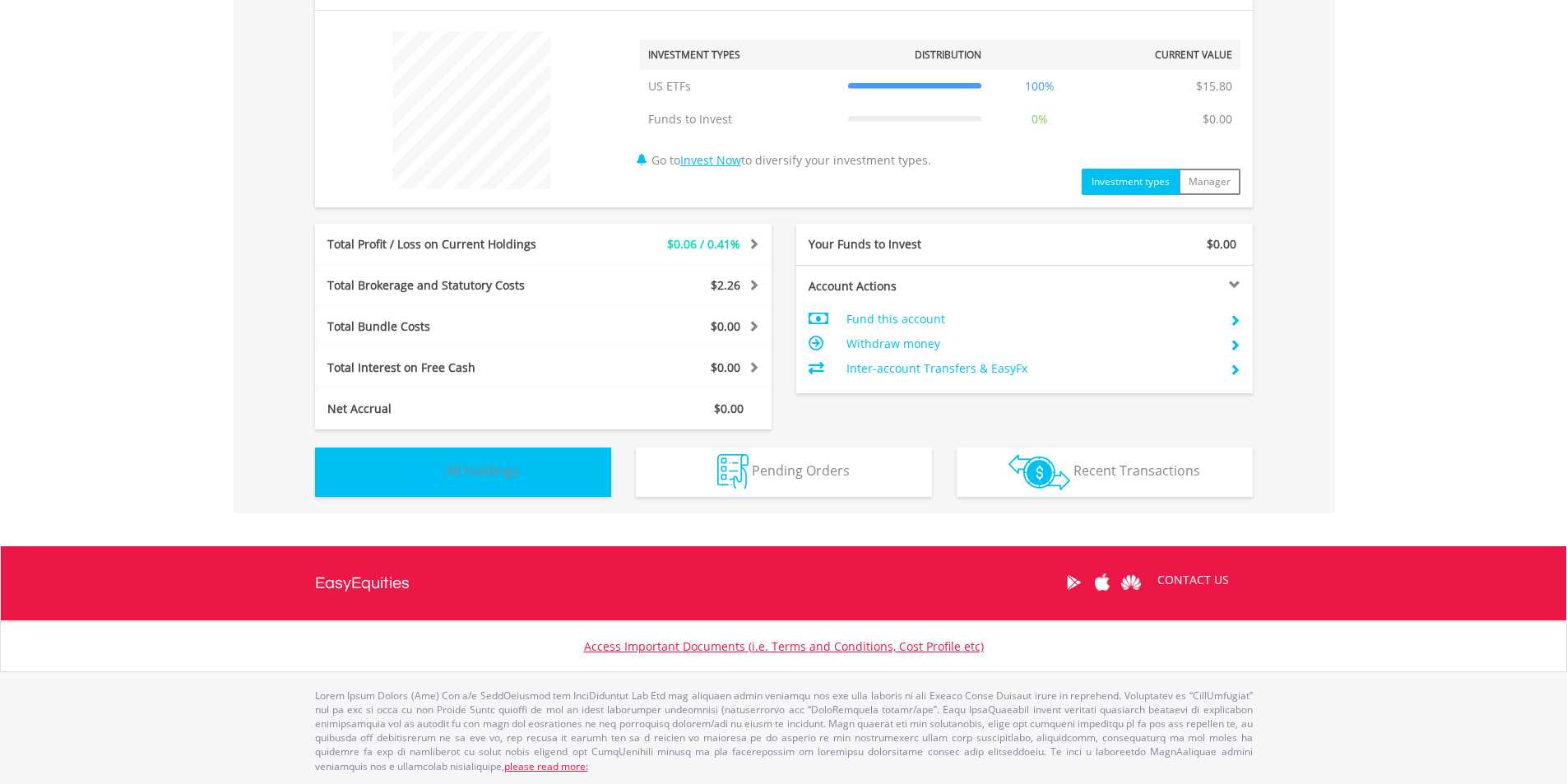
click at [423, 467] on img "button" at bounding box center [425, 471] width 35 height 35
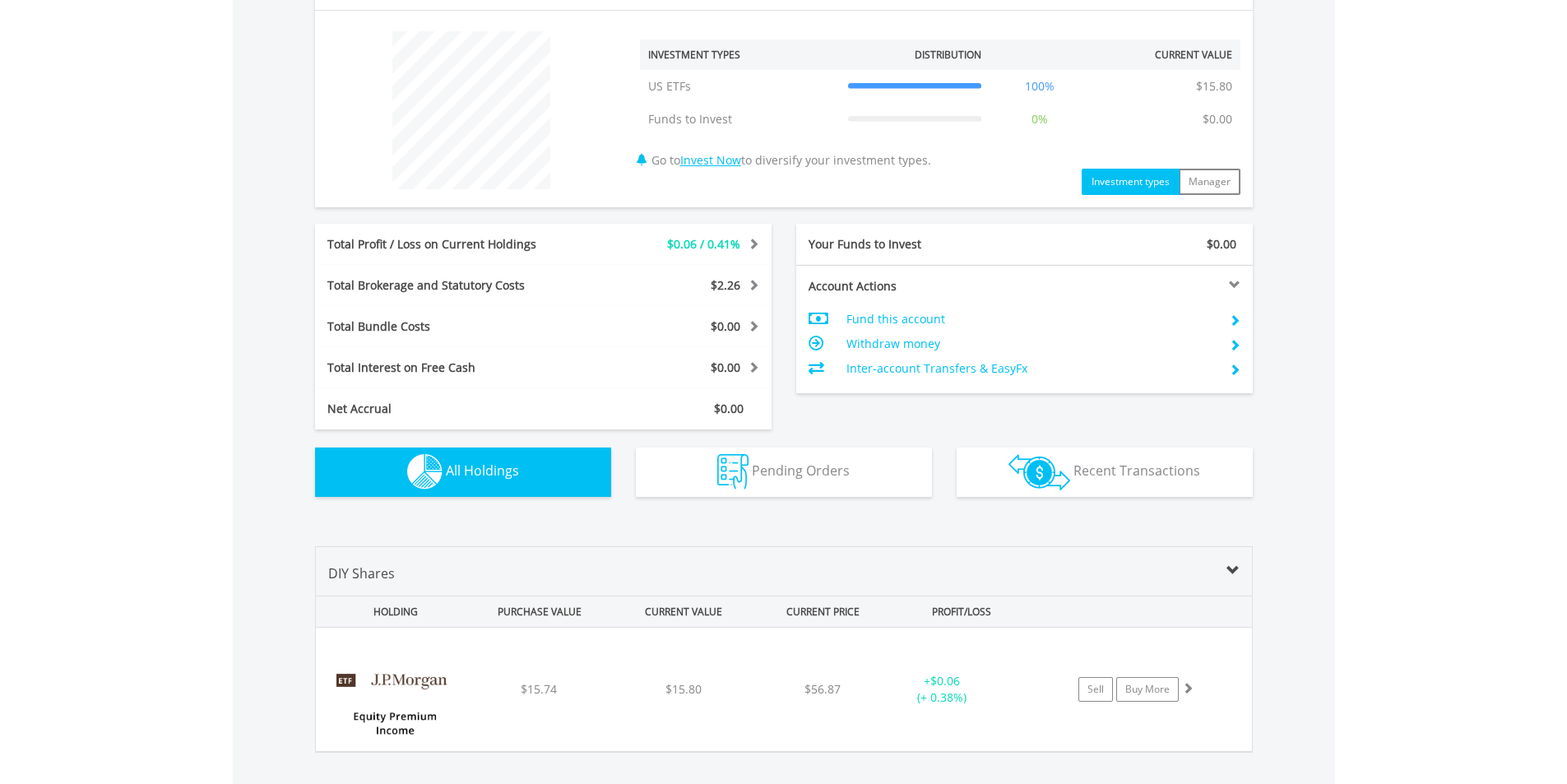
scroll to position [880, 0]
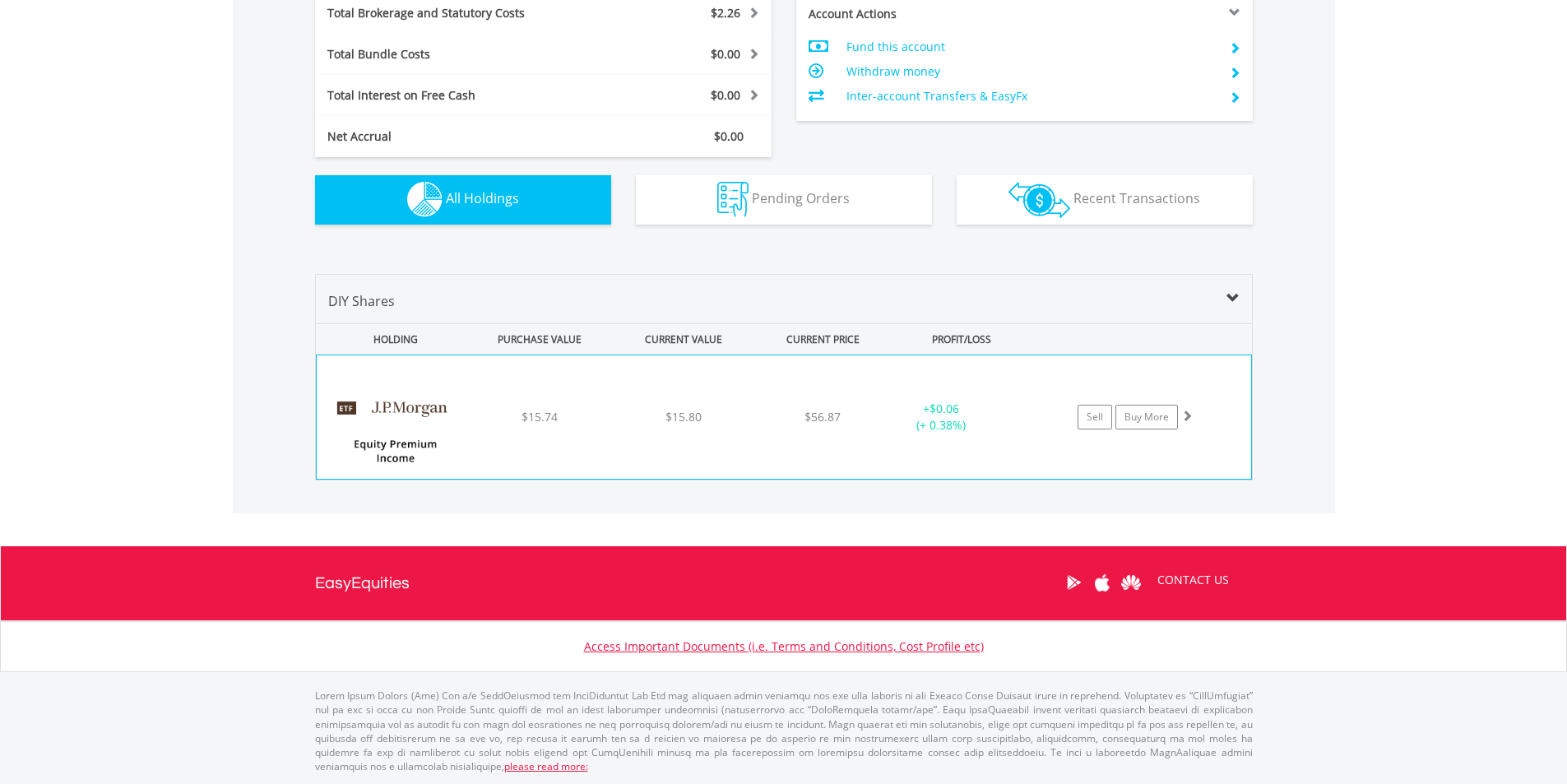
click at [581, 467] on div "﻿ JPMorgan Equity Premium Income ETF $15.74 $15.80 $56.87 + $0.06 (+ 0.38%) Sel…" at bounding box center [784, 416] width 935 height 123
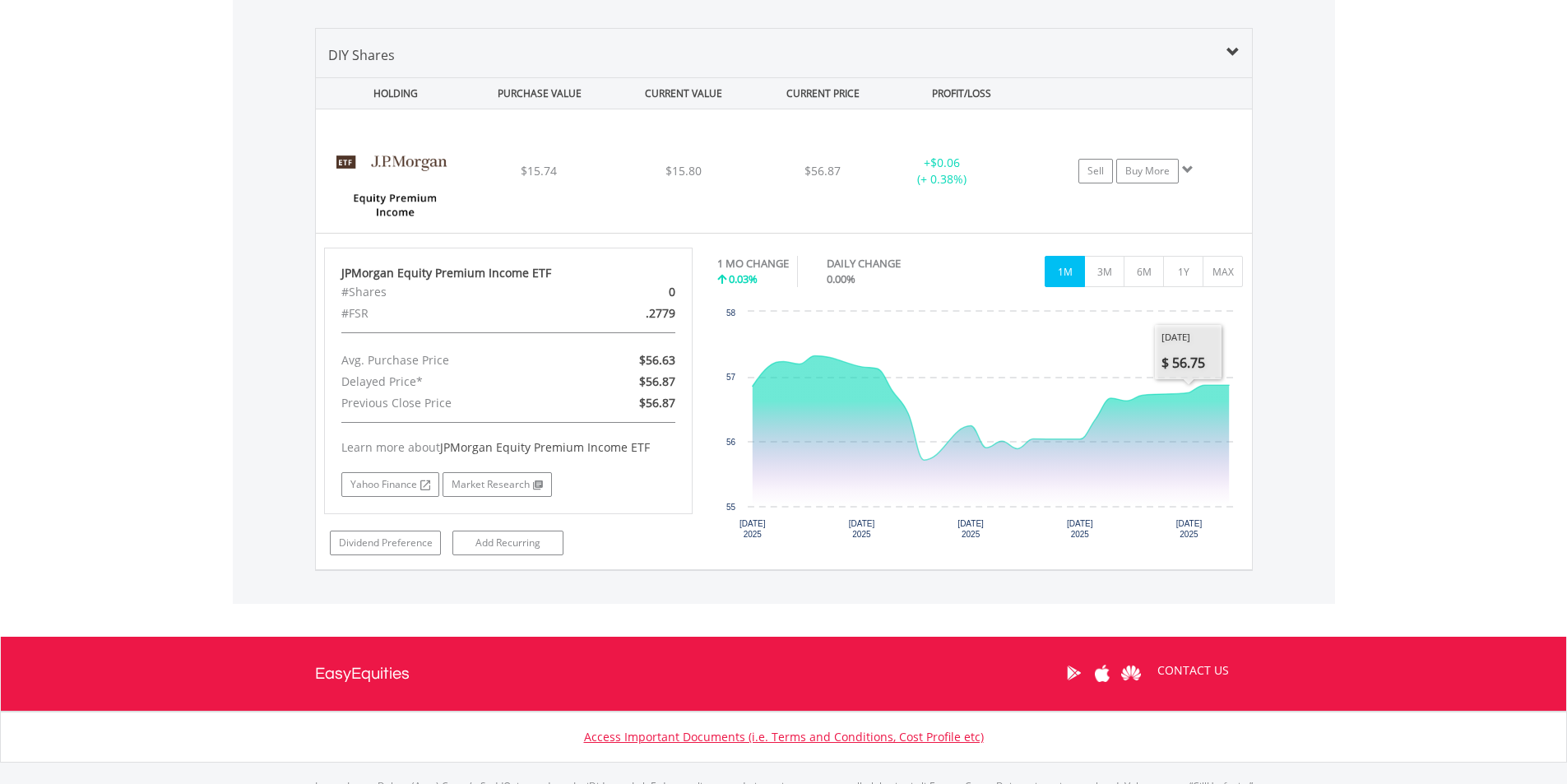
scroll to position [1127, 0]
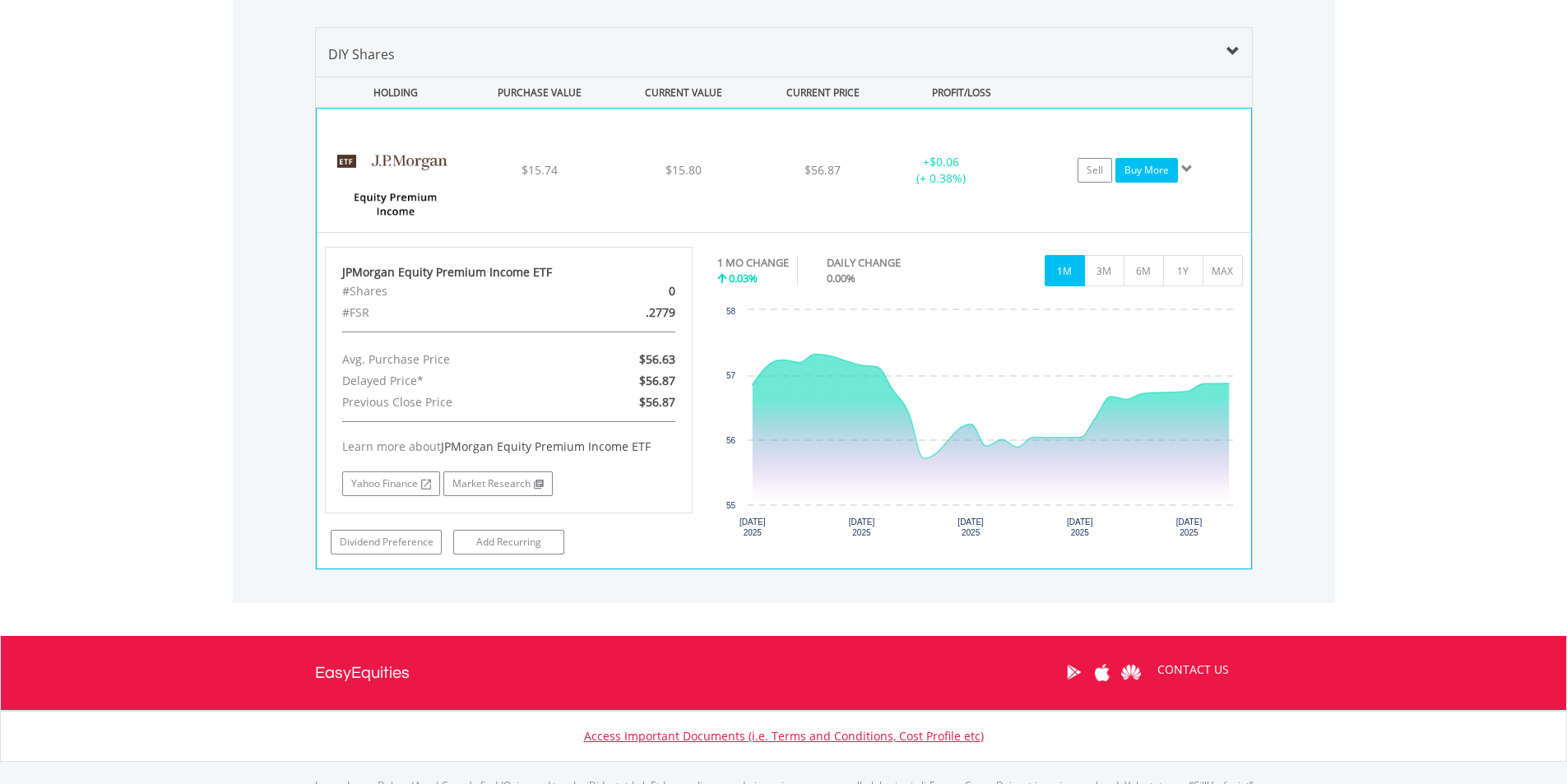
click at [1141, 172] on link "Buy More" at bounding box center [1146, 170] width 62 height 24
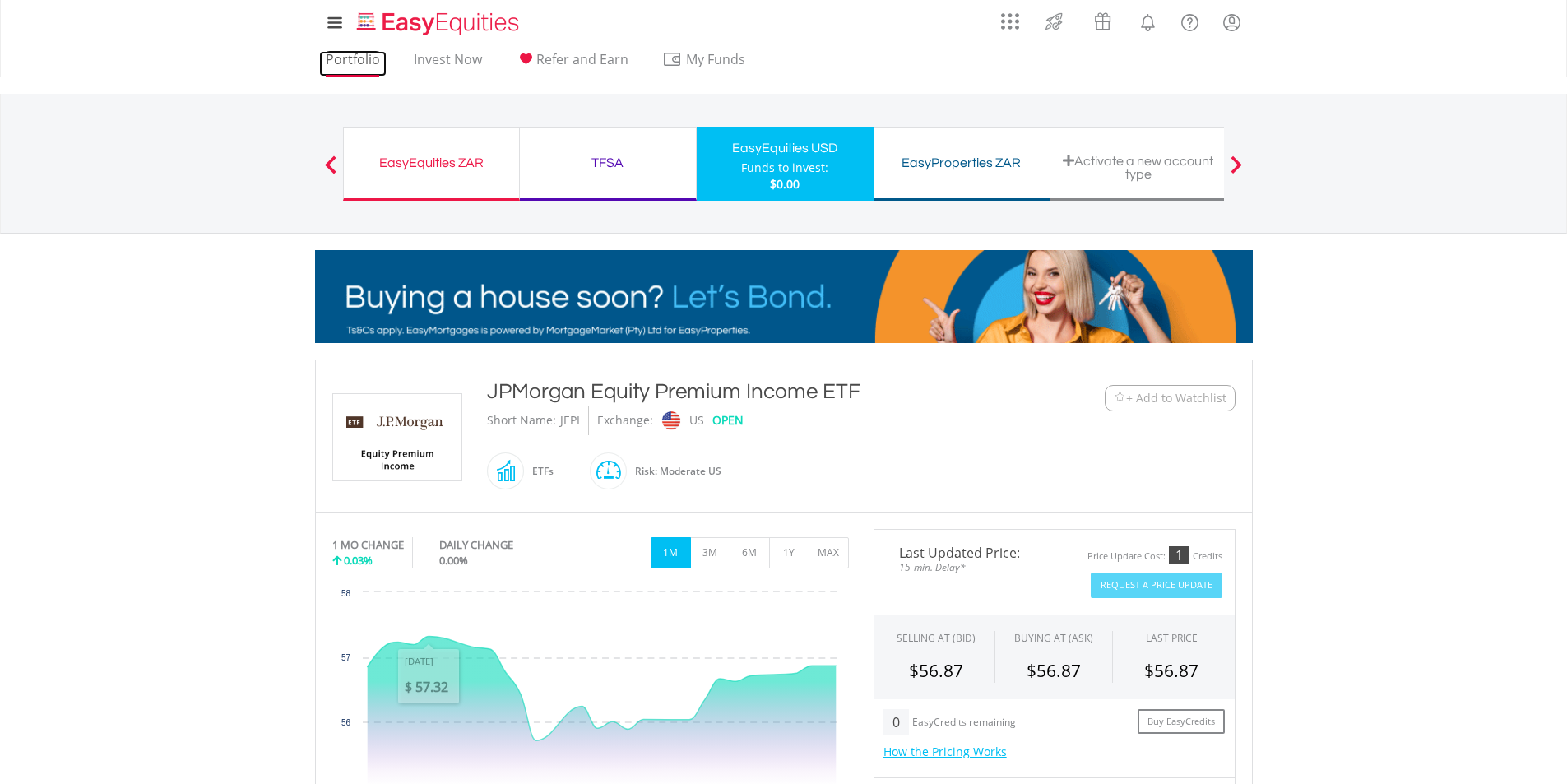
click at [350, 51] on link "Portfolio" at bounding box center [352, 63] width 67 height 25
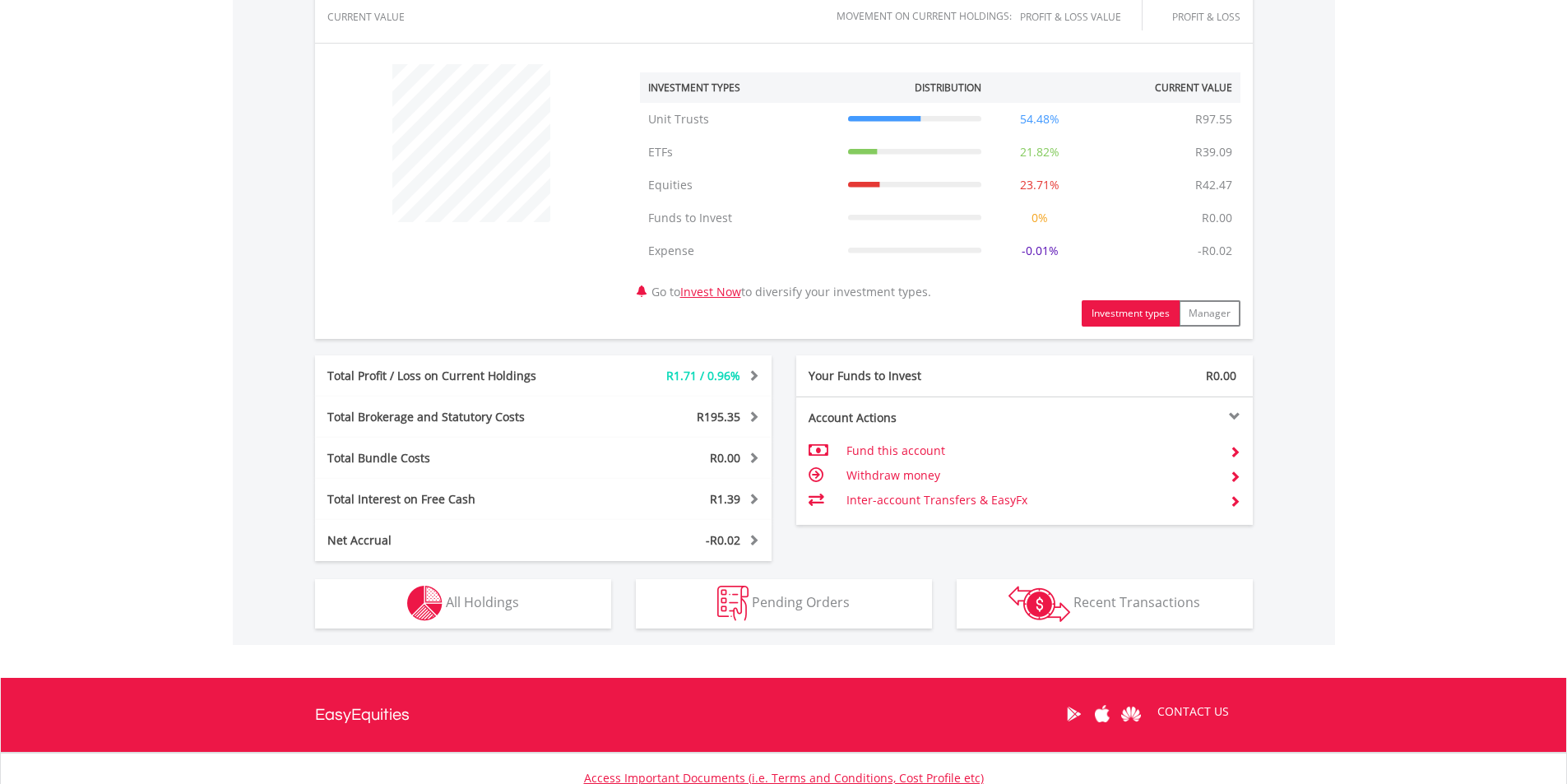
scroll to position [576, 0]
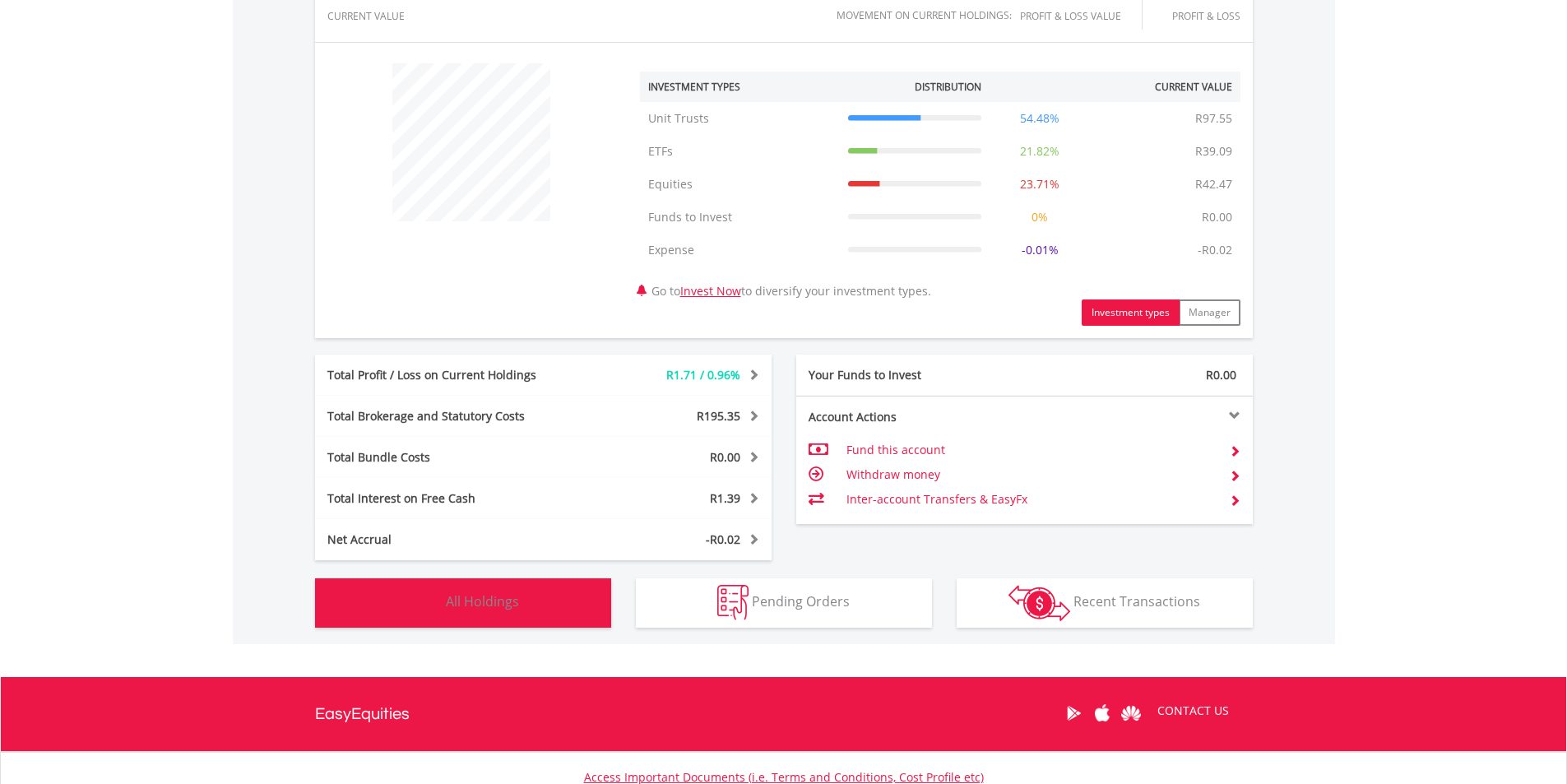
click at [533, 593] on button "Holdings All Holdings" at bounding box center [463, 602] width 296 height 49
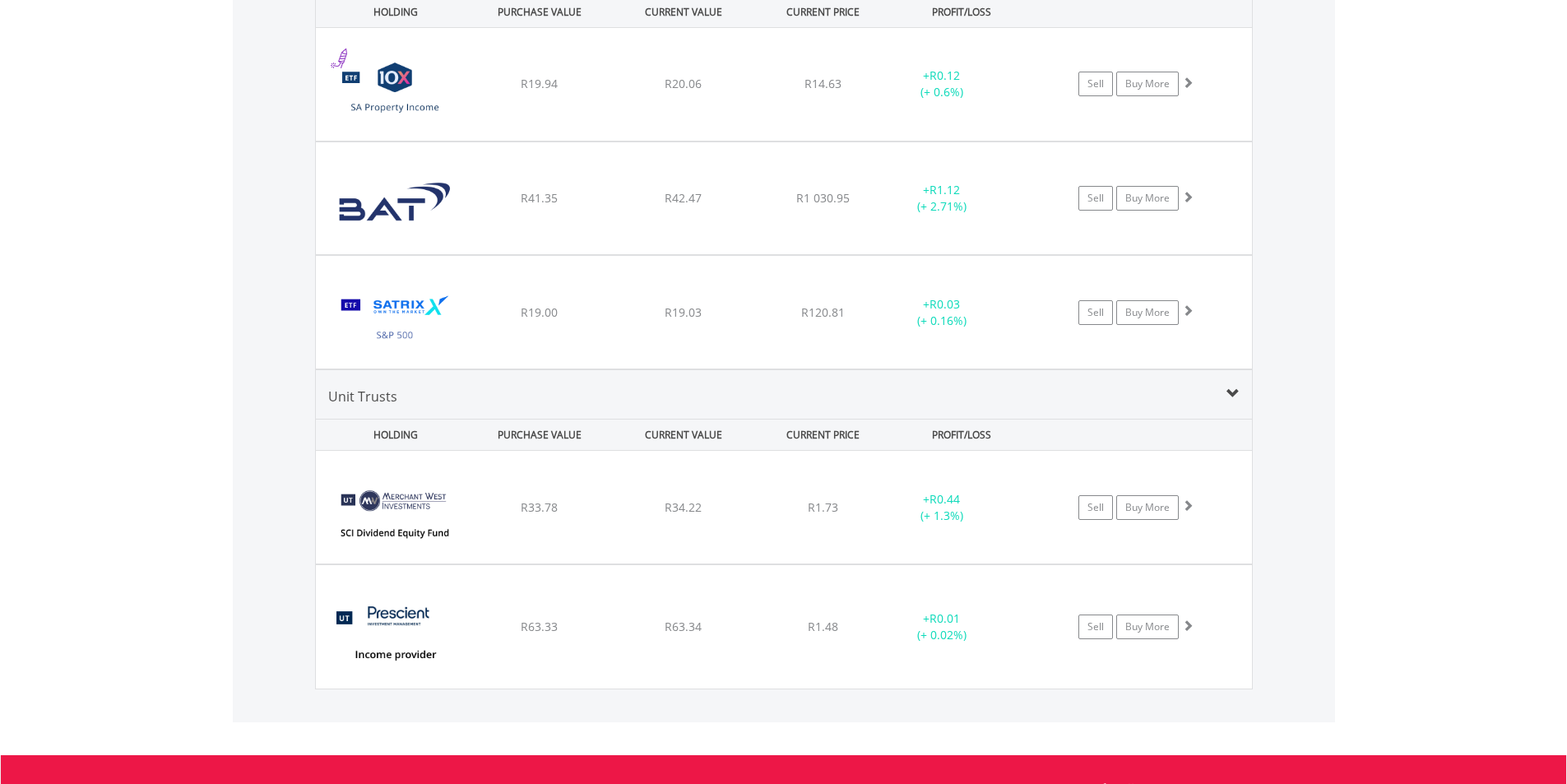
scroll to position [1335, 0]
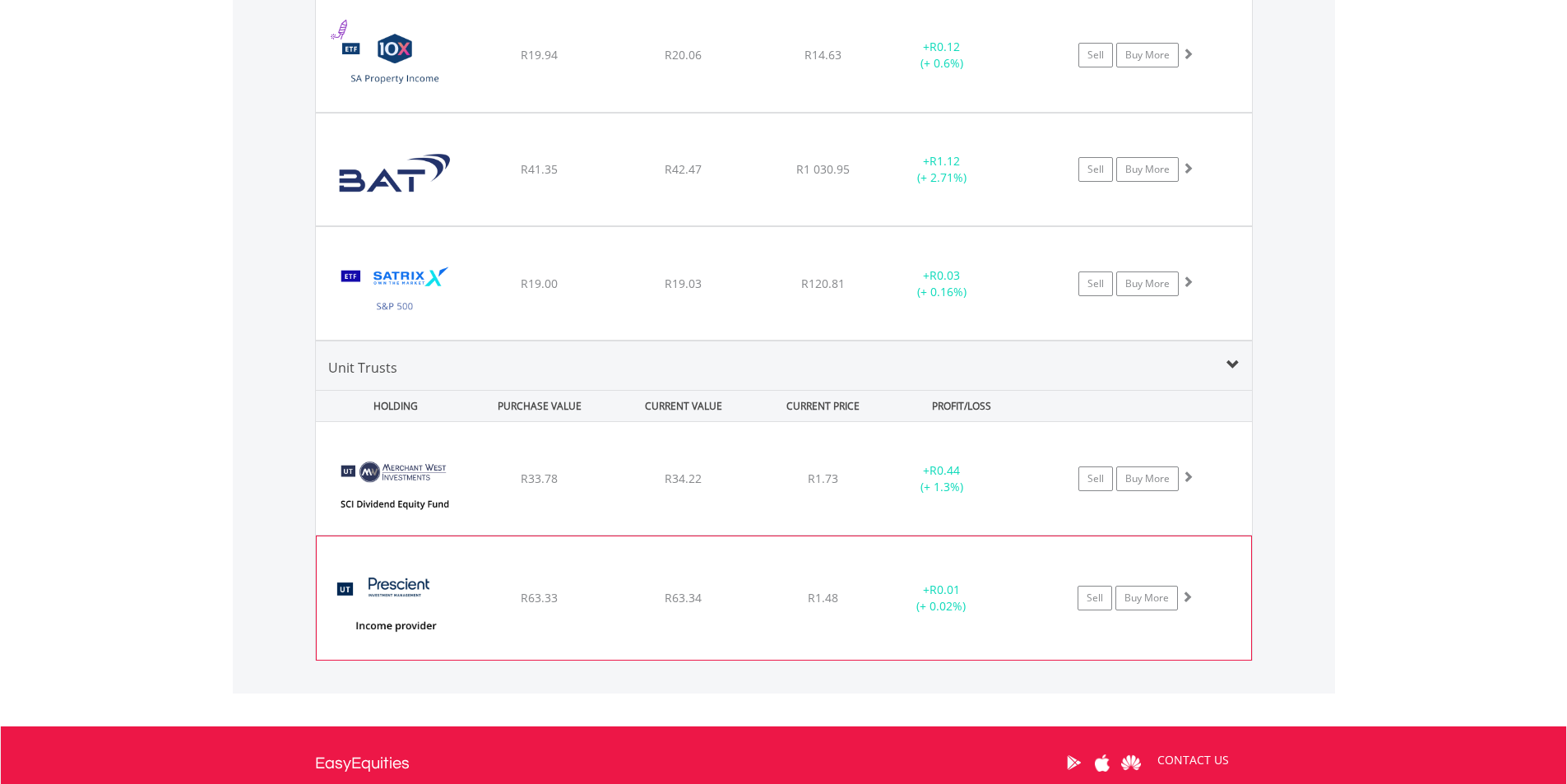
click at [617, 534] on div "﻿ Prescient Income Provider A2 R63.33 R63.34 R1.48 + R0.01 (+ 0.02%) Sell Buy M…" at bounding box center [784, 478] width 937 height 113
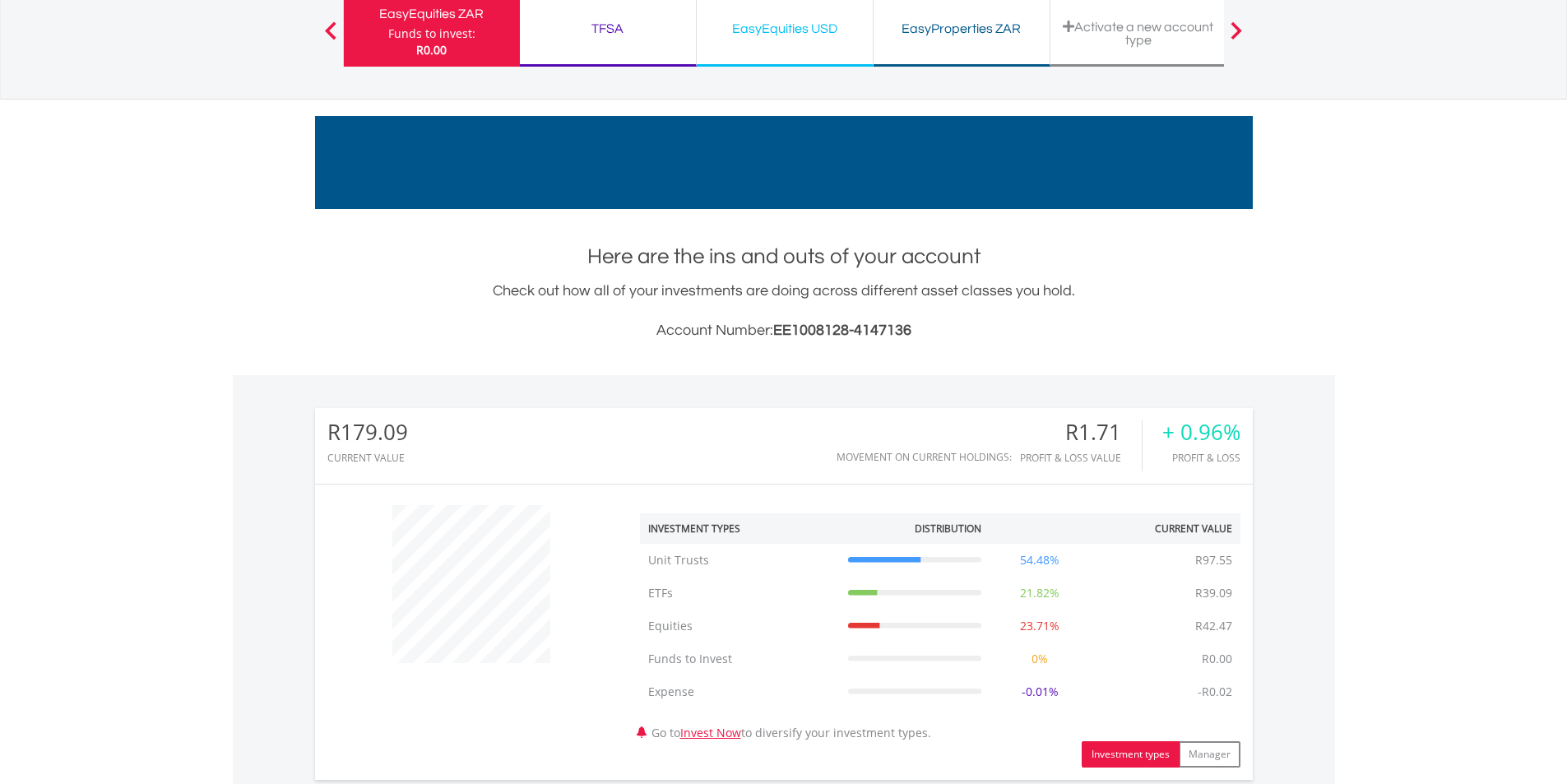
scroll to position [0, 0]
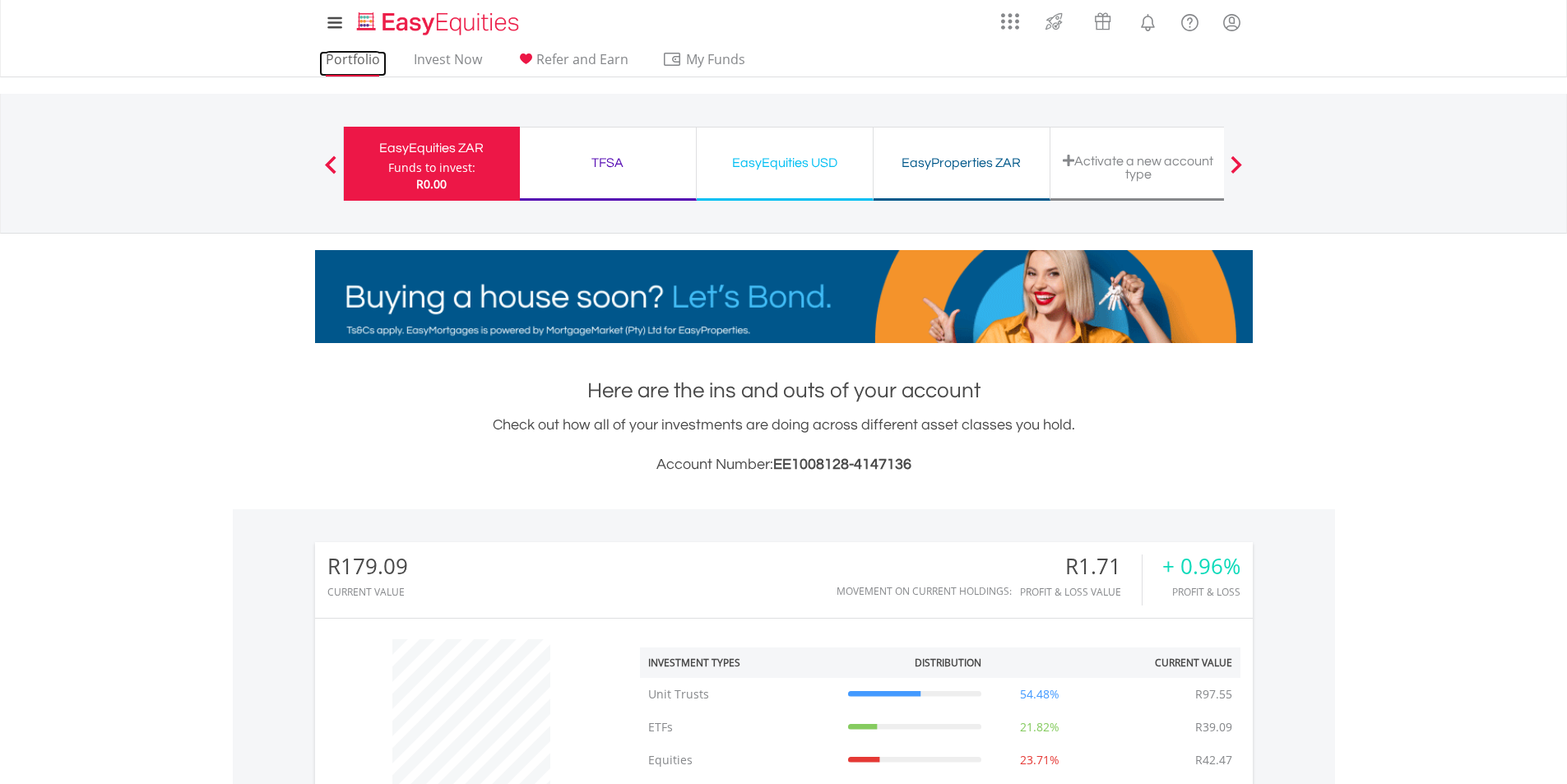
click at [335, 71] on link "Portfolio" at bounding box center [352, 63] width 67 height 25
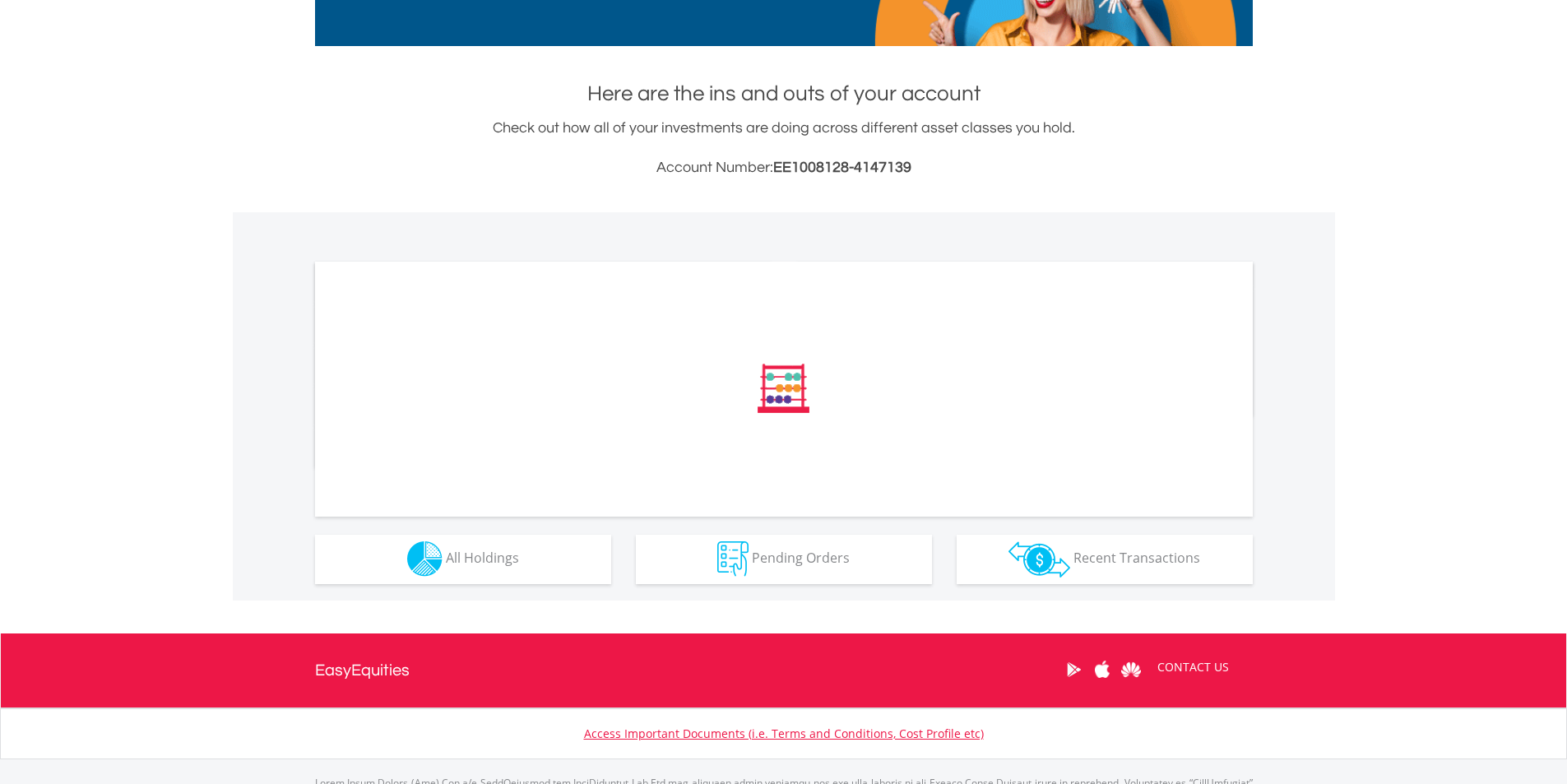
scroll to position [384, 0]
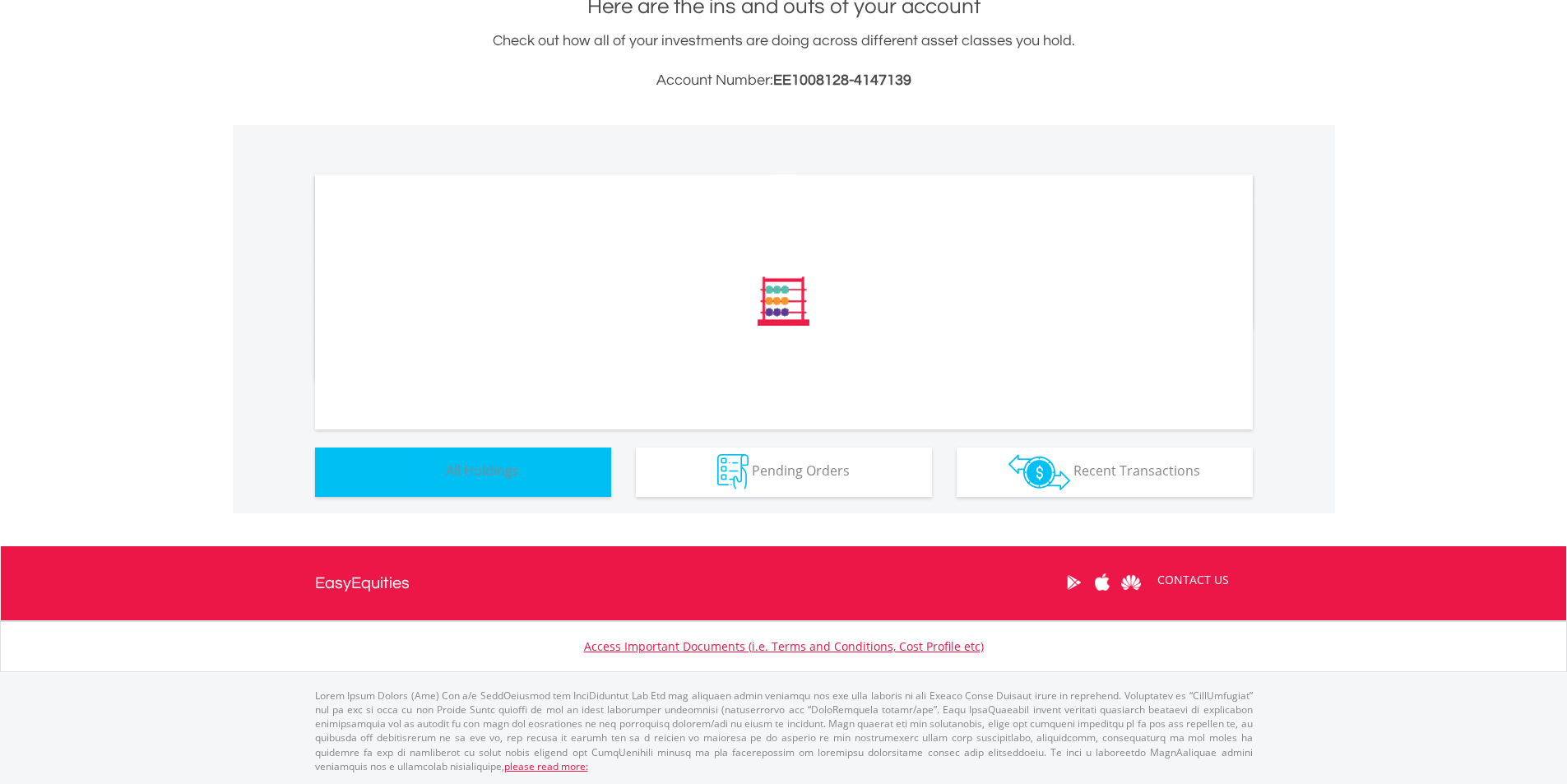
click at [482, 470] on span "All Holdings" at bounding box center [483, 470] width 73 height 18
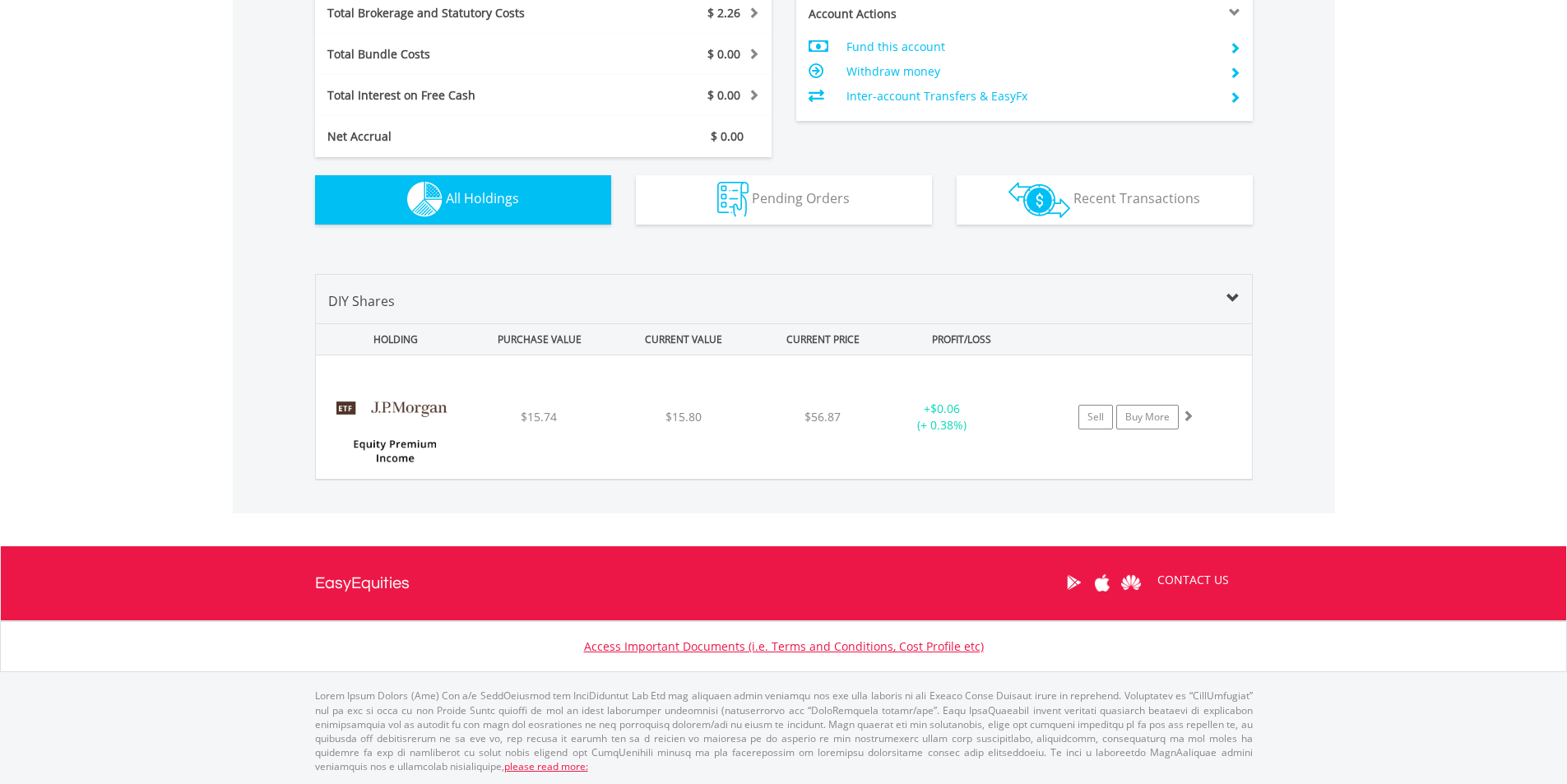
scroll to position [158, 312]
click at [588, 431] on div "﻿ JPMorgan Equity Premium Income ETF $15.74 $15.80 $56.87 + $0.06 (+ 0.38%) Sel…" at bounding box center [784, 416] width 937 height 123
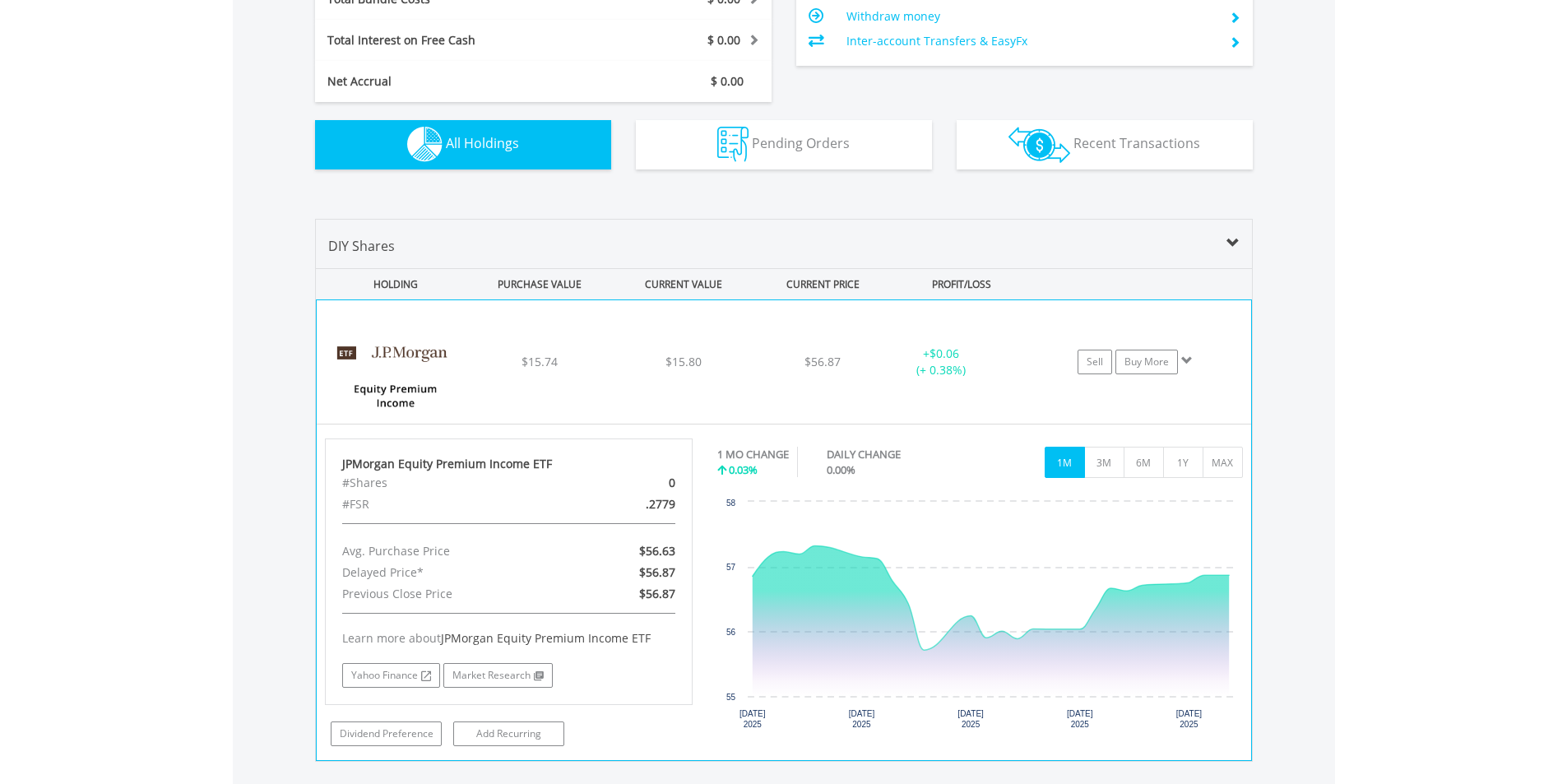
scroll to position [1044, 0]
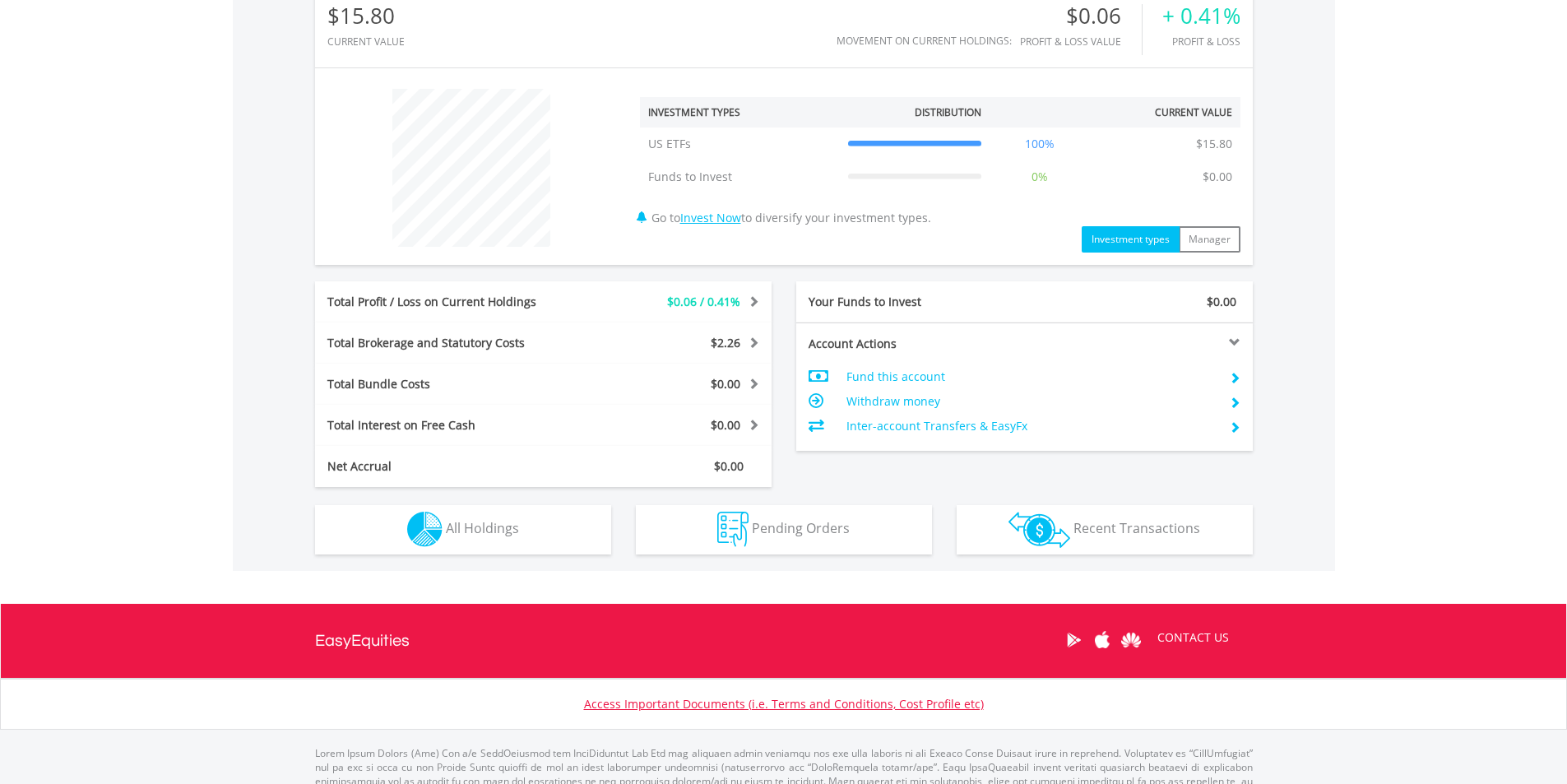
scroll to position [607, 0]
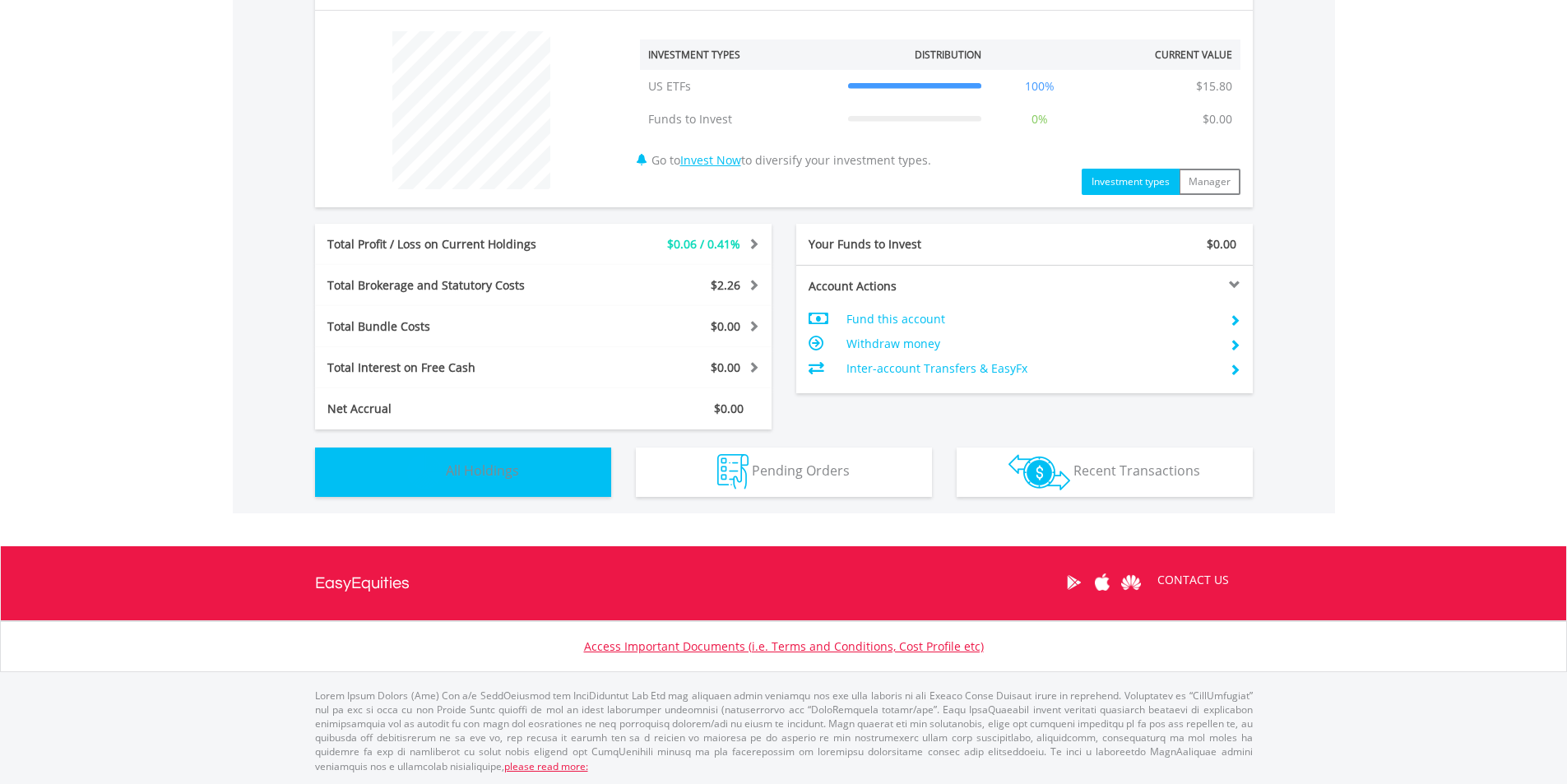
click at [483, 470] on span "All Holdings" at bounding box center [483, 470] width 73 height 18
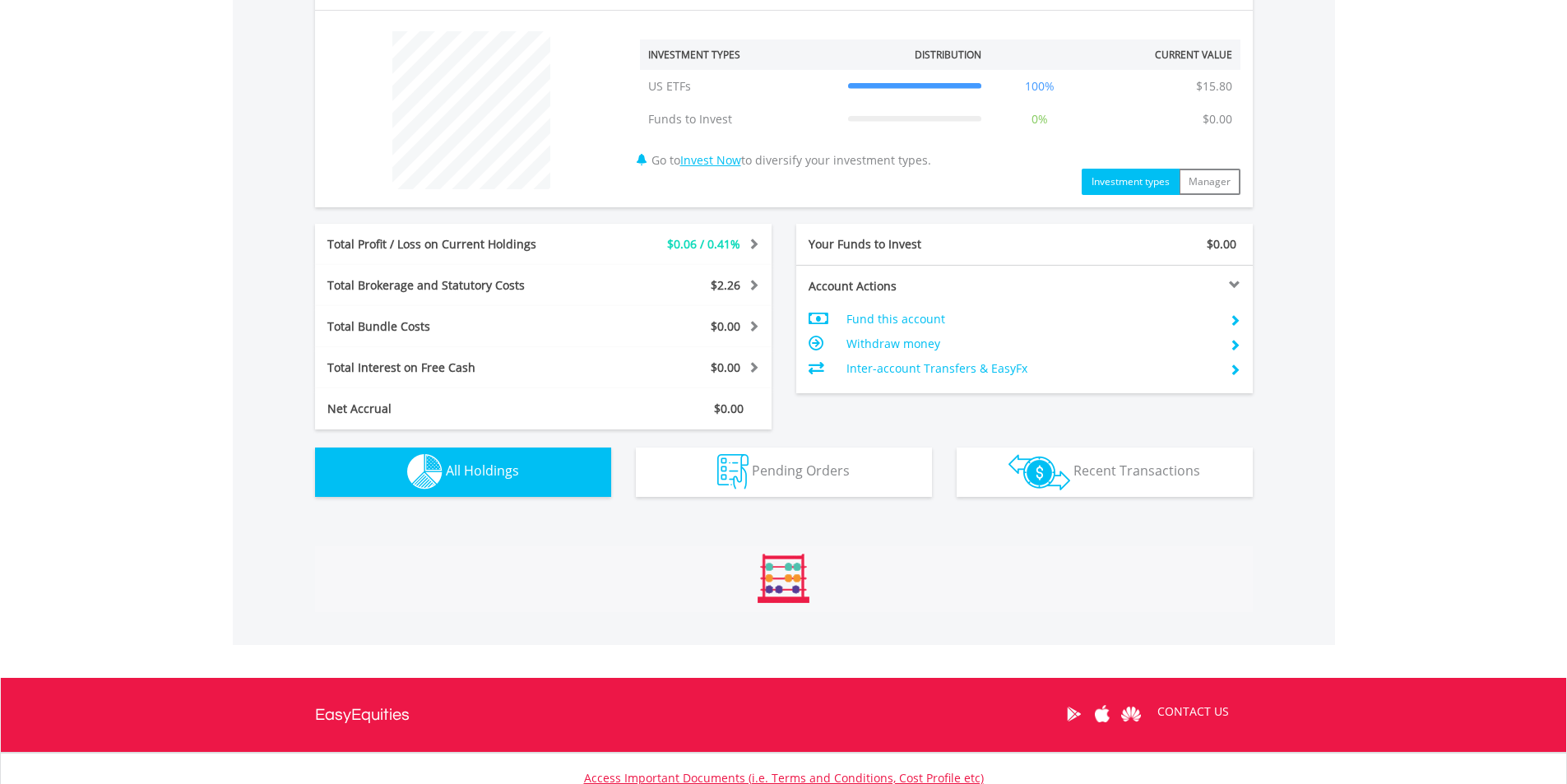
scroll to position [880, 0]
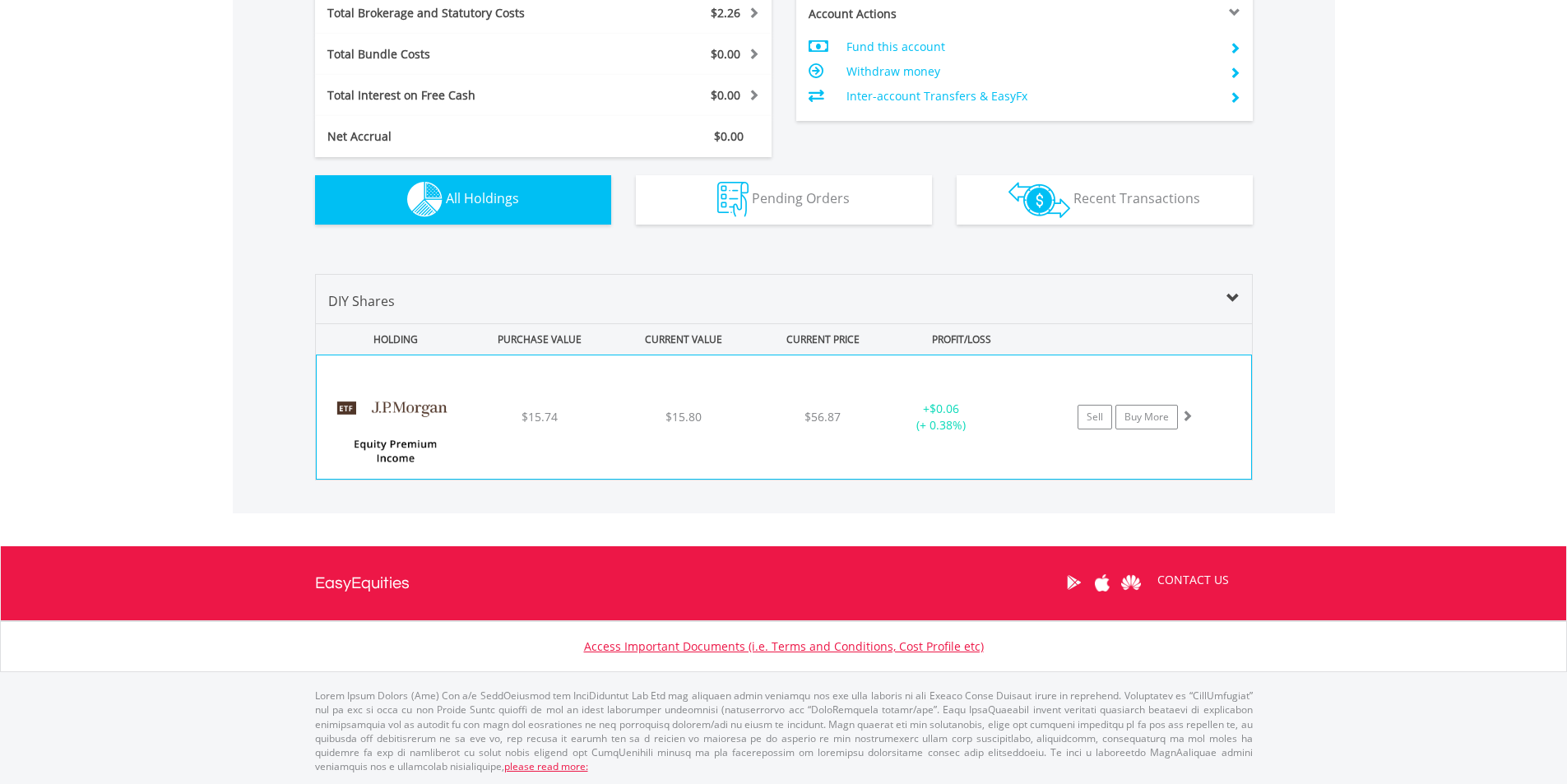
click at [572, 407] on div "﻿ JPMorgan Equity Premium Income ETF $15.74 $15.80 $56.87 + $0.06 (+ 0.38%) Sel…" at bounding box center [784, 416] width 935 height 123
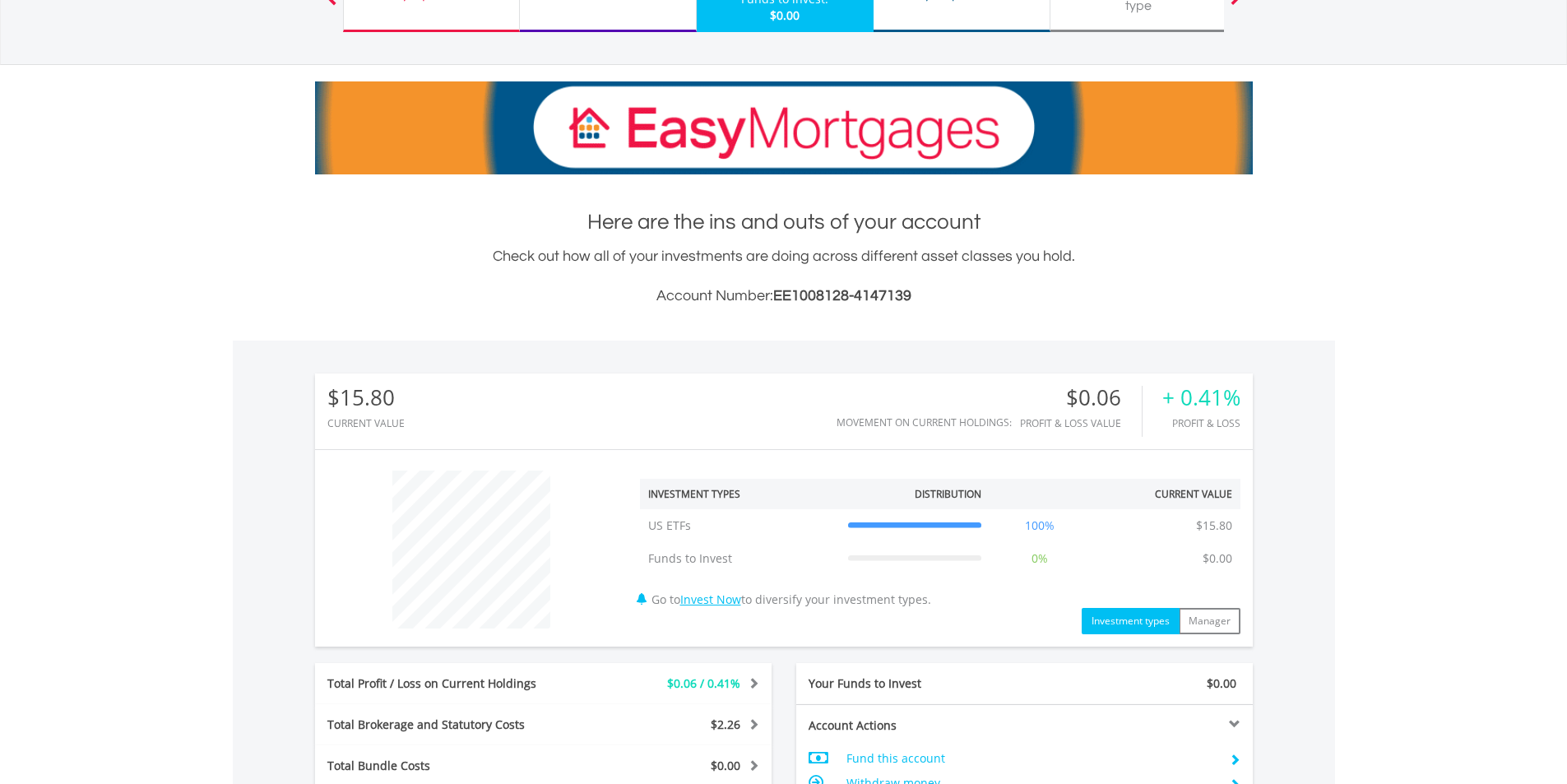
scroll to position [0, 0]
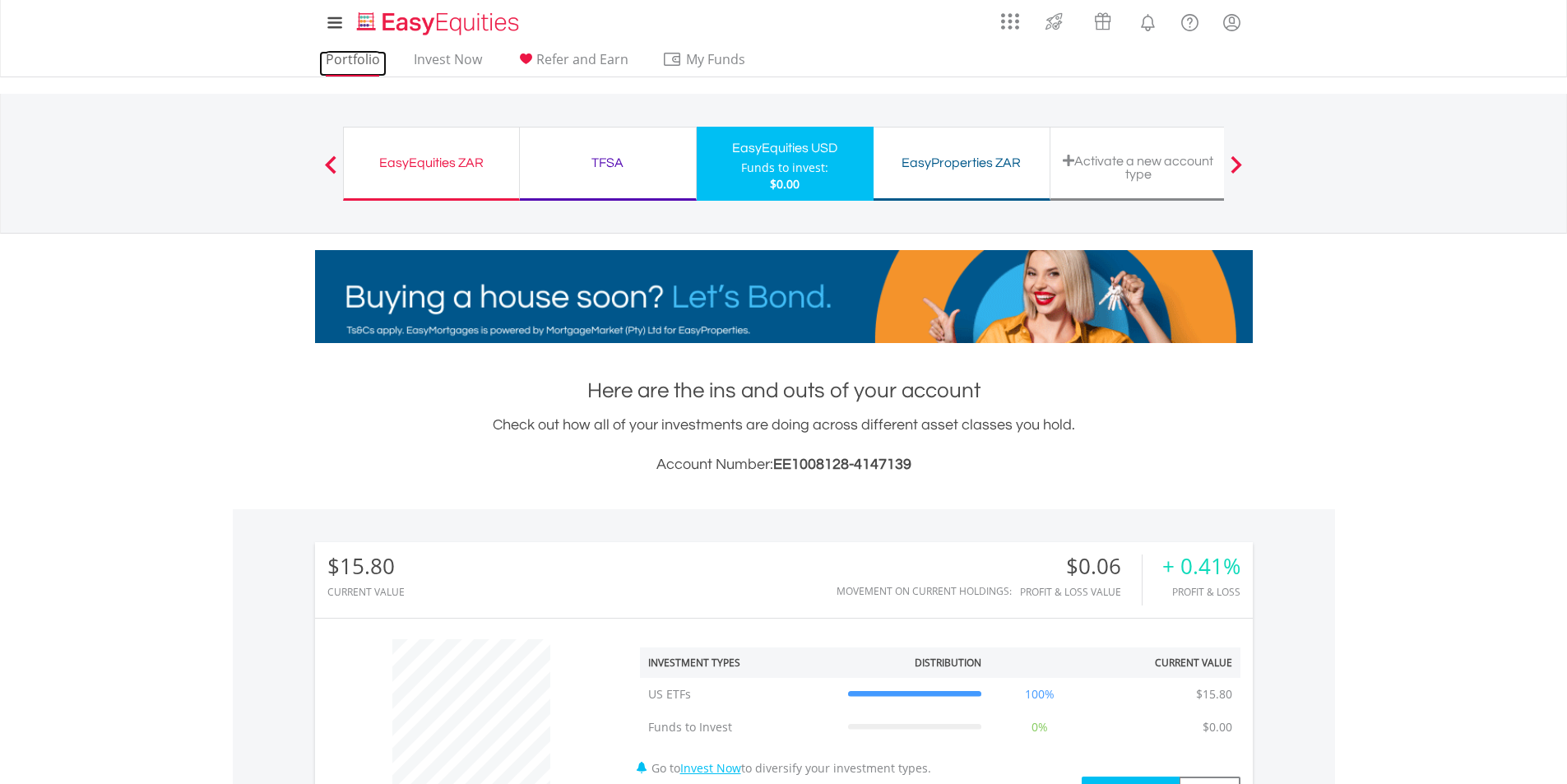
click at [324, 55] on link "Portfolio" at bounding box center [352, 63] width 67 height 25
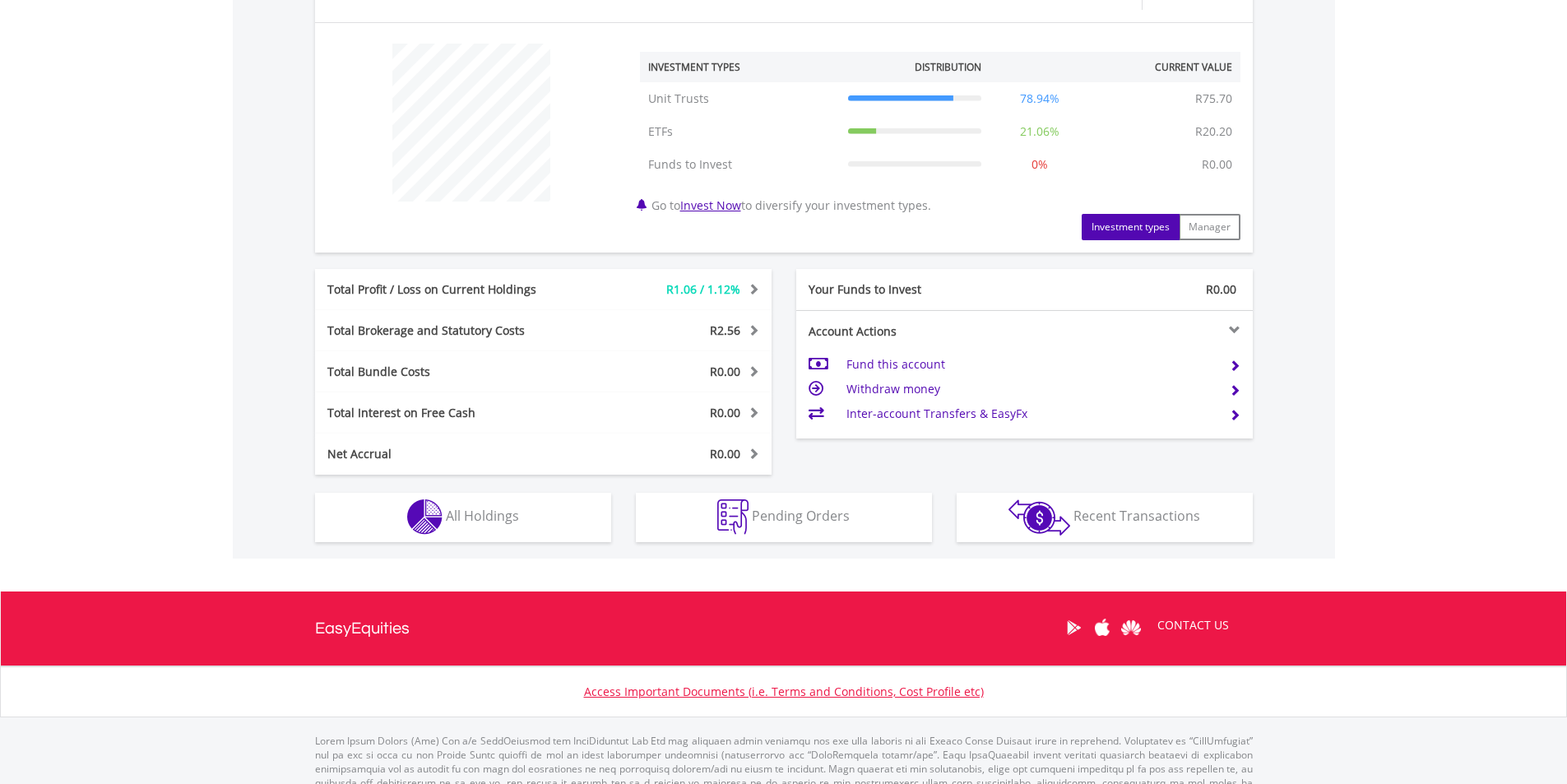
scroll to position [641, 0]
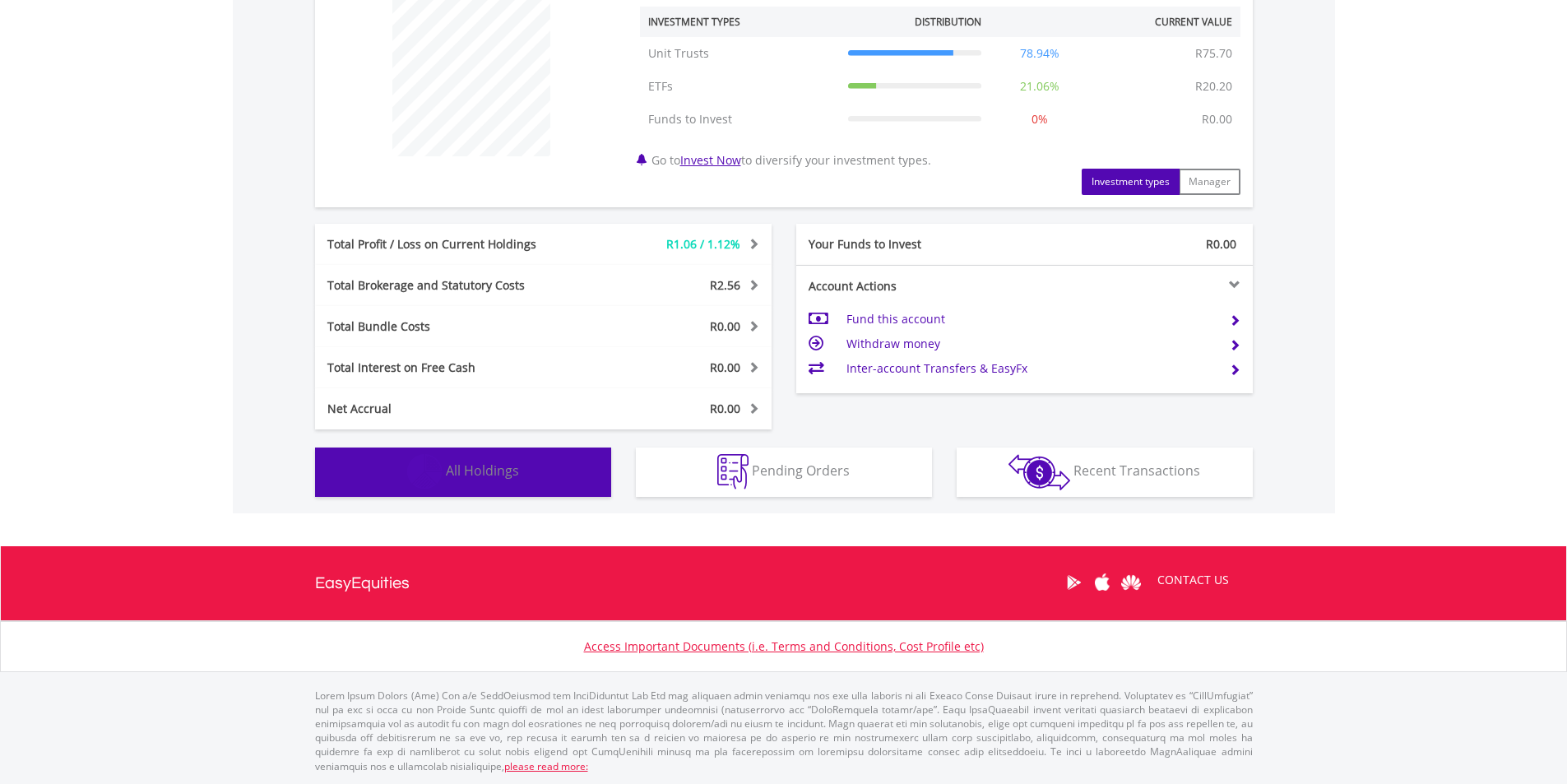
click at [390, 479] on button "Holdings All Holdings" at bounding box center [463, 472] width 296 height 49
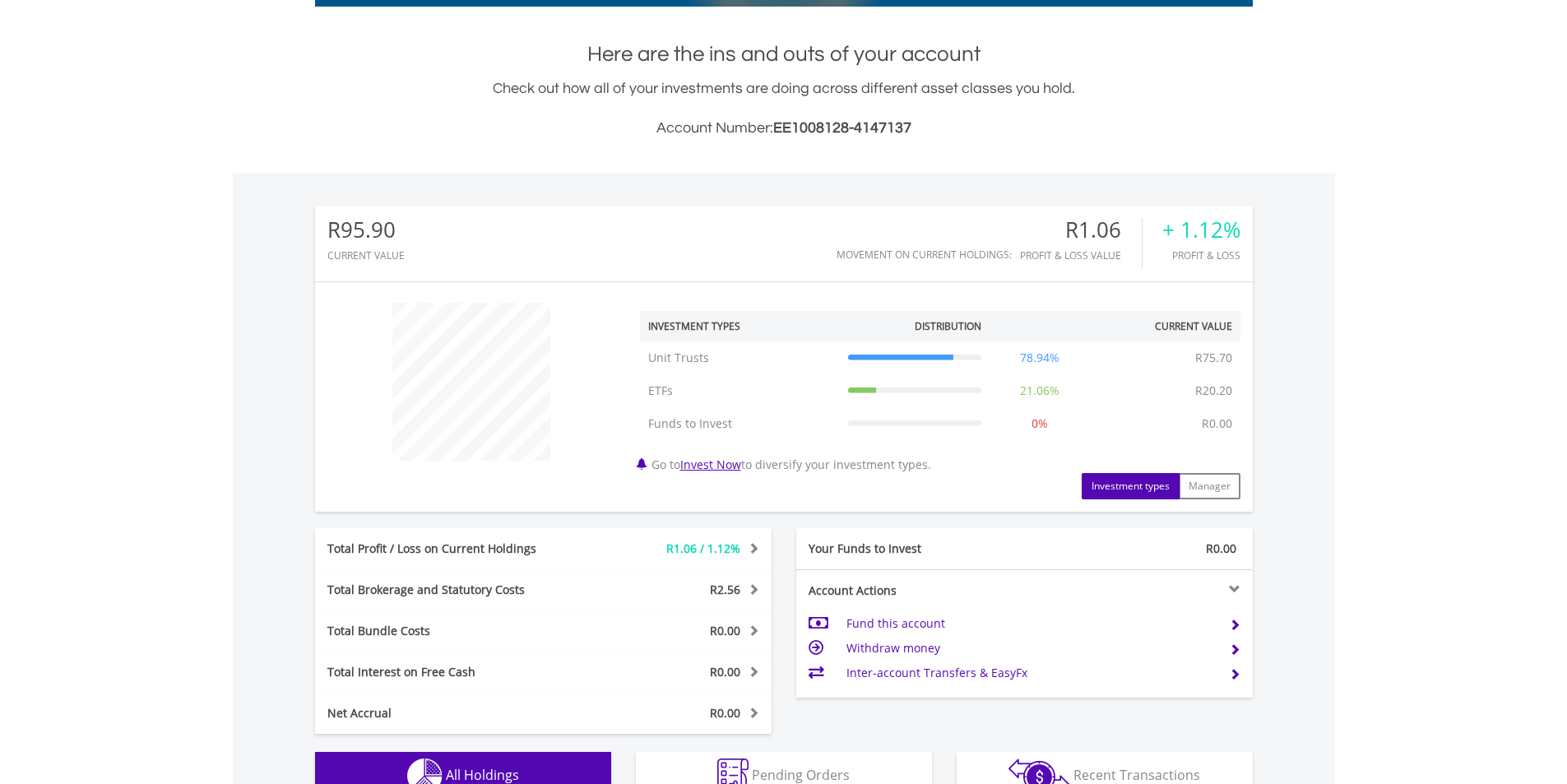
scroll to position [0, 0]
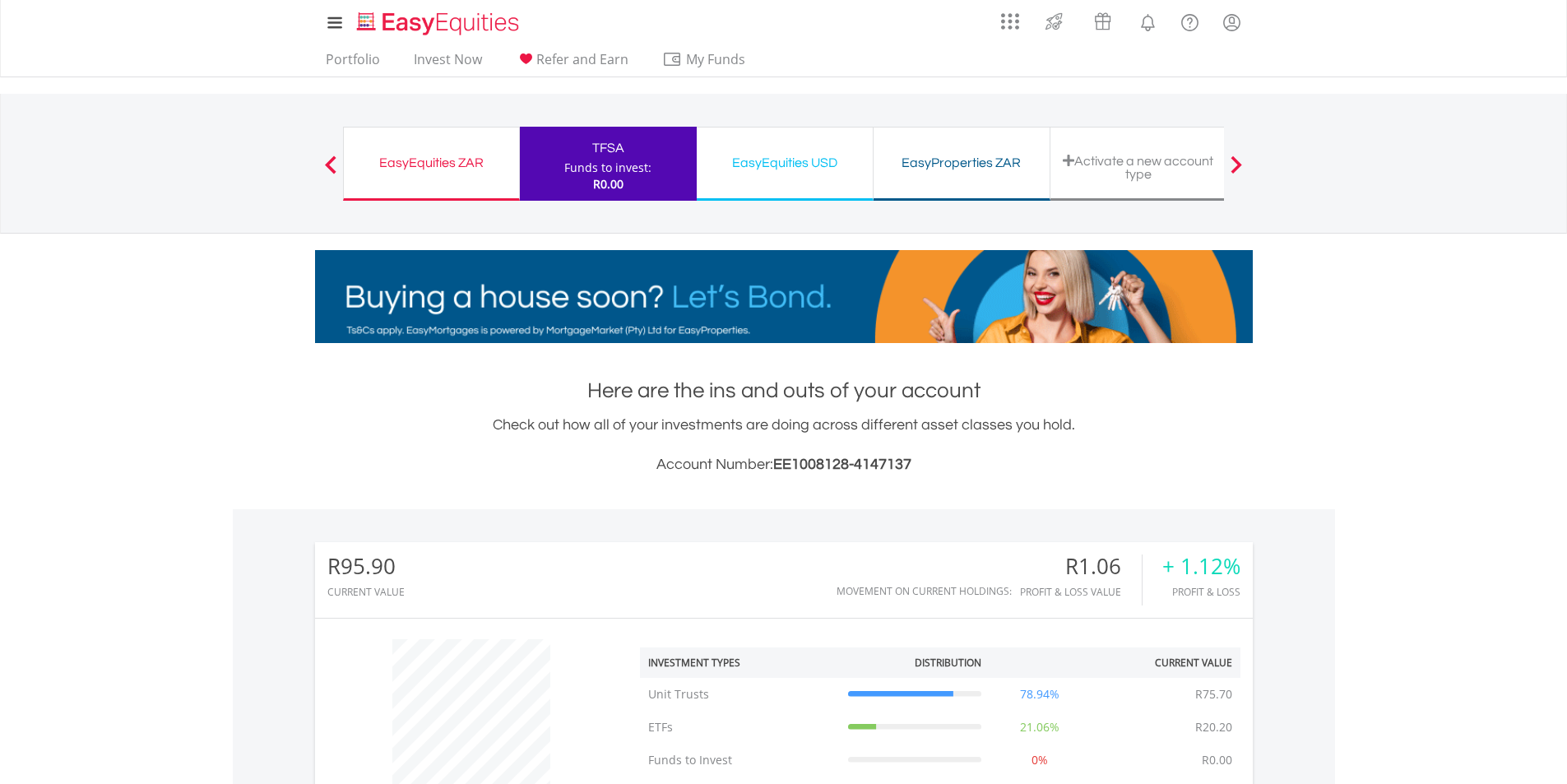
click at [815, 156] on div "EasyEquities USD" at bounding box center [784, 163] width 157 height 23
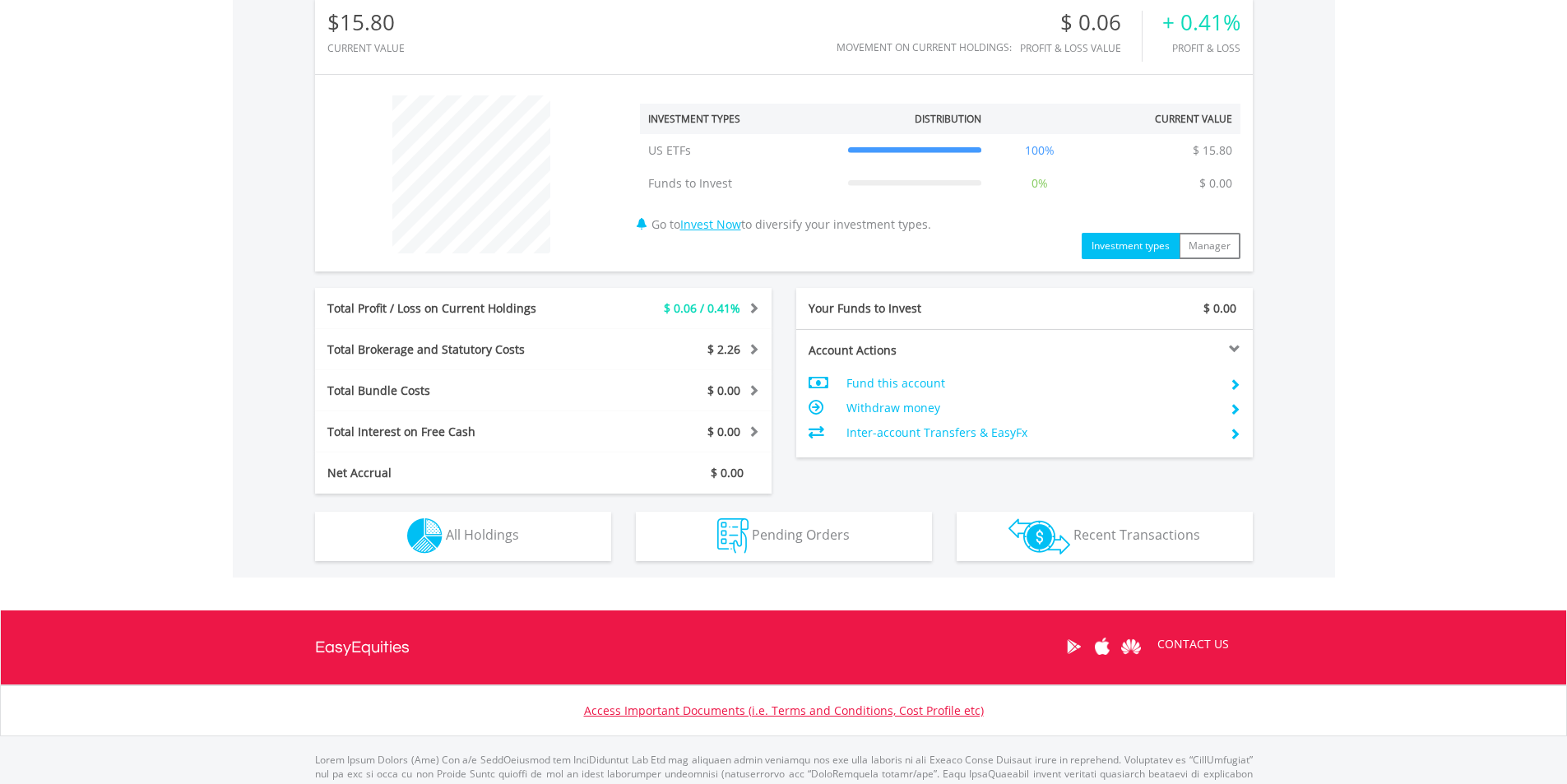
scroll to position [607, 0]
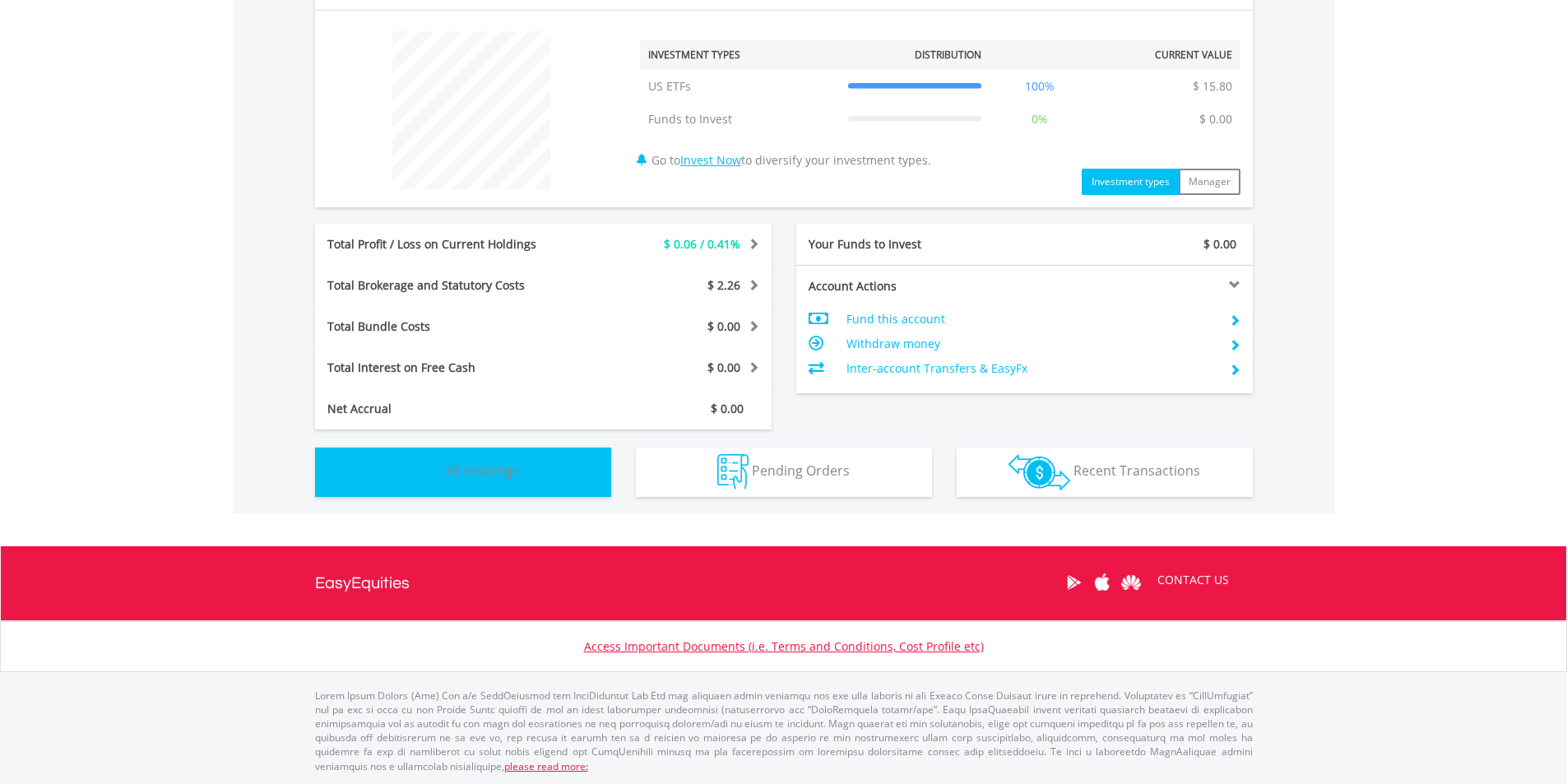
click at [505, 467] on span "All Holdings" at bounding box center [483, 470] width 73 height 18
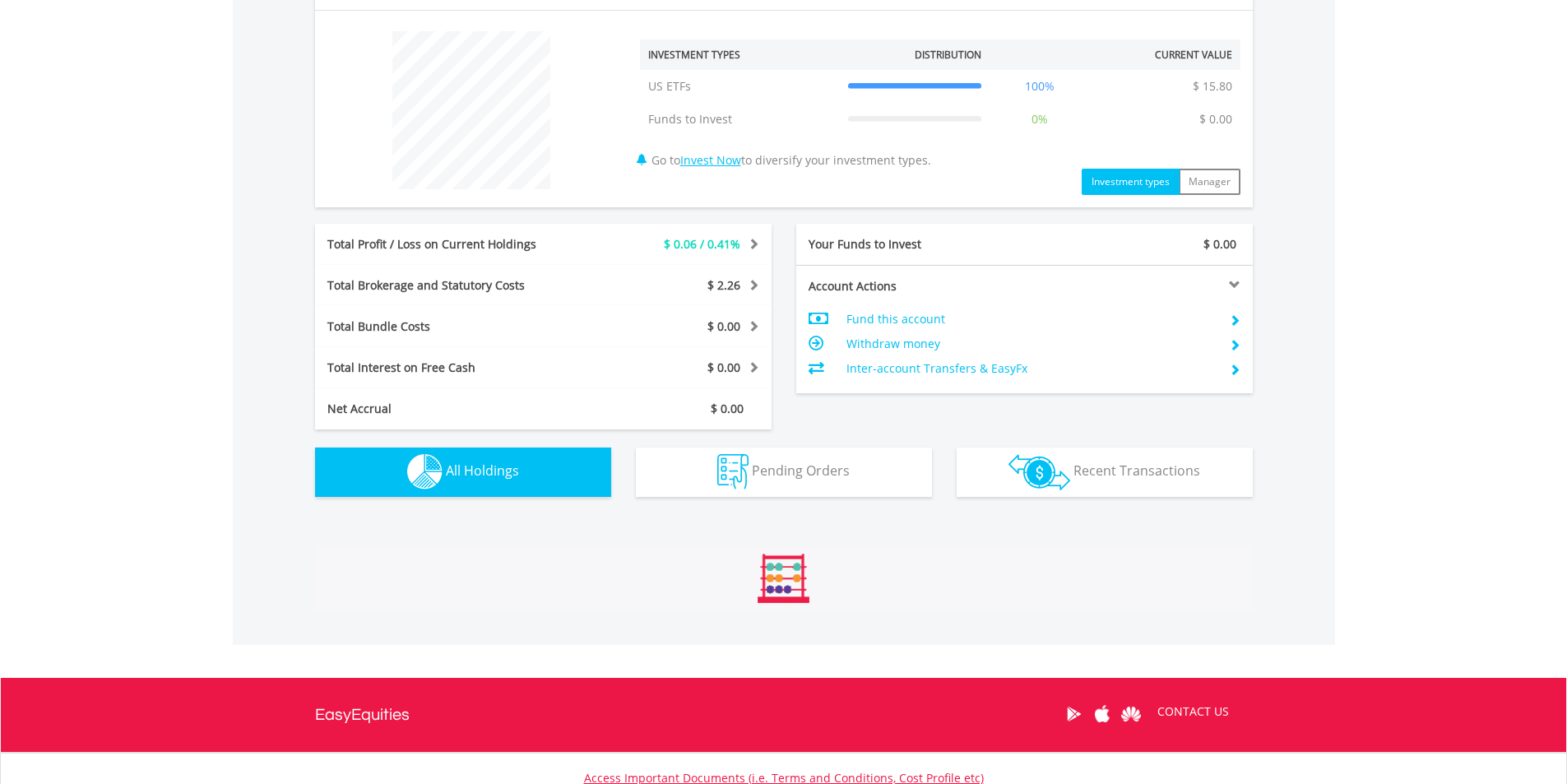
scroll to position [880, 0]
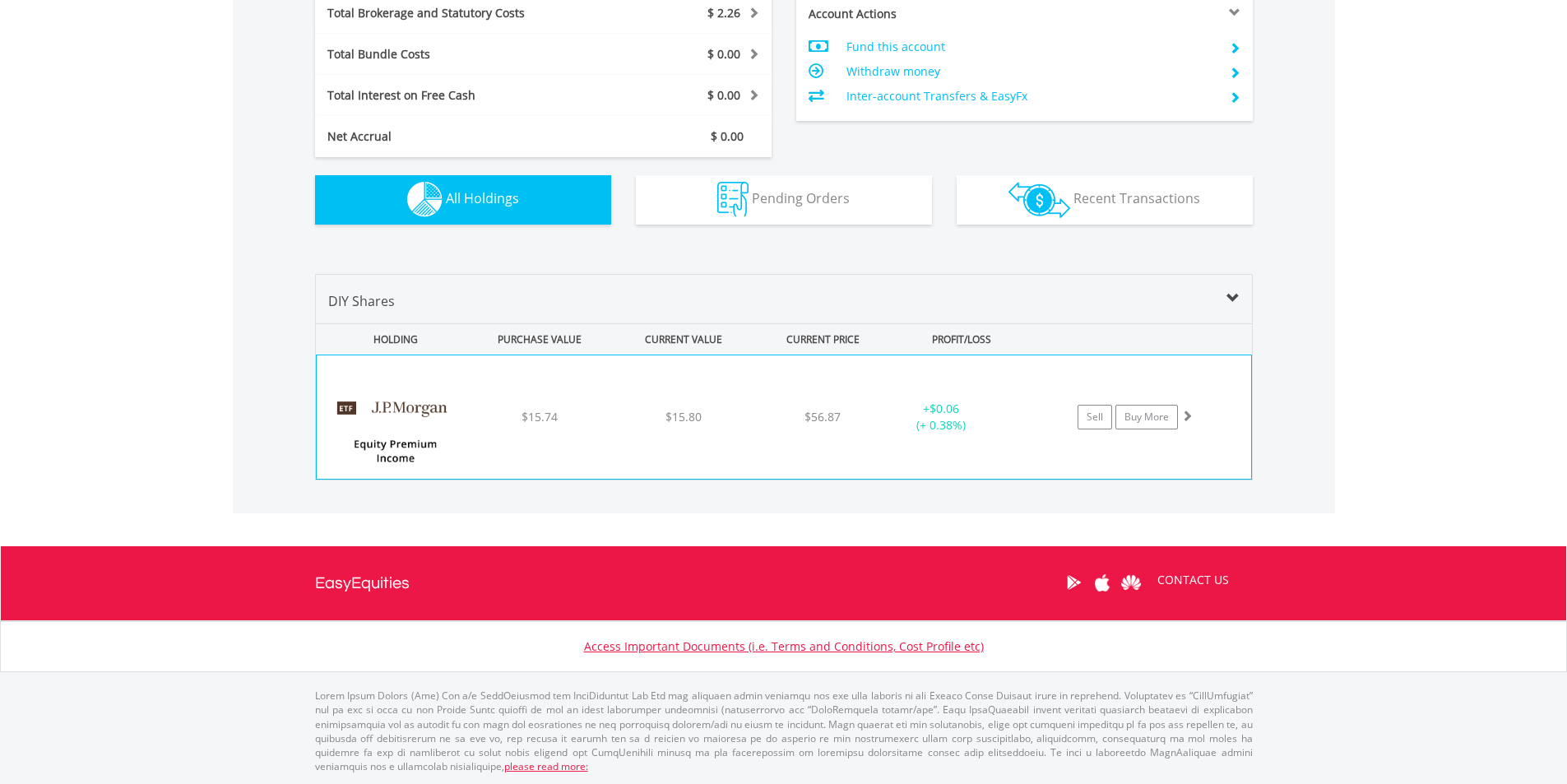
click at [517, 439] on div "﻿ JPMorgan Equity Premium Income ETF $15.74 $15.80 $56.87 + $0.06 (+ 0.38%) Sel…" at bounding box center [784, 416] width 935 height 123
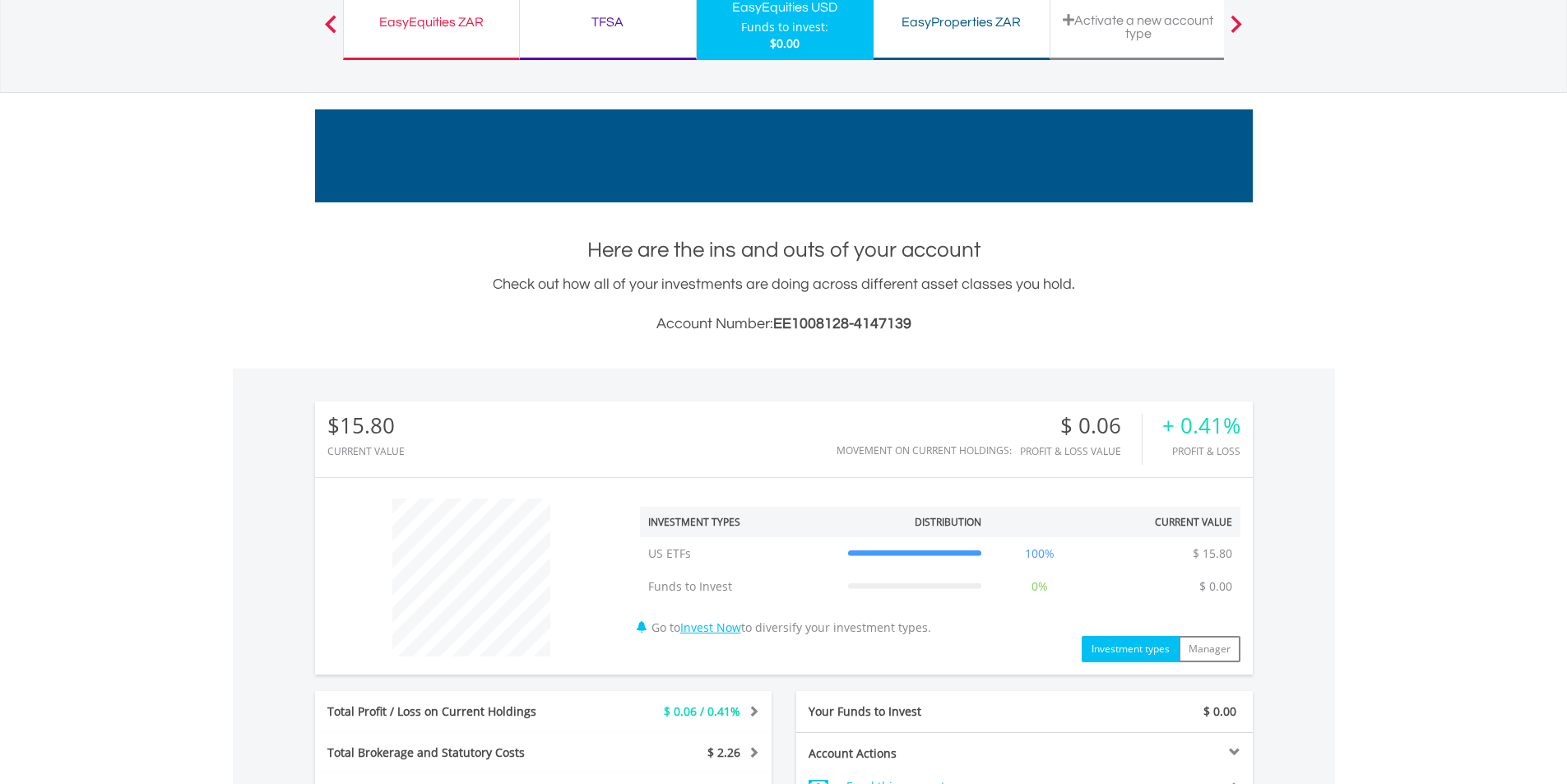
scroll to position [0, 0]
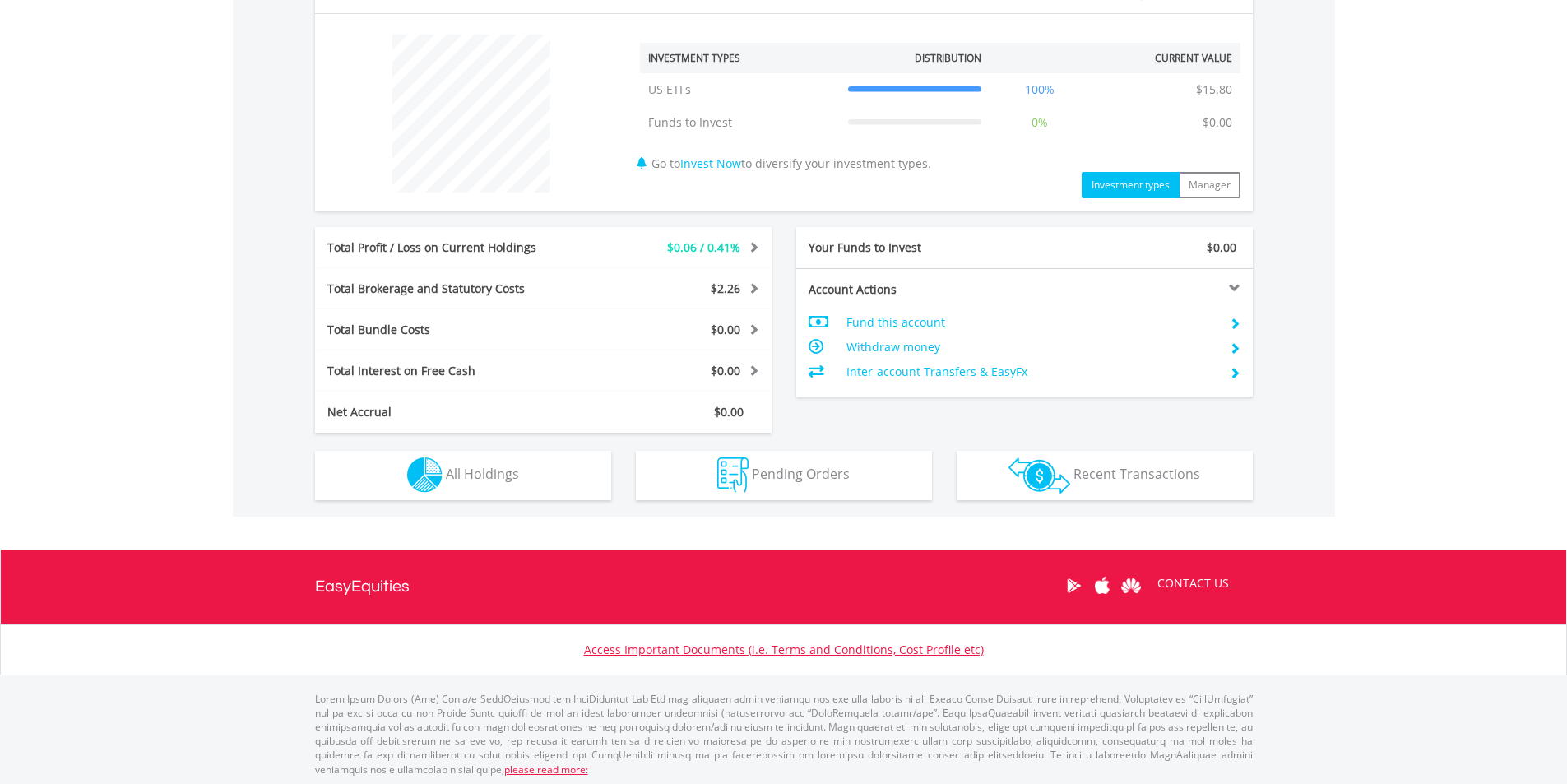
scroll to position [607, 0]
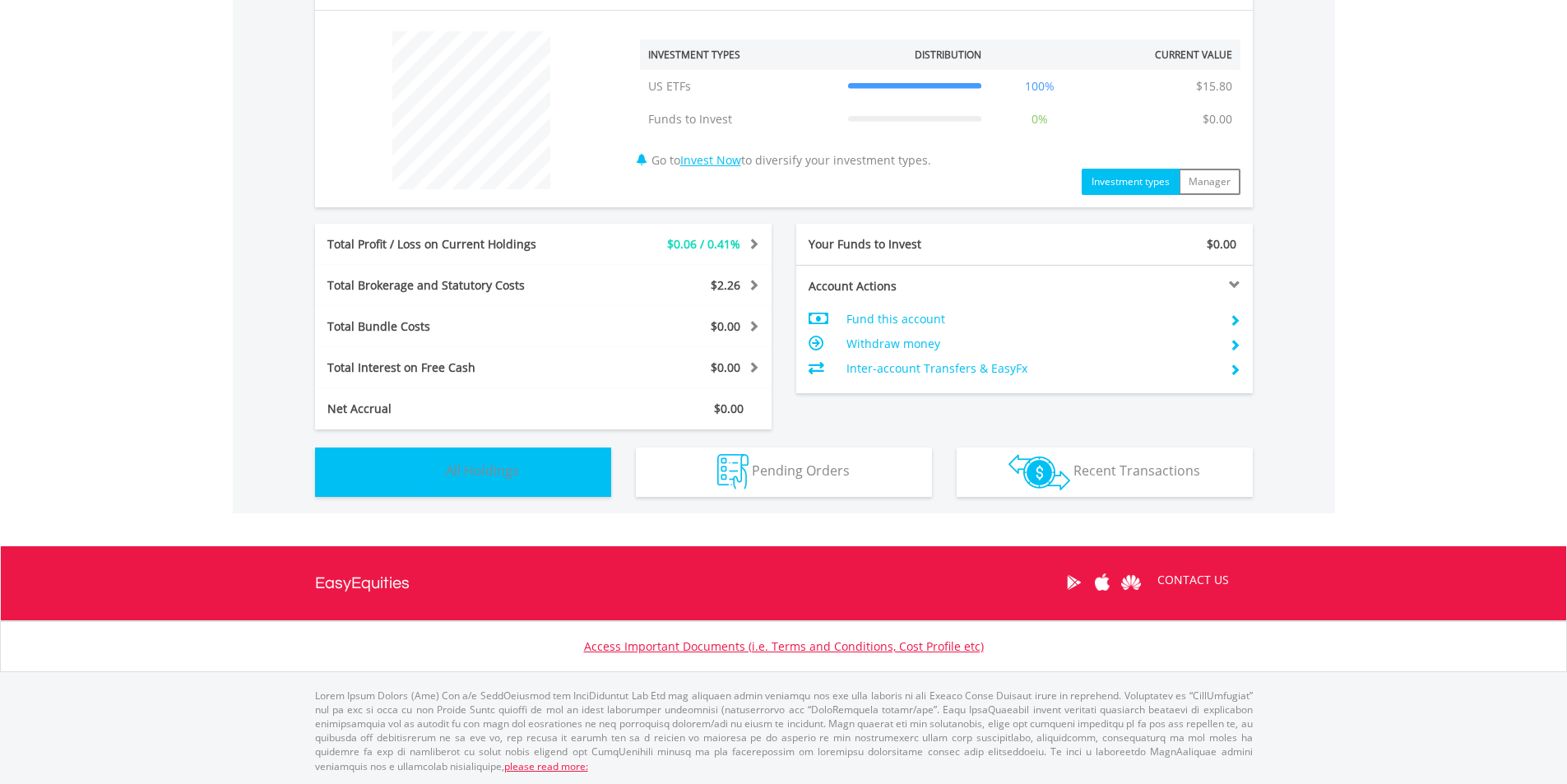
click at [532, 469] on button "Holdings All Holdings" at bounding box center [463, 472] width 296 height 49
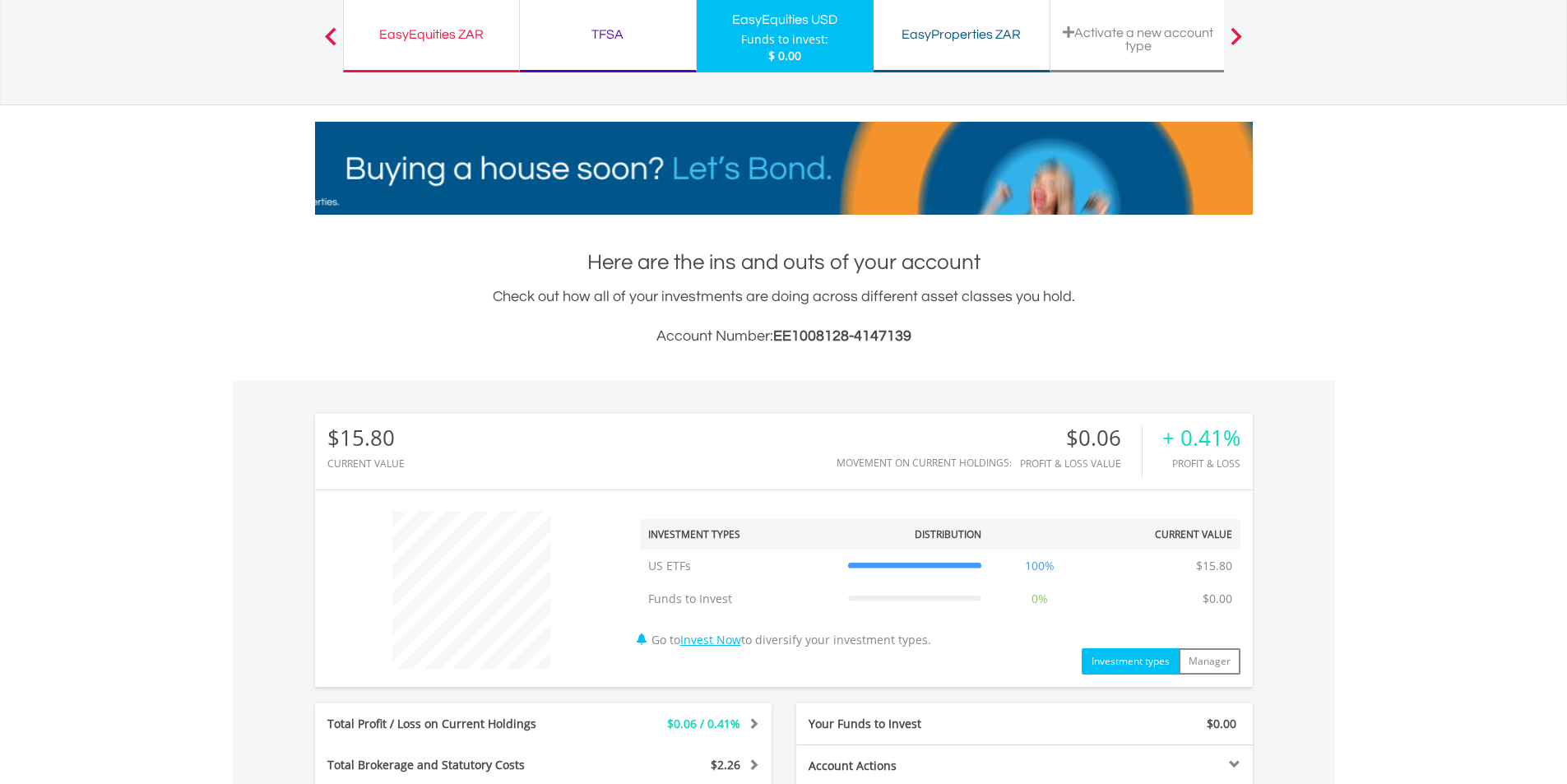
scroll to position [0, 0]
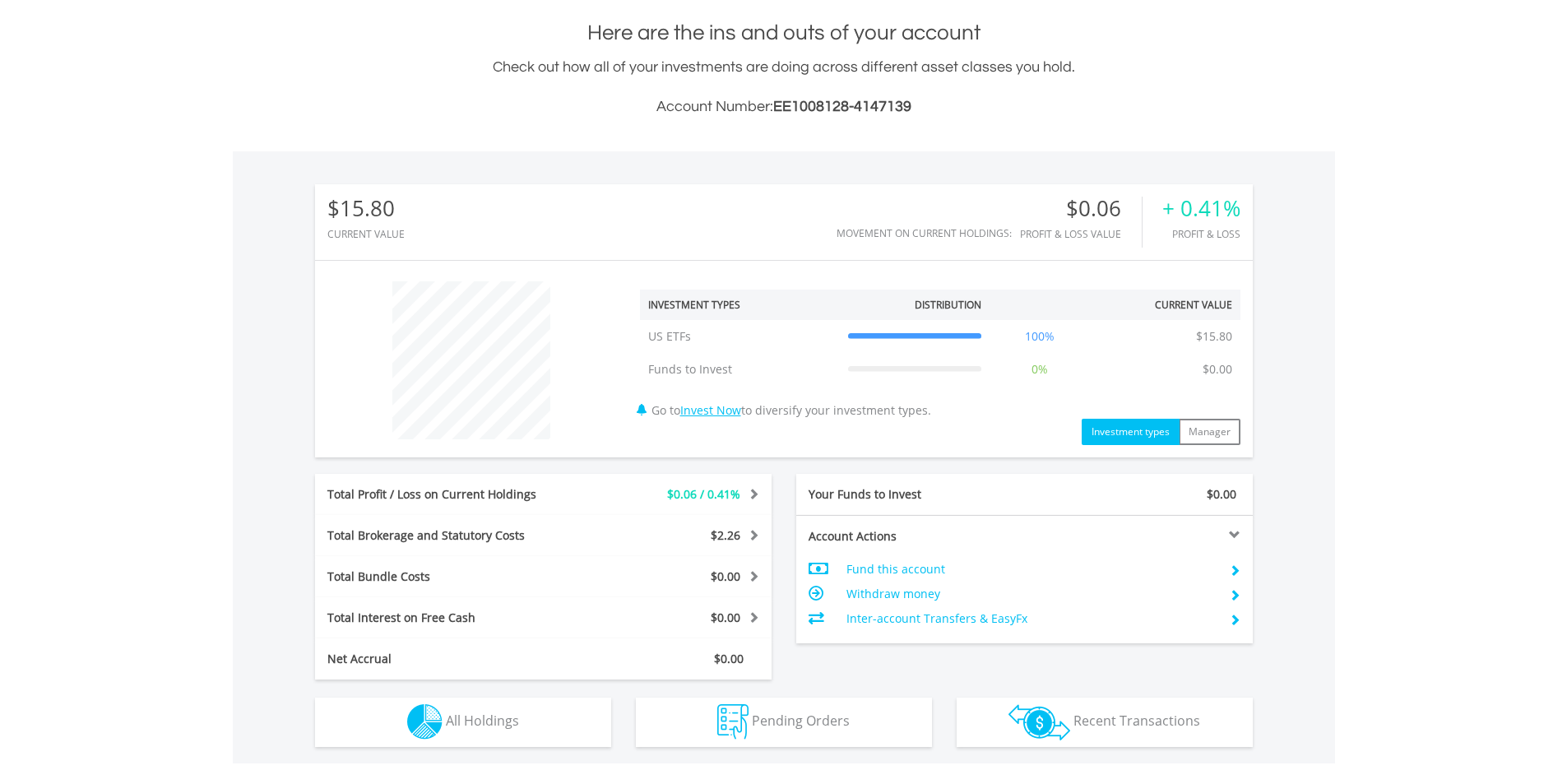
scroll to position [576, 0]
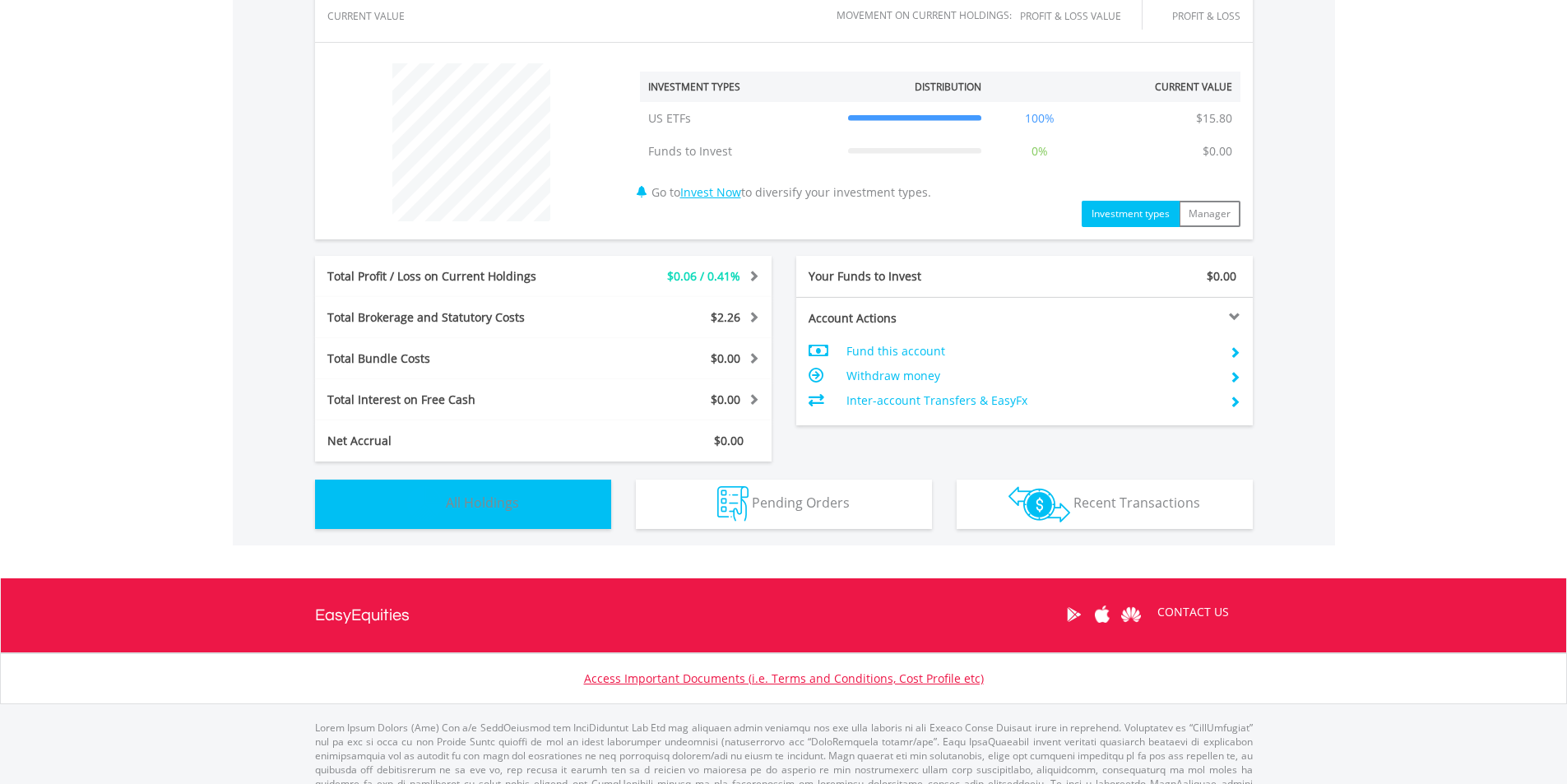
click at [548, 494] on button "Holdings All Holdings" at bounding box center [463, 503] width 296 height 49
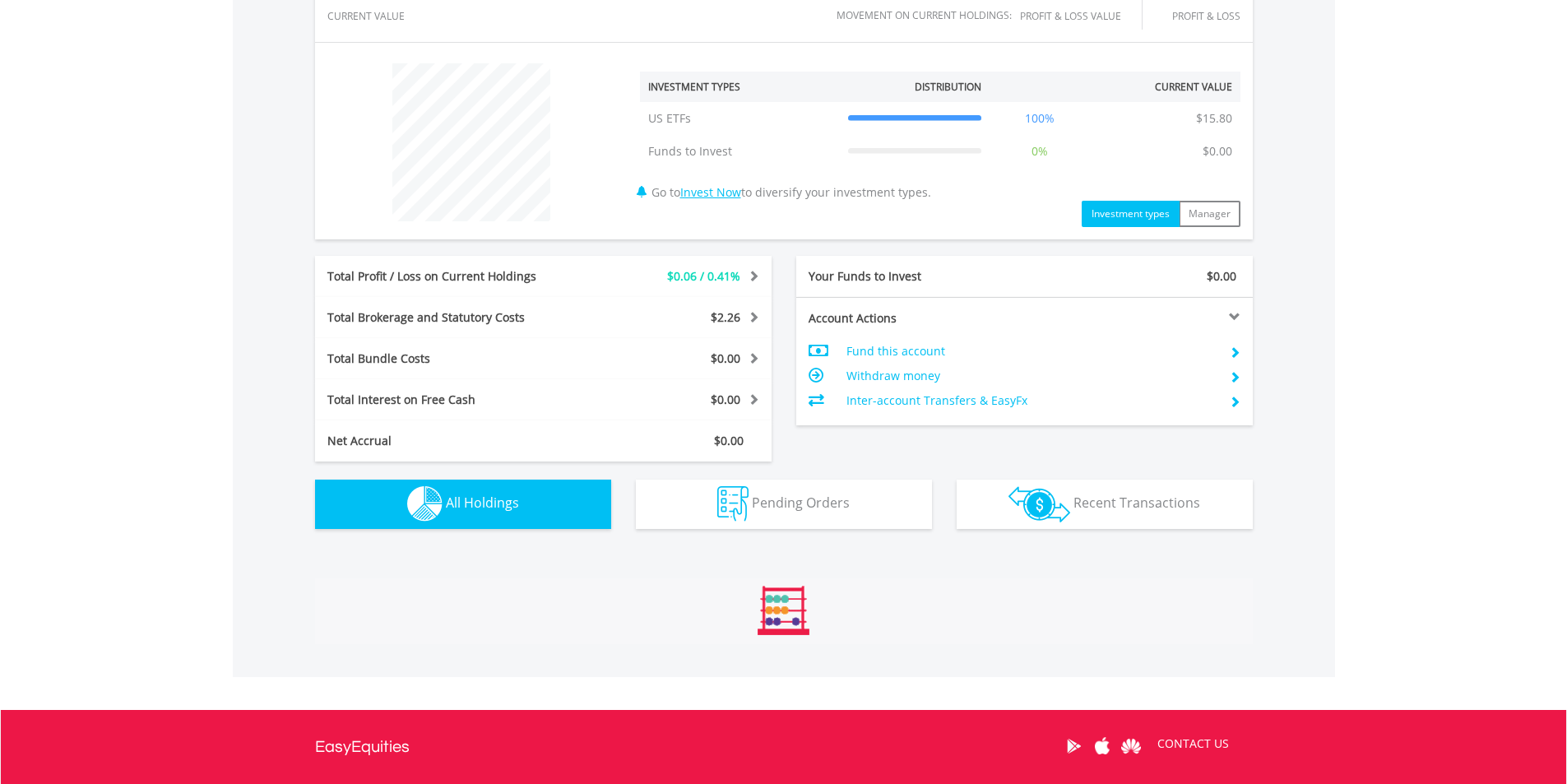
scroll to position [880, 0]
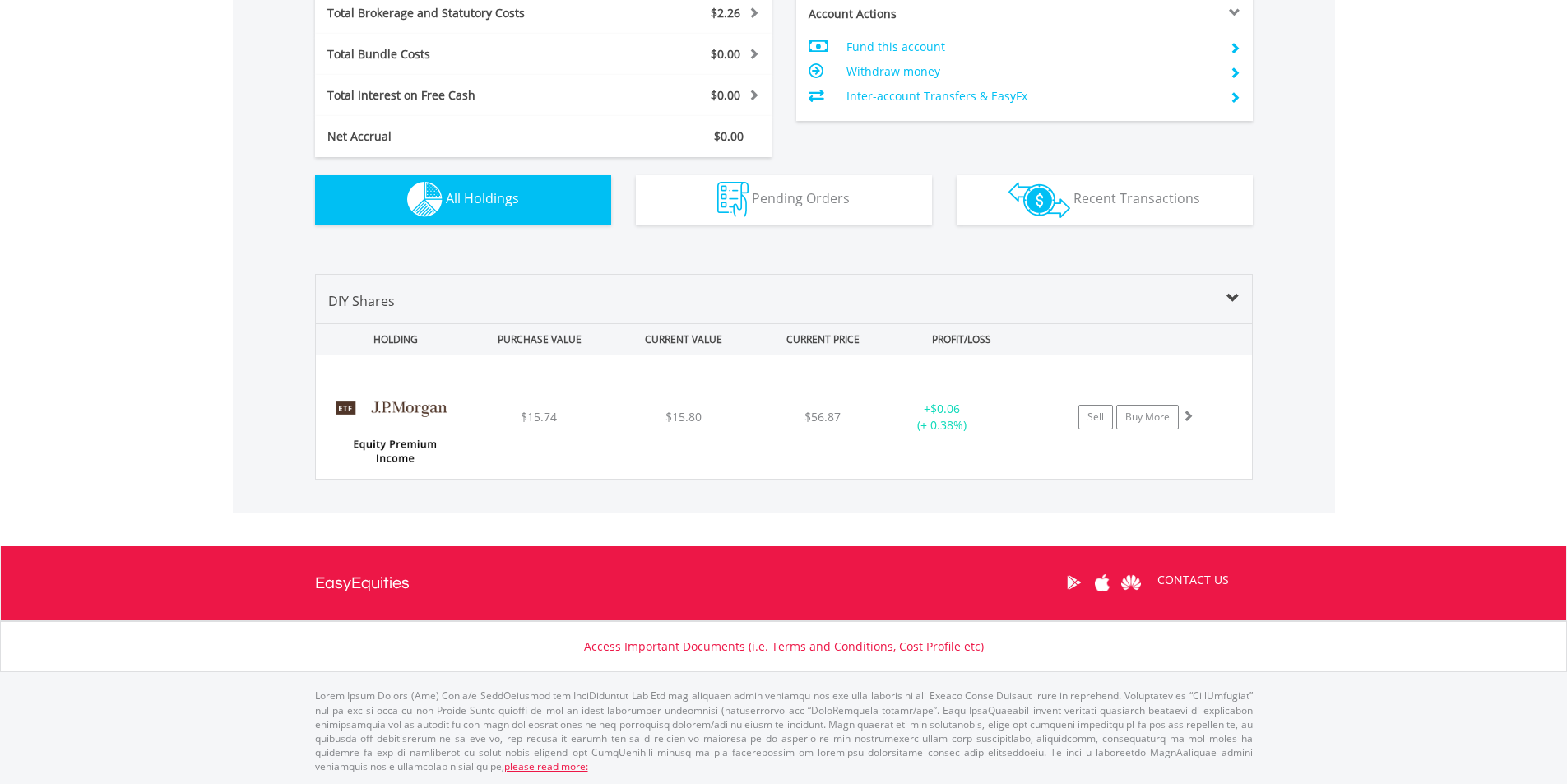
click at [568, 481] on div "Value View Share View DIY Shares HOLDING PURCHASE VALUE CURRENT VALUE CURRENT P…" at bounding box center [784, 378] width 1103 height 273
click at [572, 457] on div "﻿ JPMorgan Equity Premium Income ETF $15.74 $15.80 $56.87 + $0.06 (+ 0.38%) Sel…" at bounding box center [784, 416] width 935 height 123
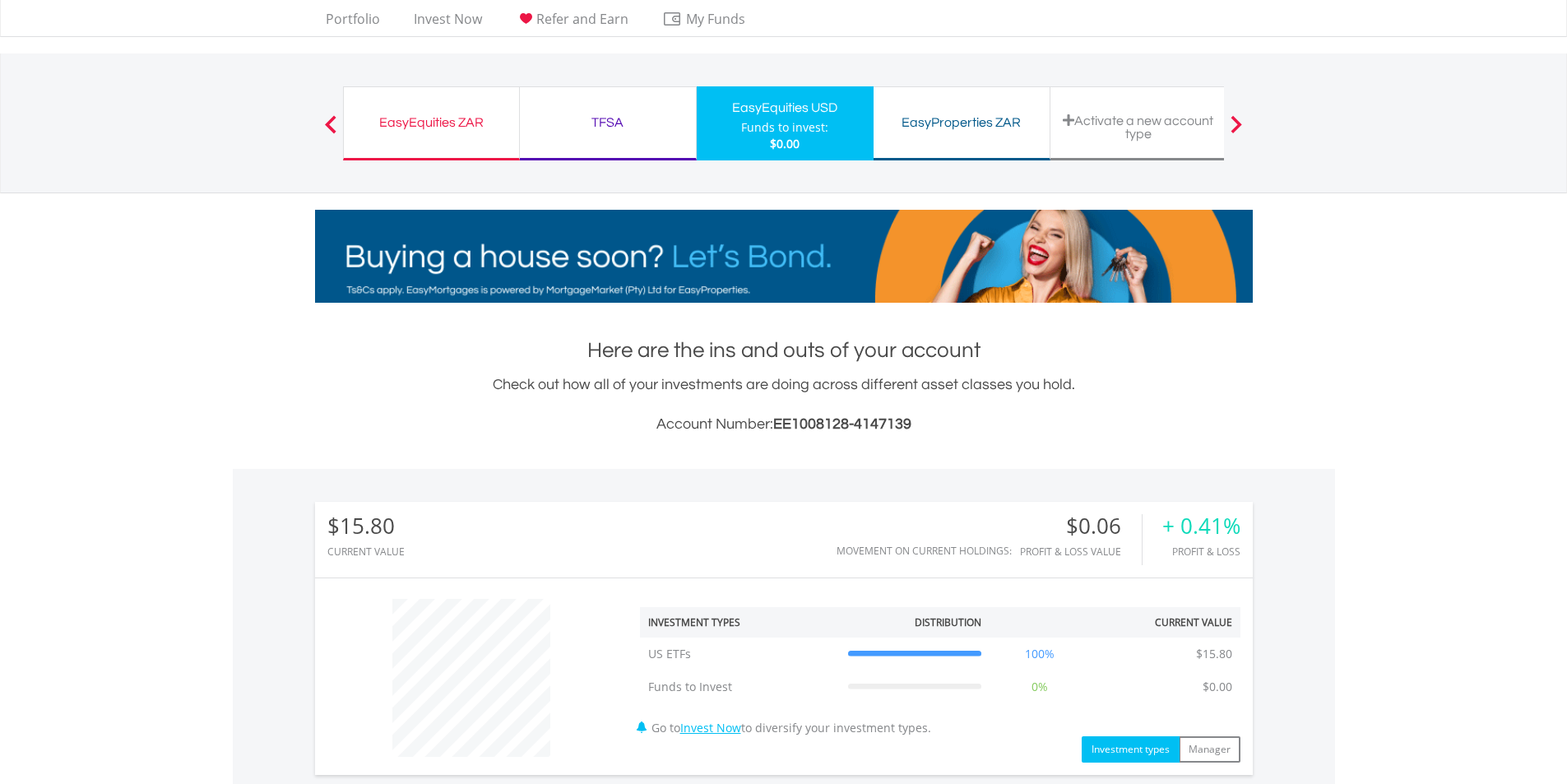
scroll to position [0, 0]
